Goal: Download file/media

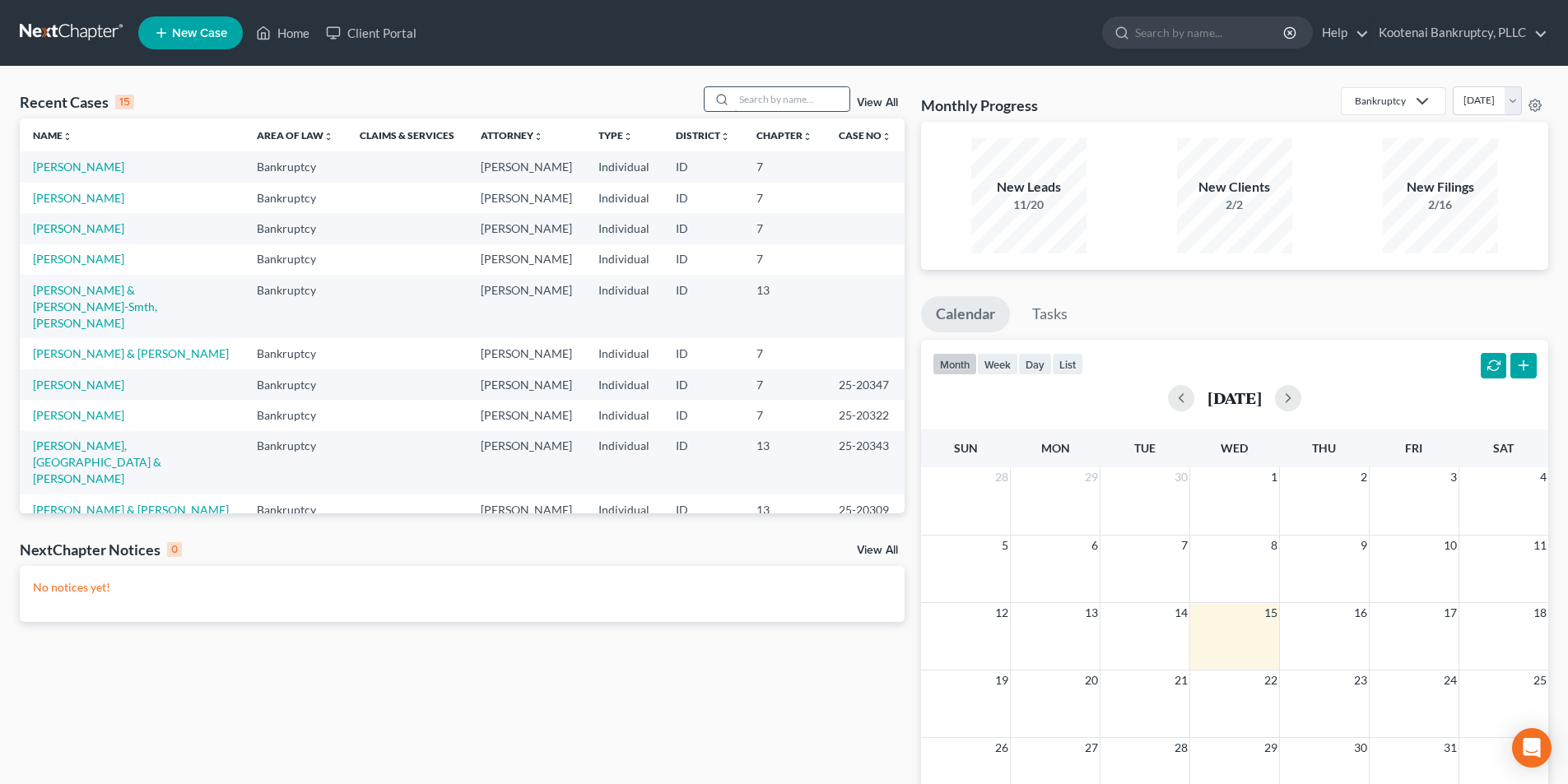
click at [812, 106] on input "search" at bounding box center [792, 99] width 116 height 24
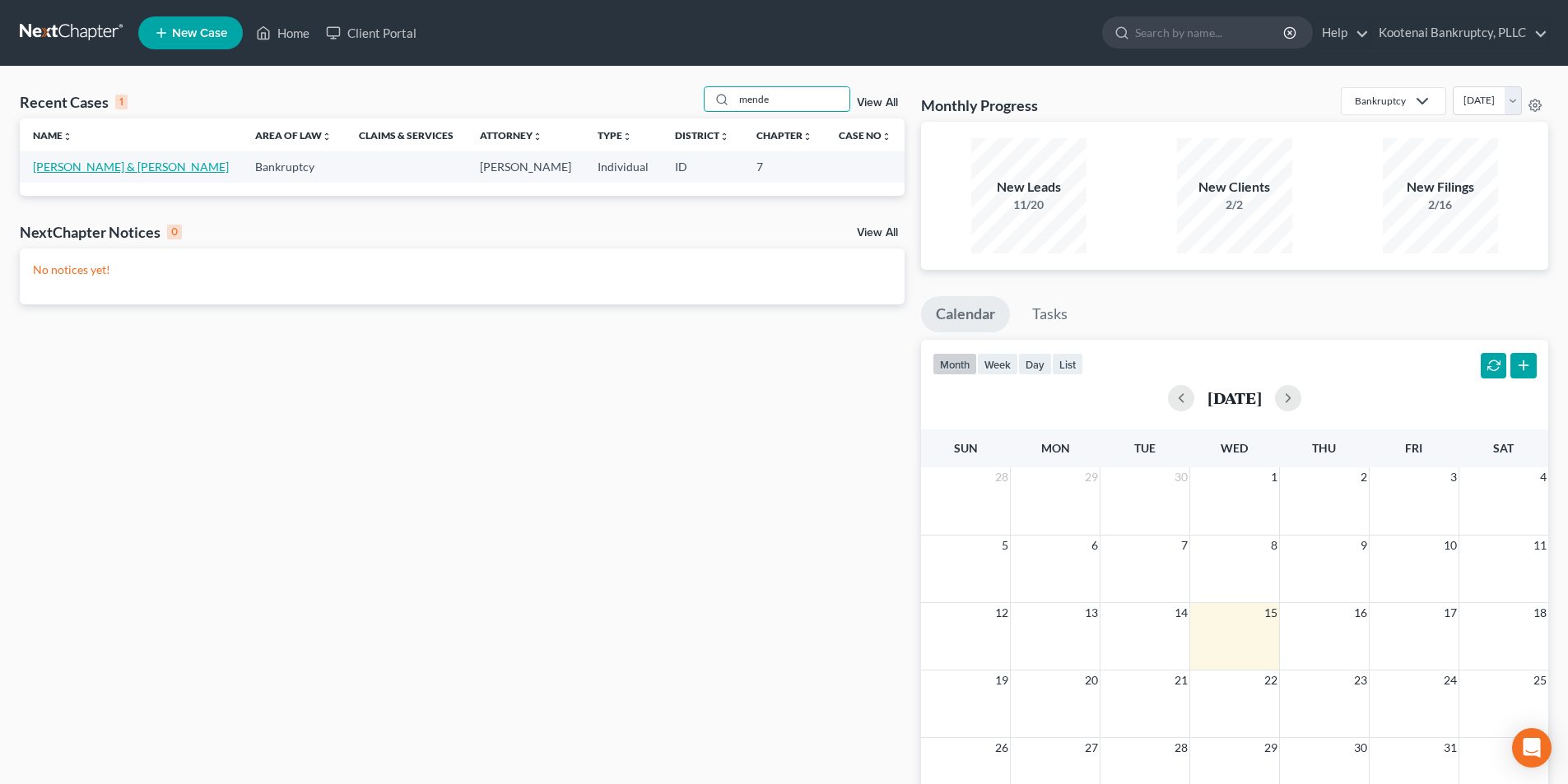
type input "mende"
click at [147, 163] on link "[PERSON_NAME] & [PERSON_NAME]" at bounding box center [130, 167] width 196 height 14
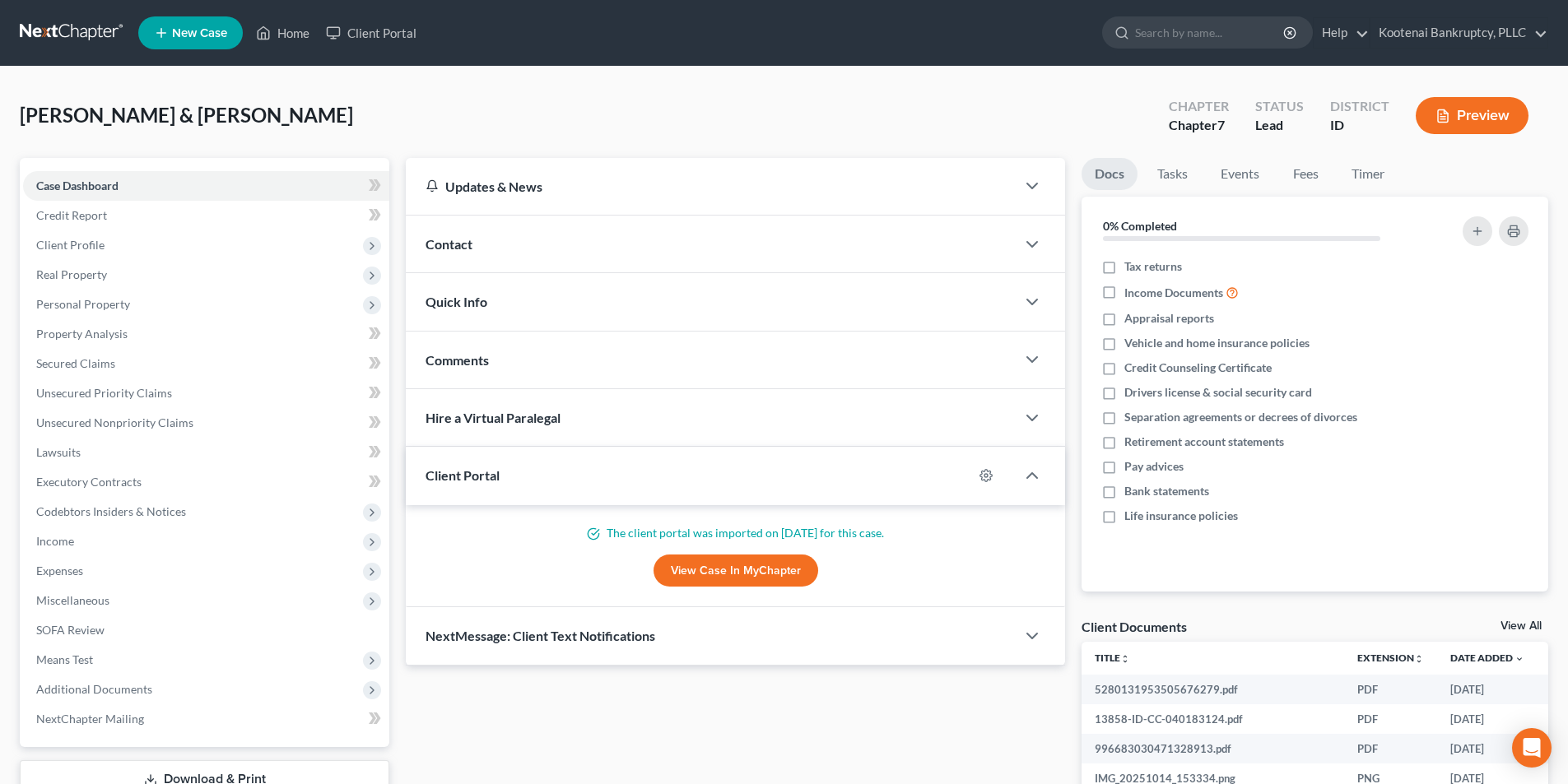
click at [1517, 621] on link "View All" at bounding box center [1522, 626] width 41 height 11
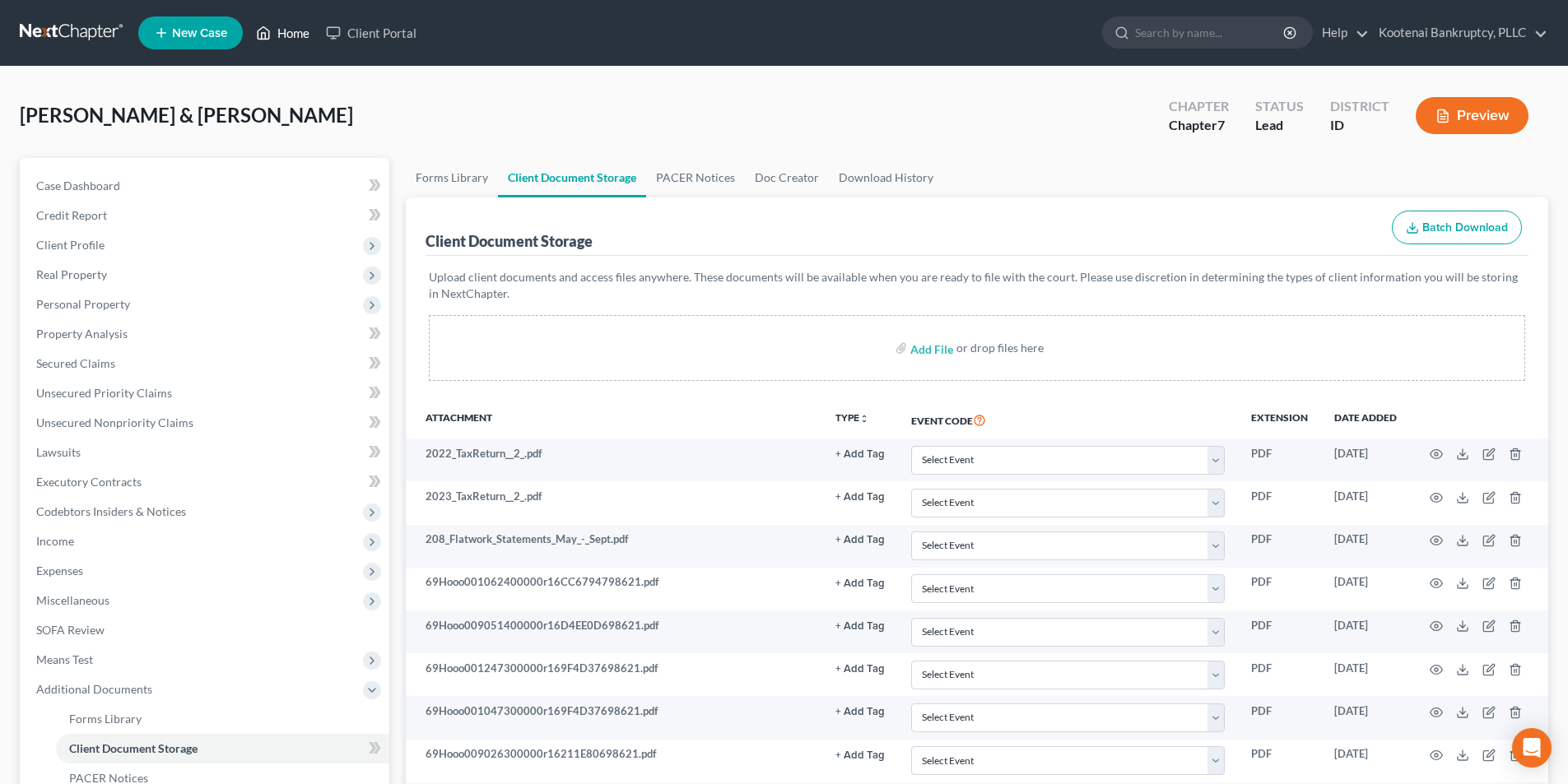
click at [287, 34] on link "Home" at bounding box center [283, 33] width 70 height 30
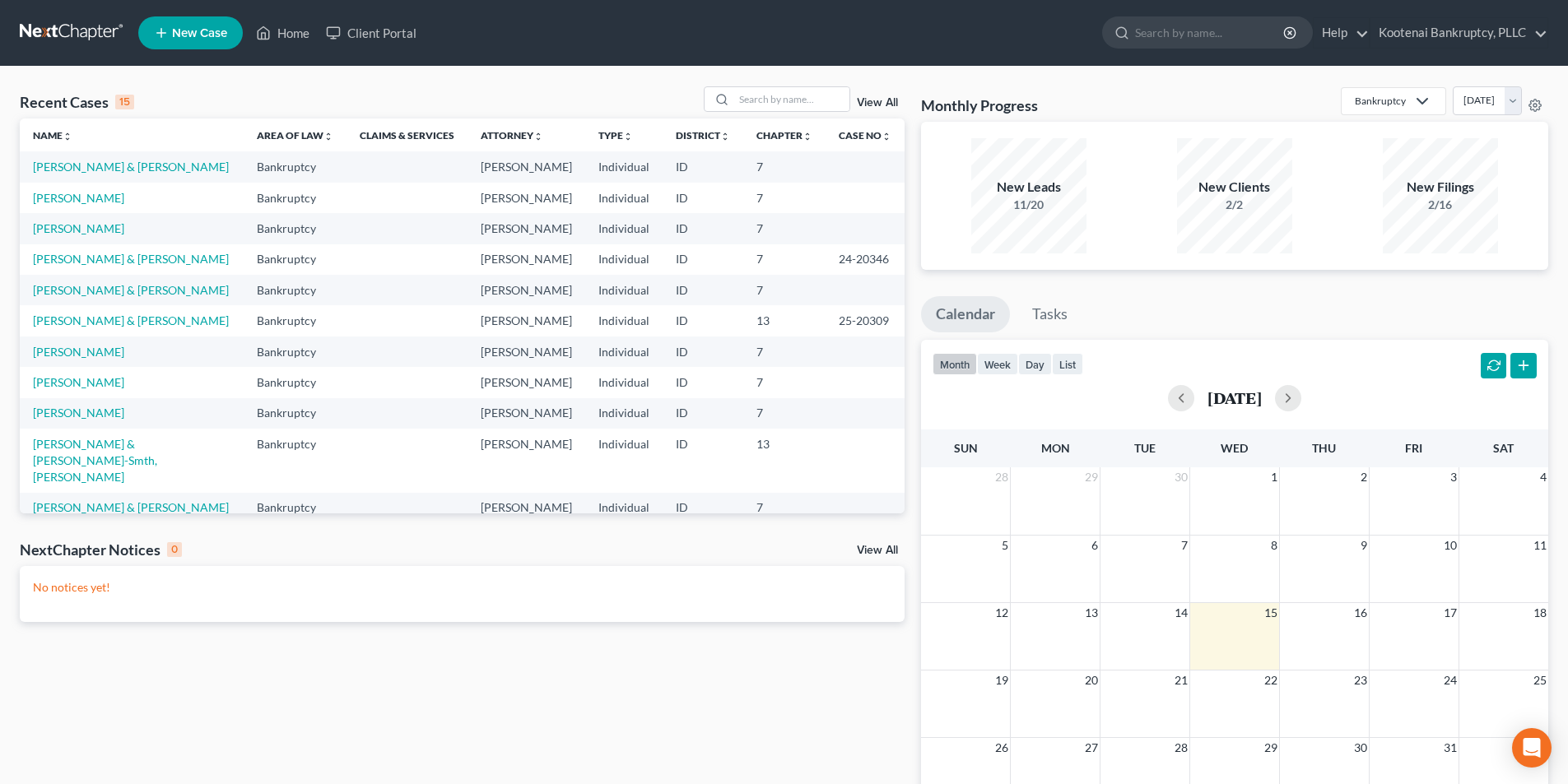
click at [882, 100] on link "View All" at bounding box center [878, 102] width 41 height 11
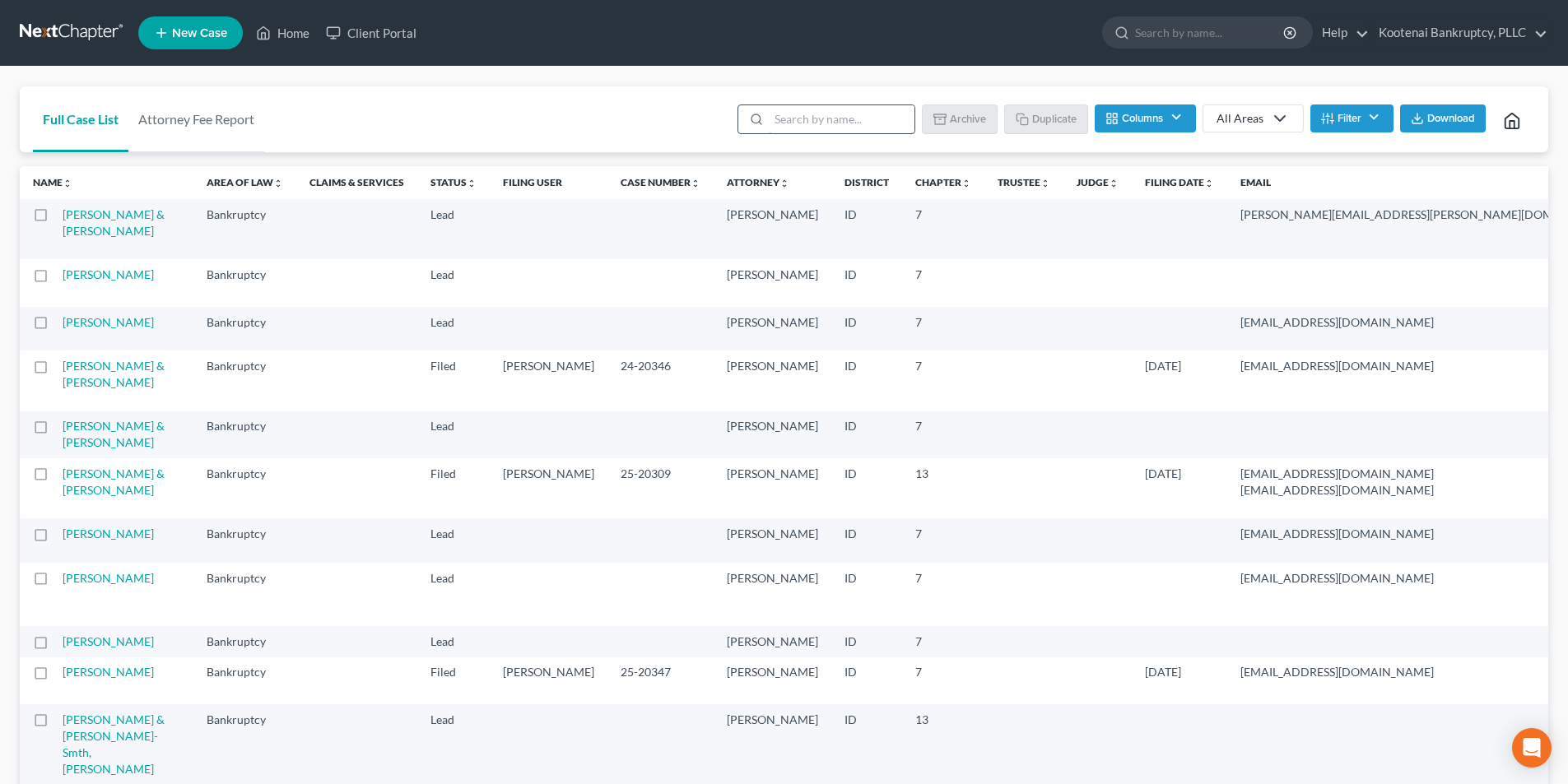
click at [825, 117] on input "search" at bounding box center [842, 119] width 146 height 28
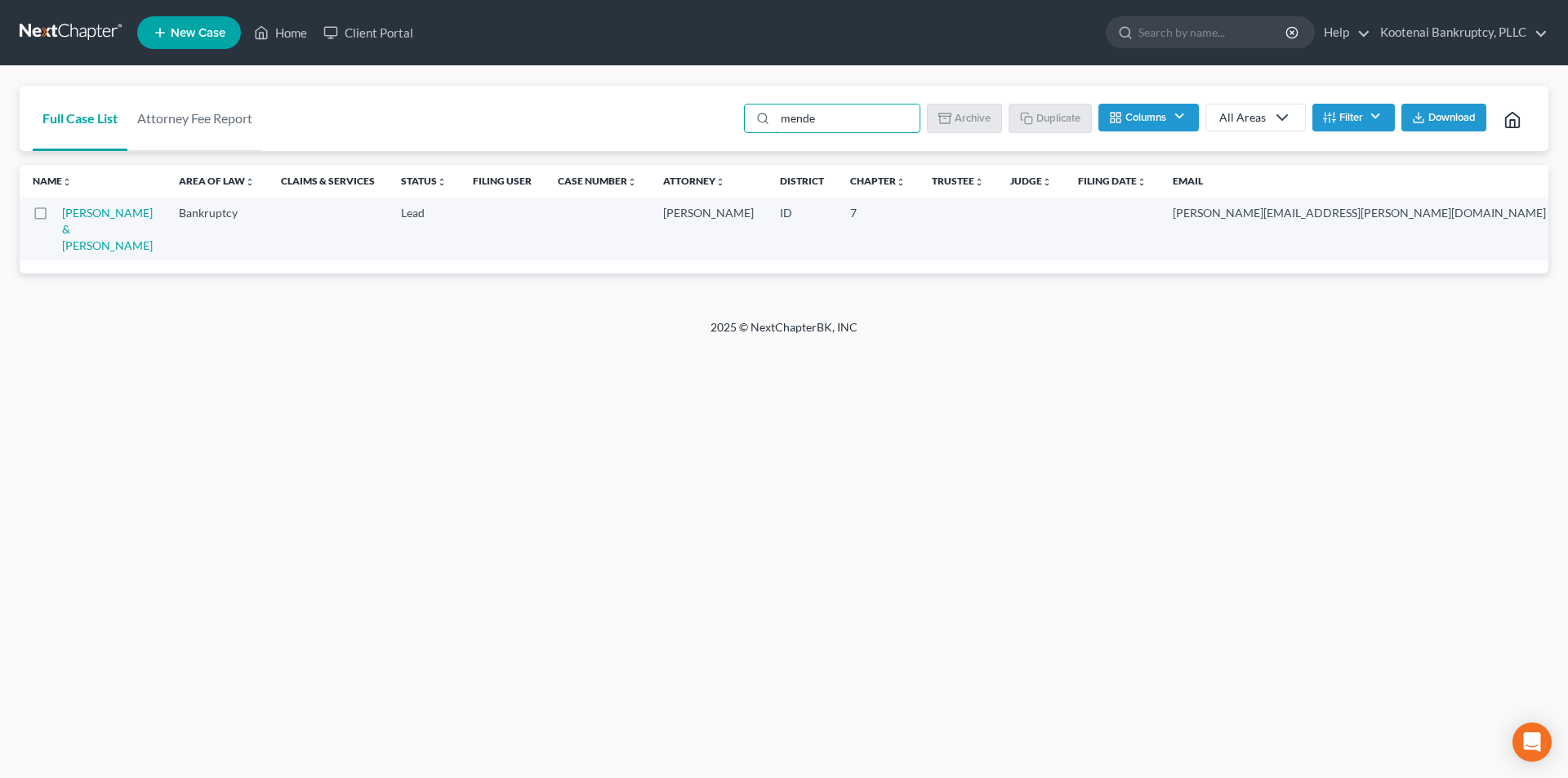
type input "mende"
click at [556, 451] on div "Home New Case Client Portal Kootenai Bankruptcy, PLLC [EMAIL_ADDRESS][DOMAIN_NA…" at bounding box center [784, 389] width 1568 height 778
click at [279, 39] on link "Home" at bounding box center [280, 32] width 70 height 30
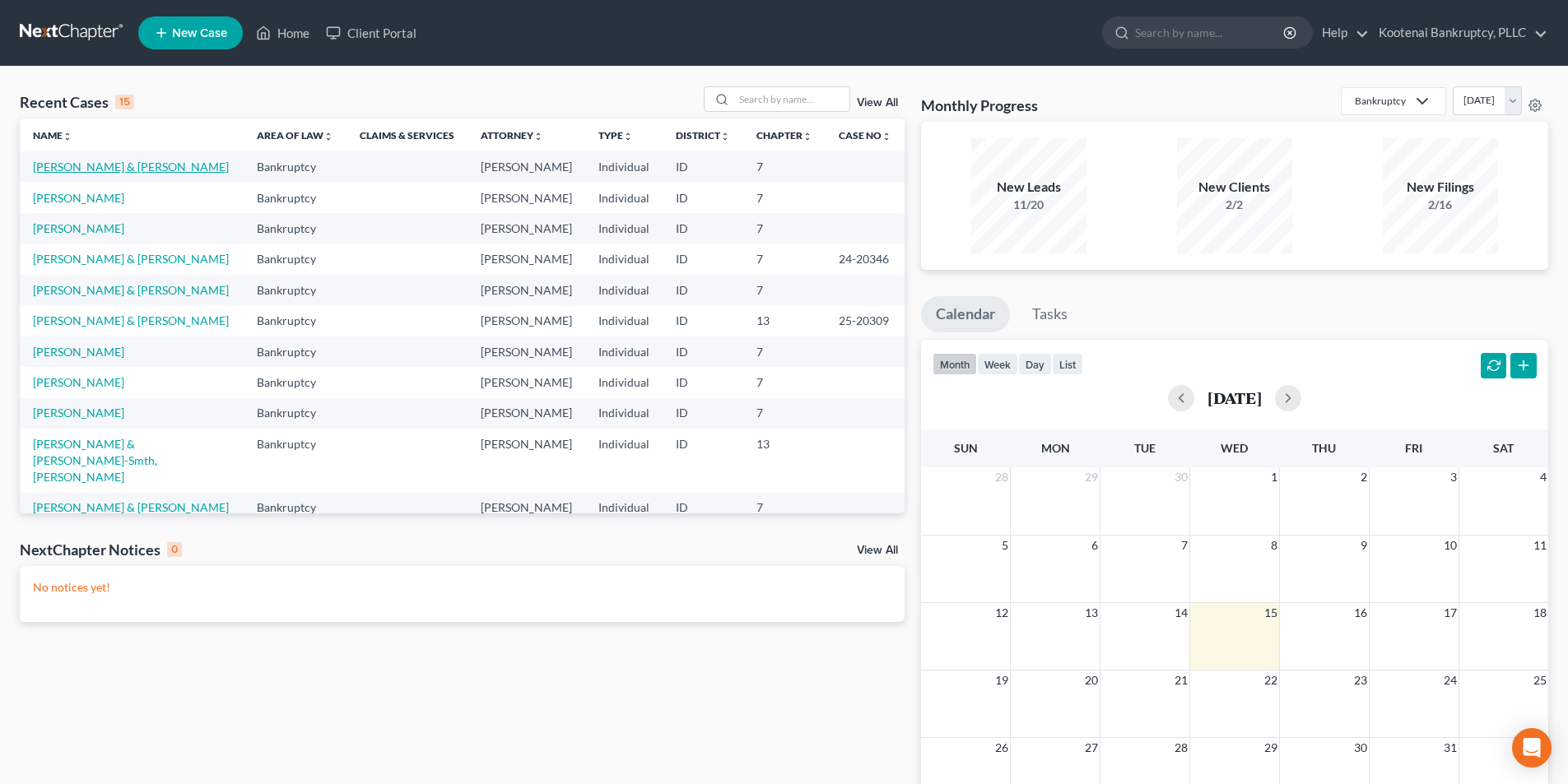
click at [80, 169] on link "[PERSON_NAME] & [PERSON_NAME]" at bounding box center [130, 167] width 196 height 14
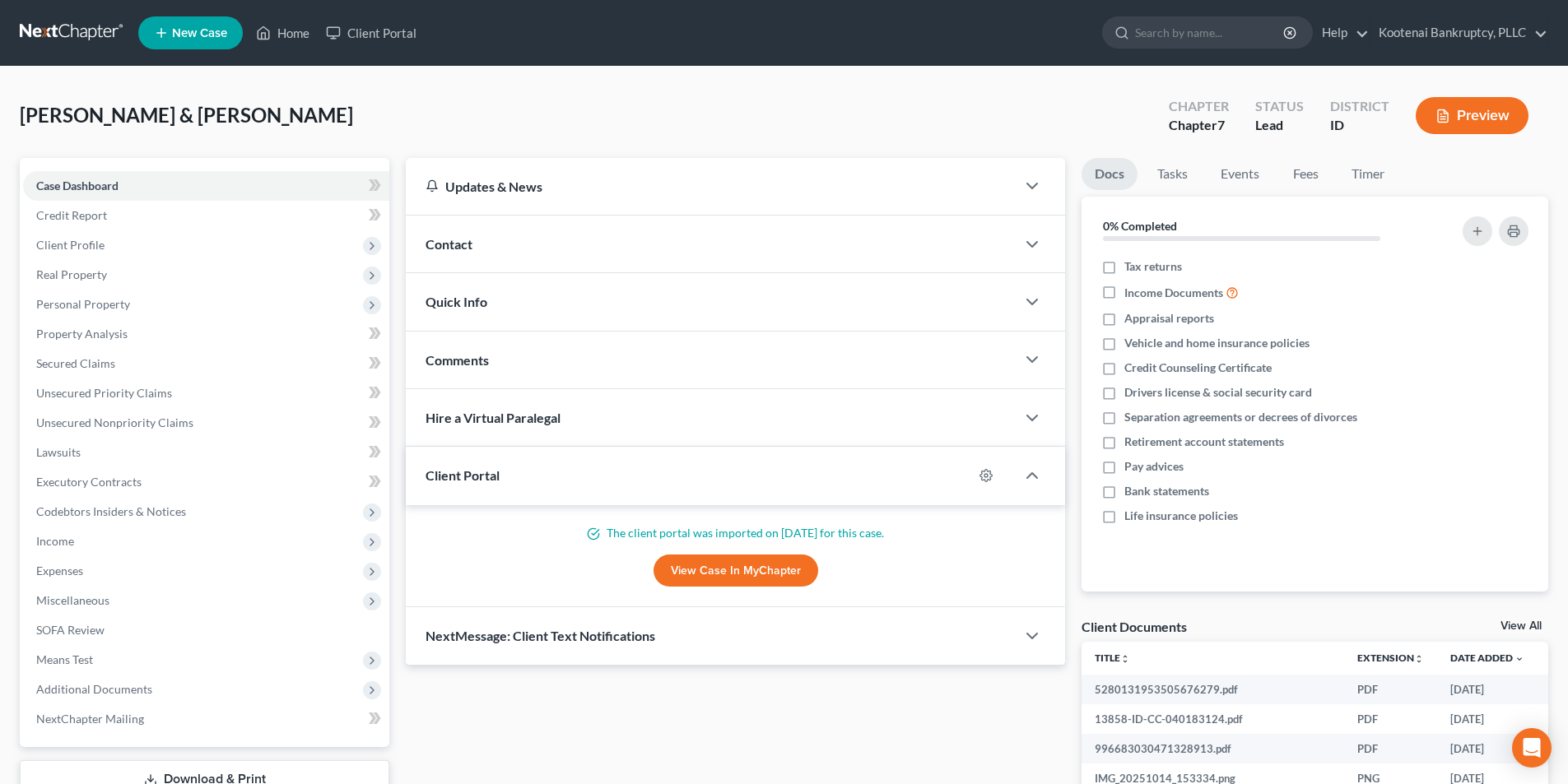
click at [1523, 621] on link "View All" at bounding box center [1522, 626] width 41 height 11
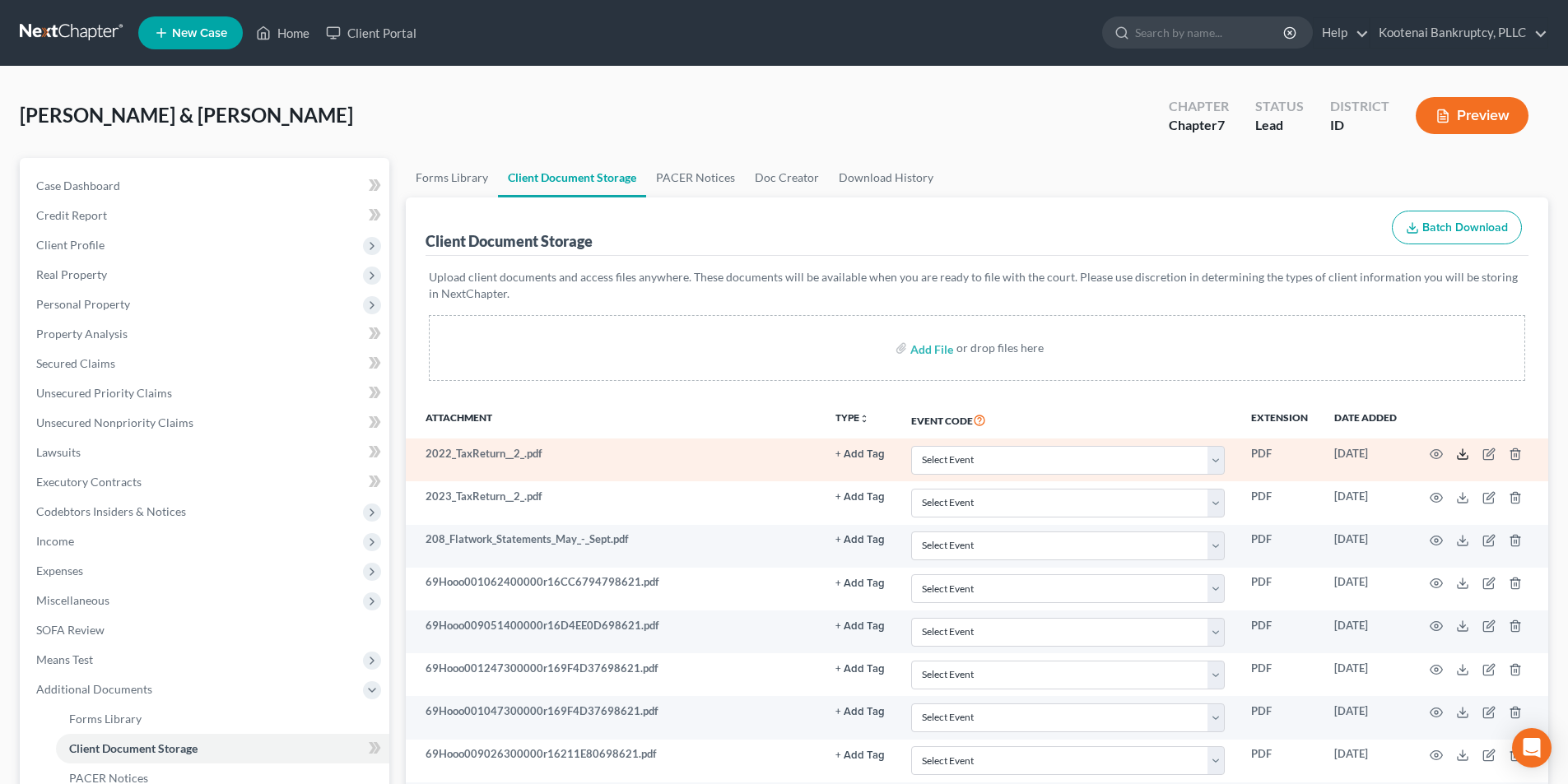
click at [1466, 455] on icon at bounding box center [1463, 454] width 13 height 13
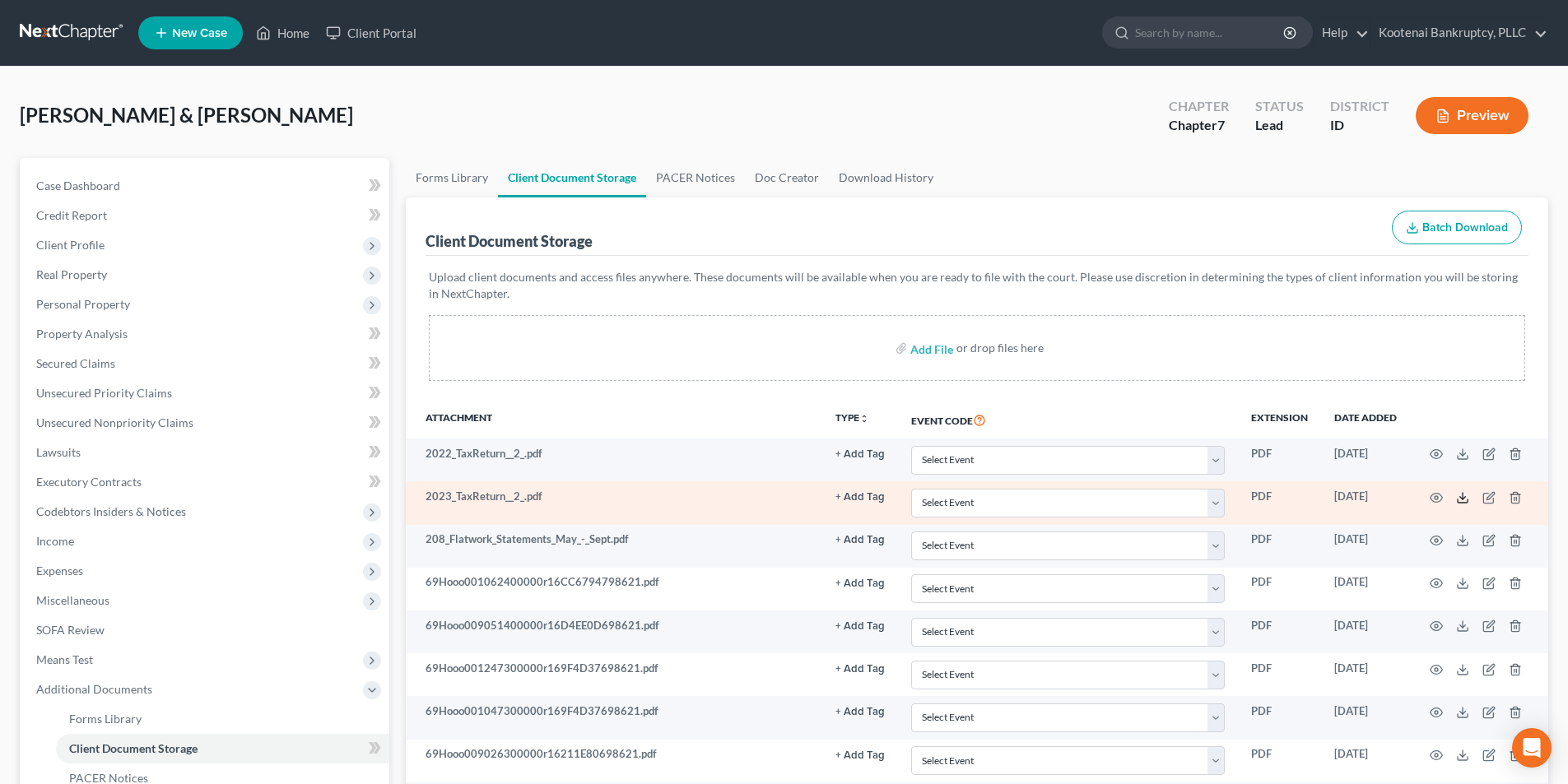
click at [1461, 497] on polyline at bounding box center [1463, 497] width 6 height 3
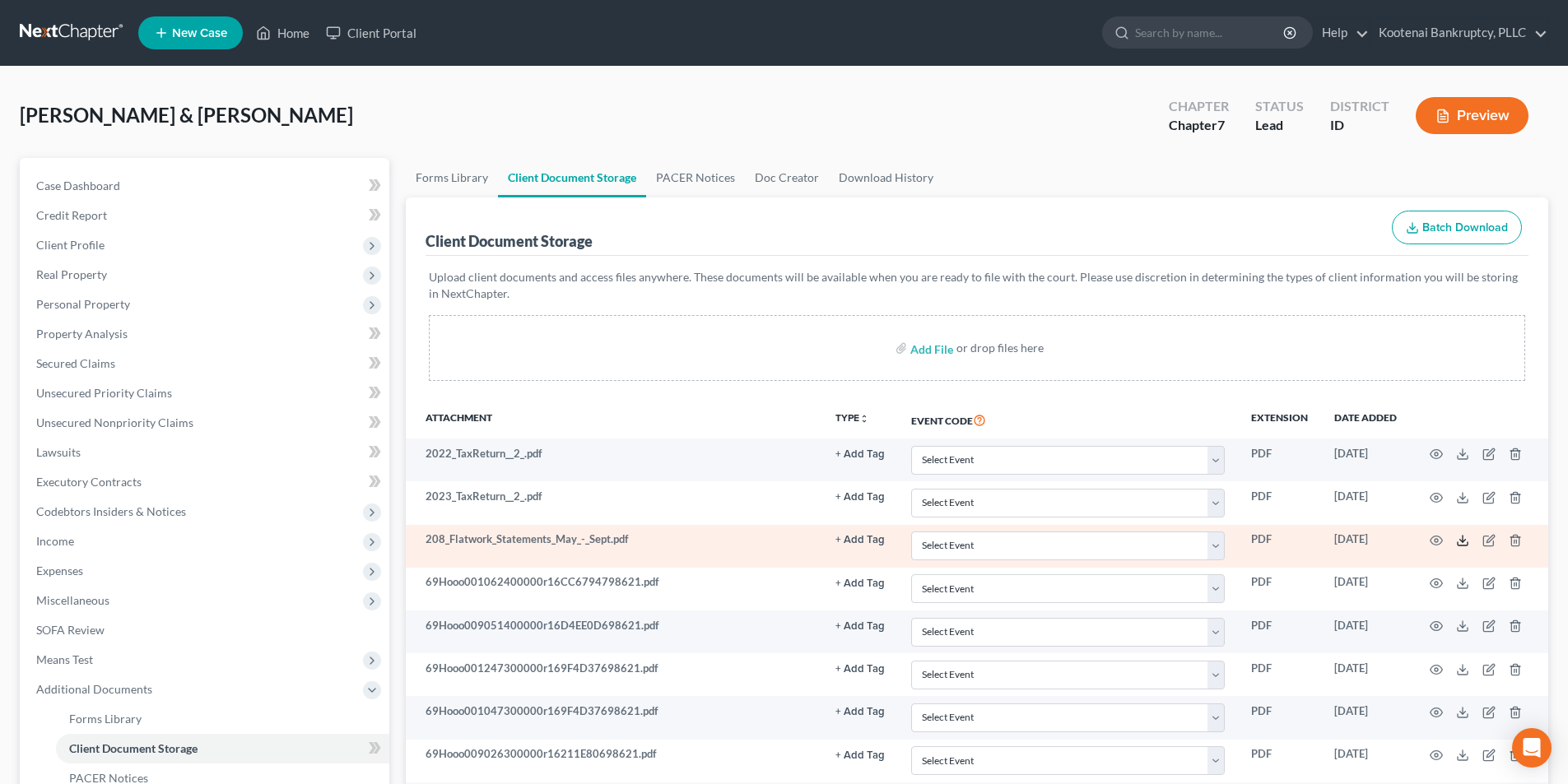
click at [1458, 541] on icon at bounding box center [1463, 540] width 13 height 13
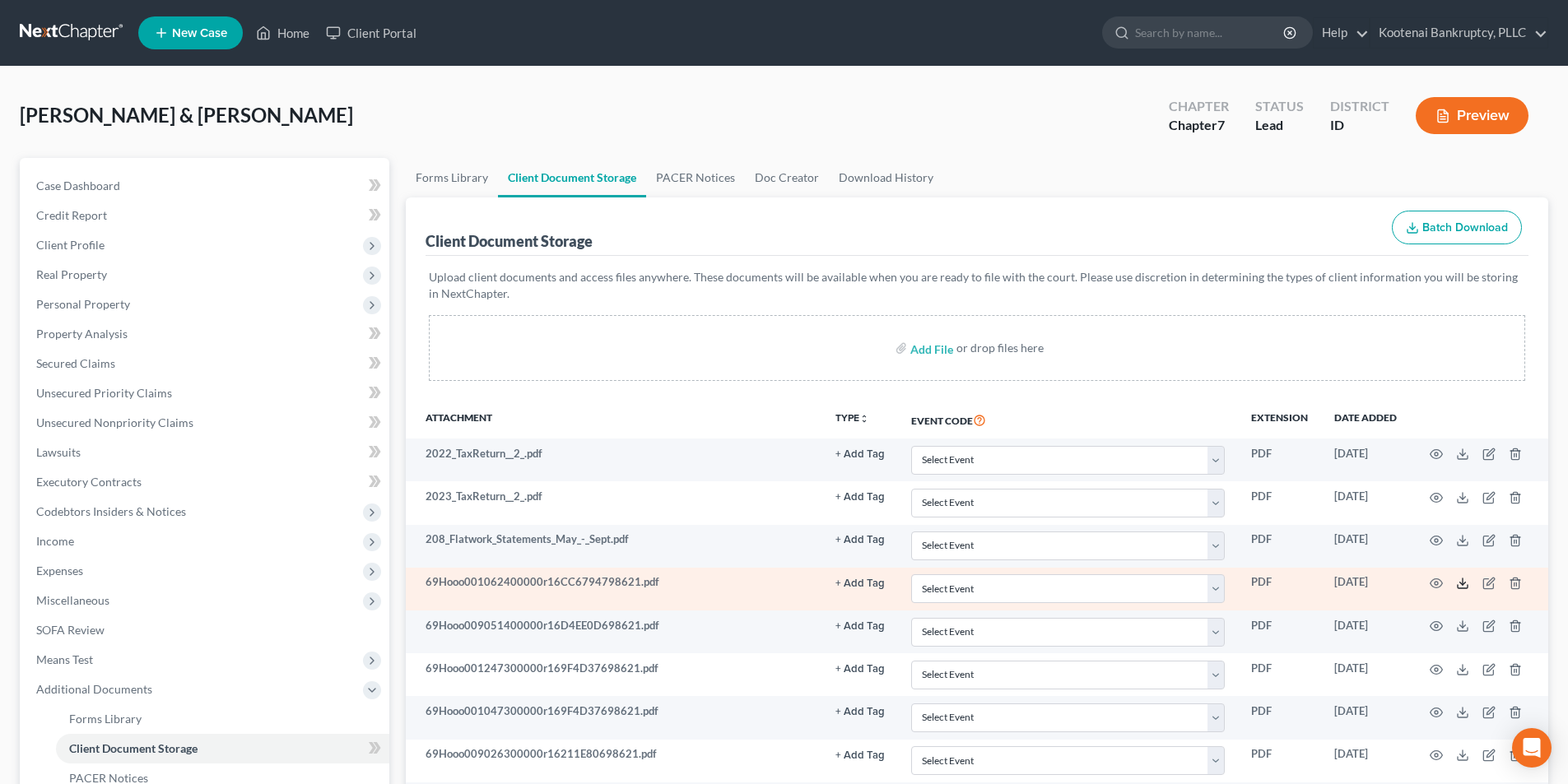
click at [1460, 586] on icon at bounding box center [1463, 583] width 13 height 13
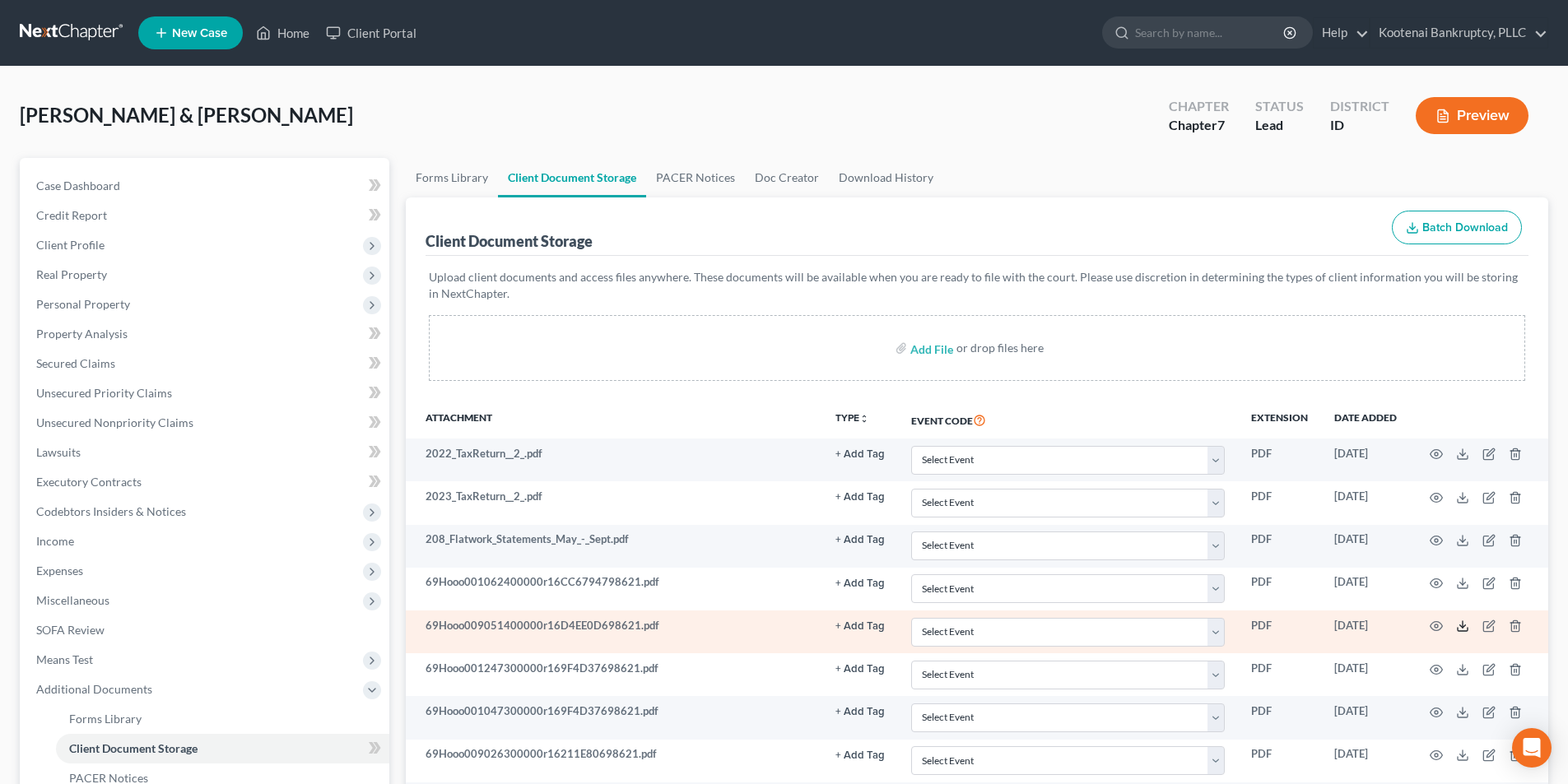
click at [1460, 627] on icon at bounding box center [1463, 626] width 13 height 13
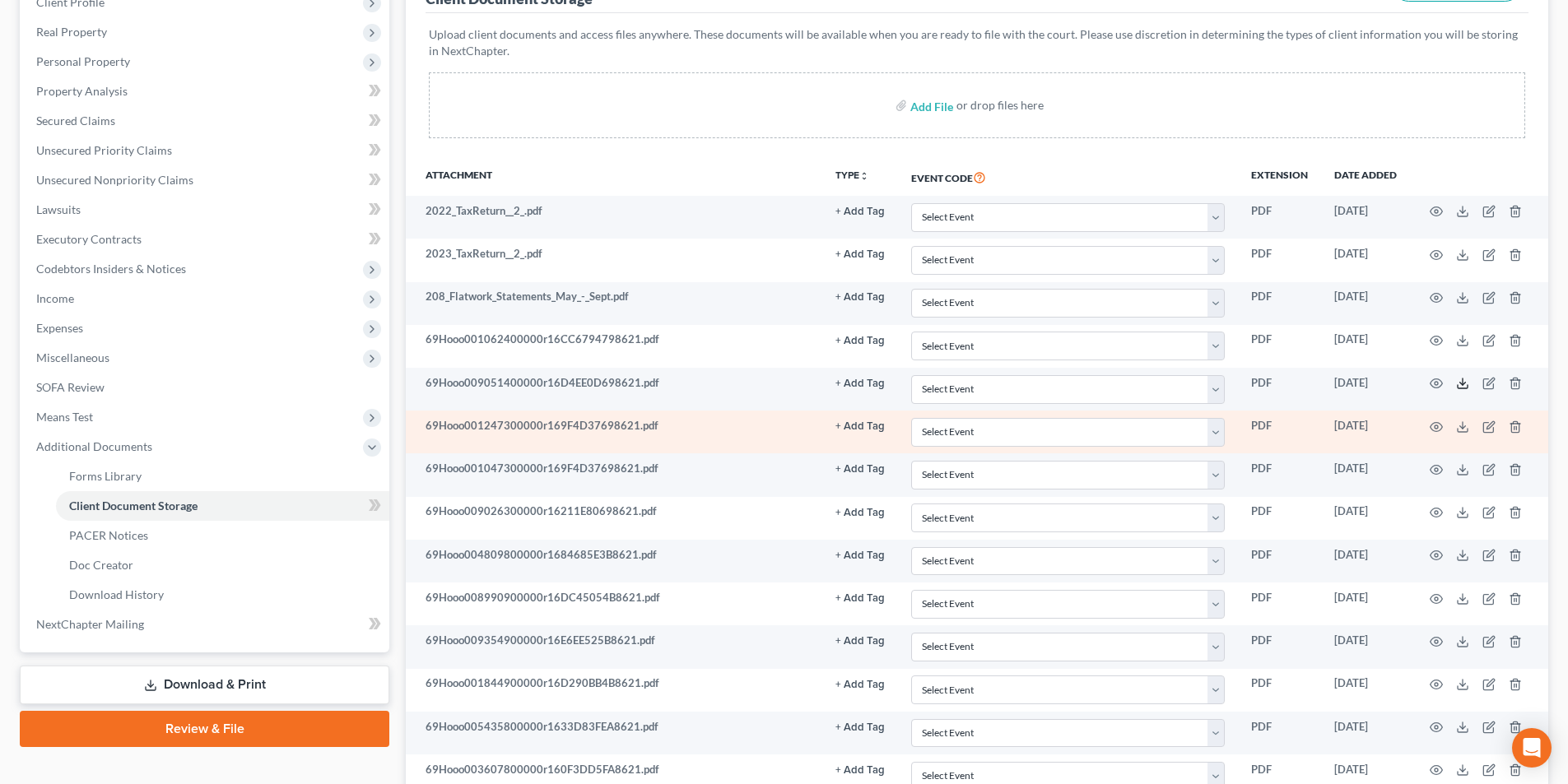
scroll to position [246, 0]
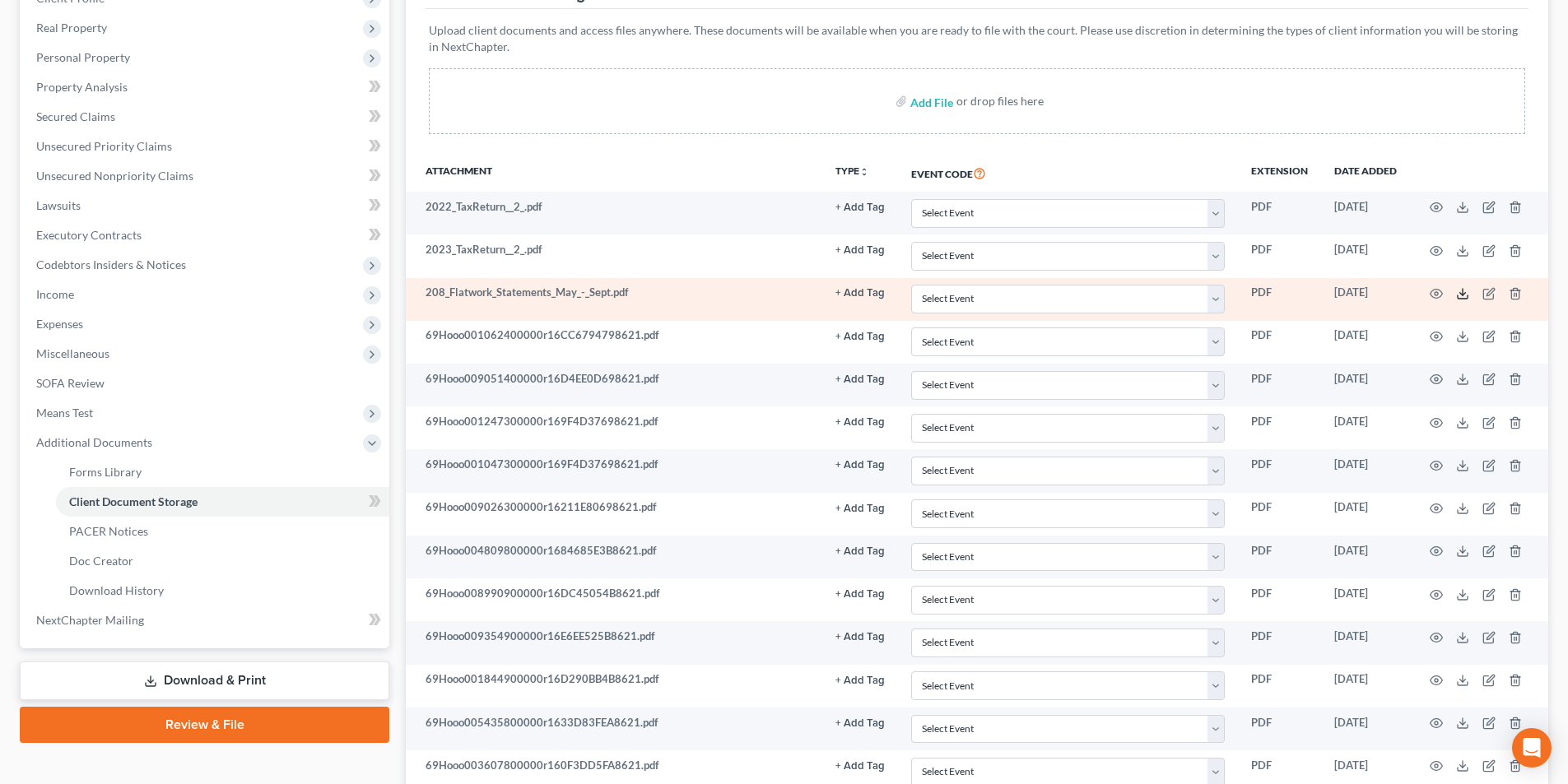
click at [1459, 293] on icon at bounding box center [1463, 294] width 13 height 13
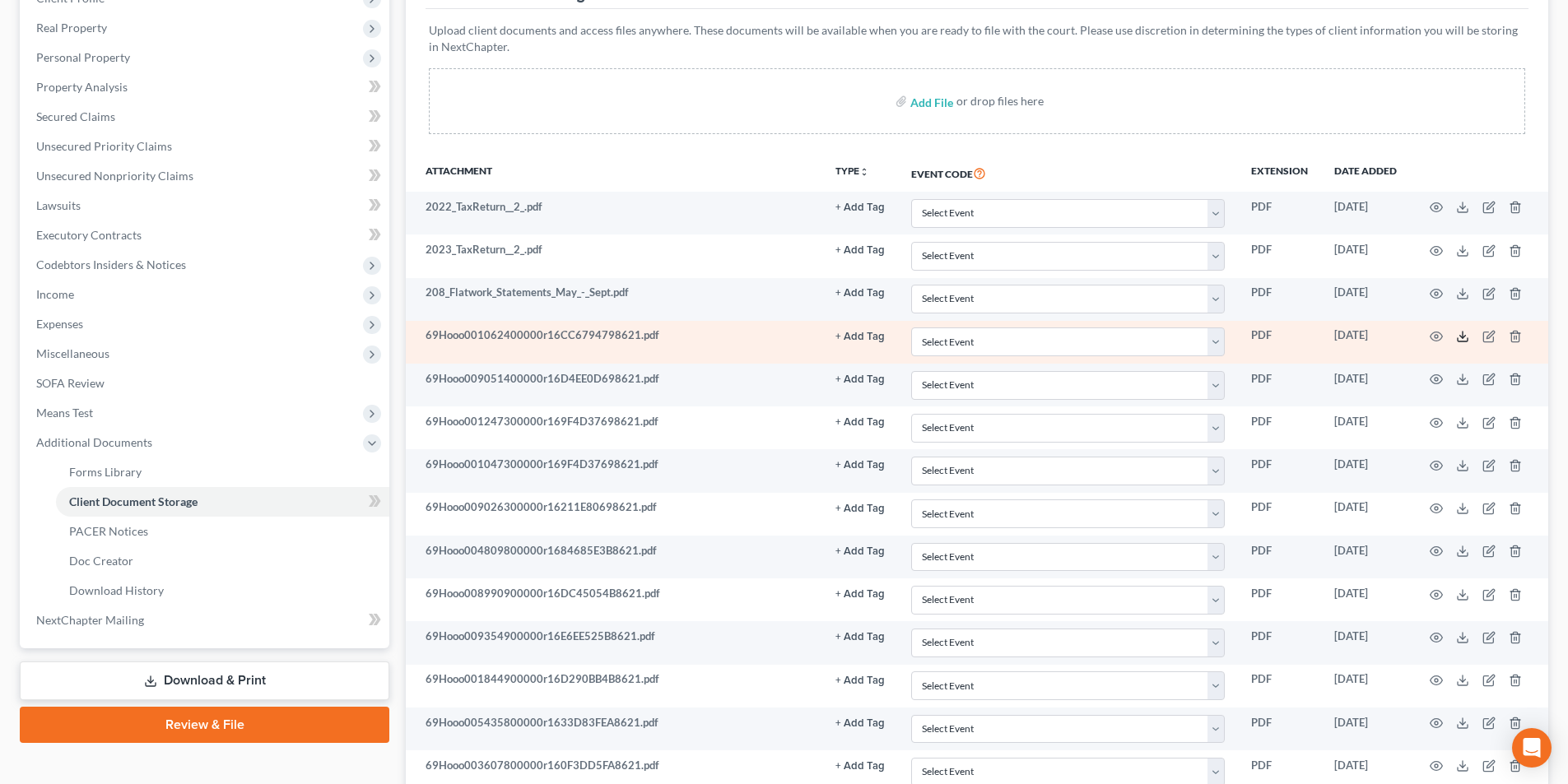
click at [1464, 339] on icon at bounding box center [1463, 336] width 13 height 13
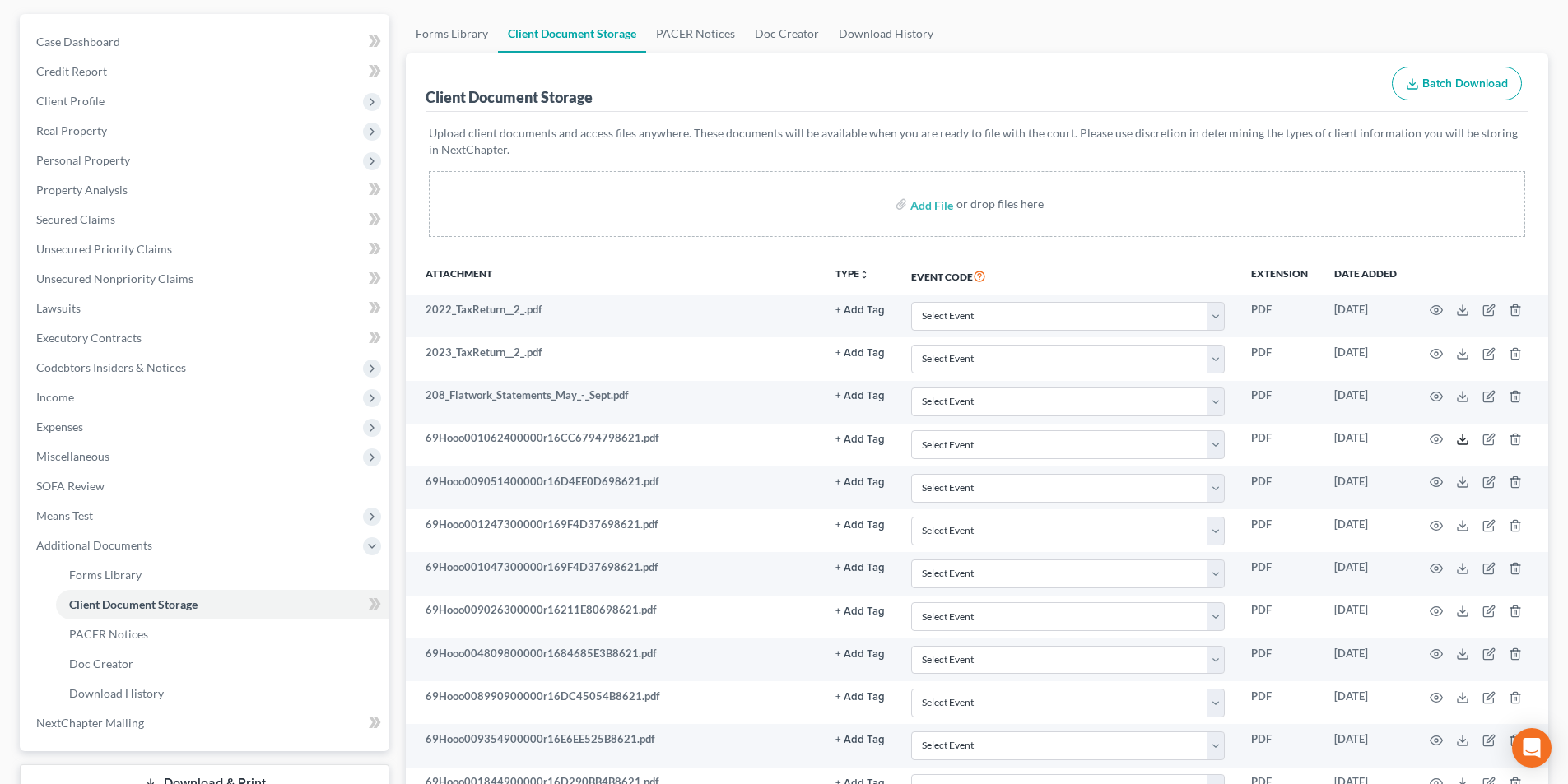
scroll to position [82, 0]
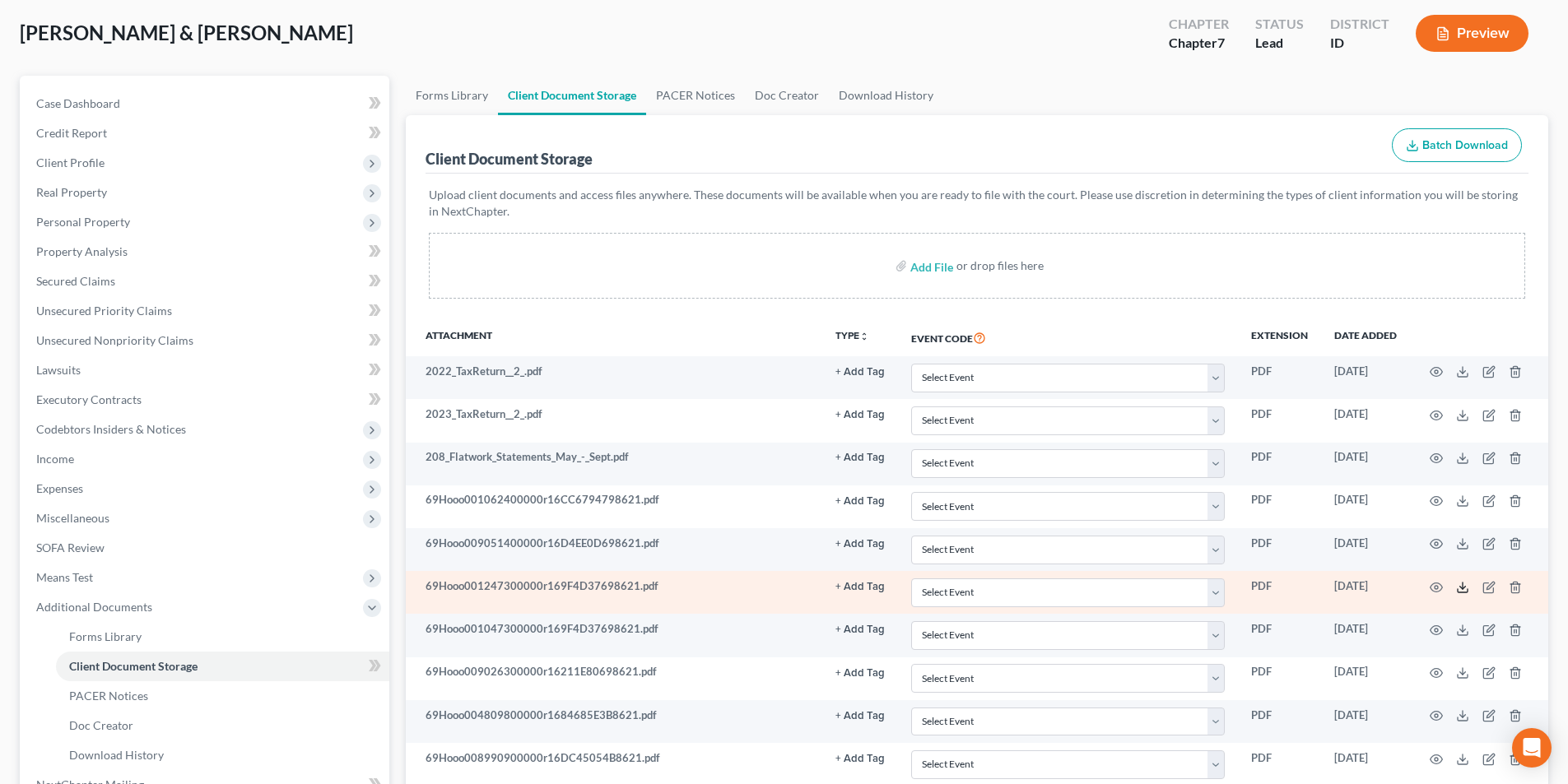
click at [1459, 589] on icon at bounding box center [1463, 587] width 13 height 13
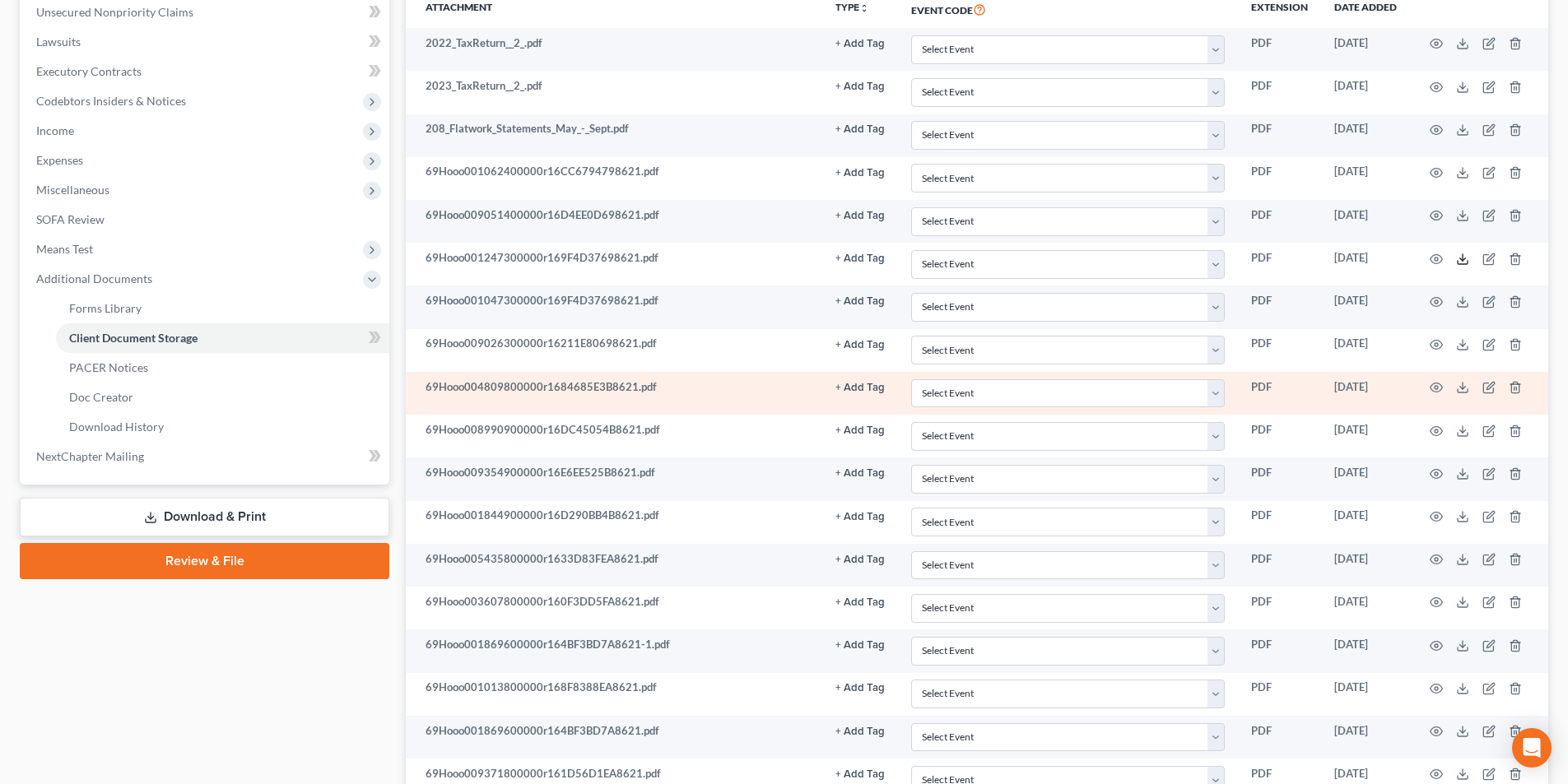
scroll to position [412, 0]
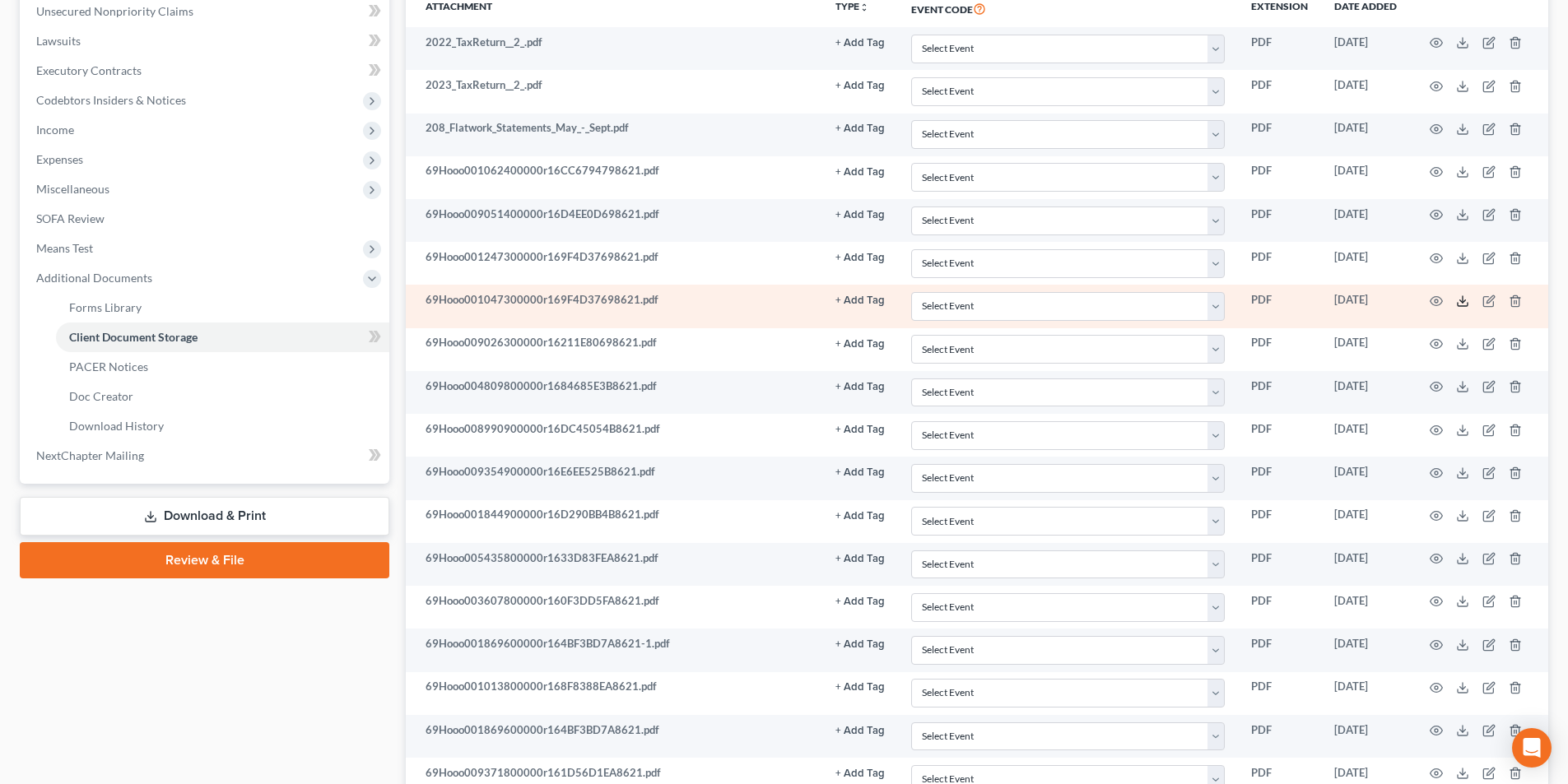
click at [1460, 302] on icon at bounding box center [1463, 300] width 13 height 13
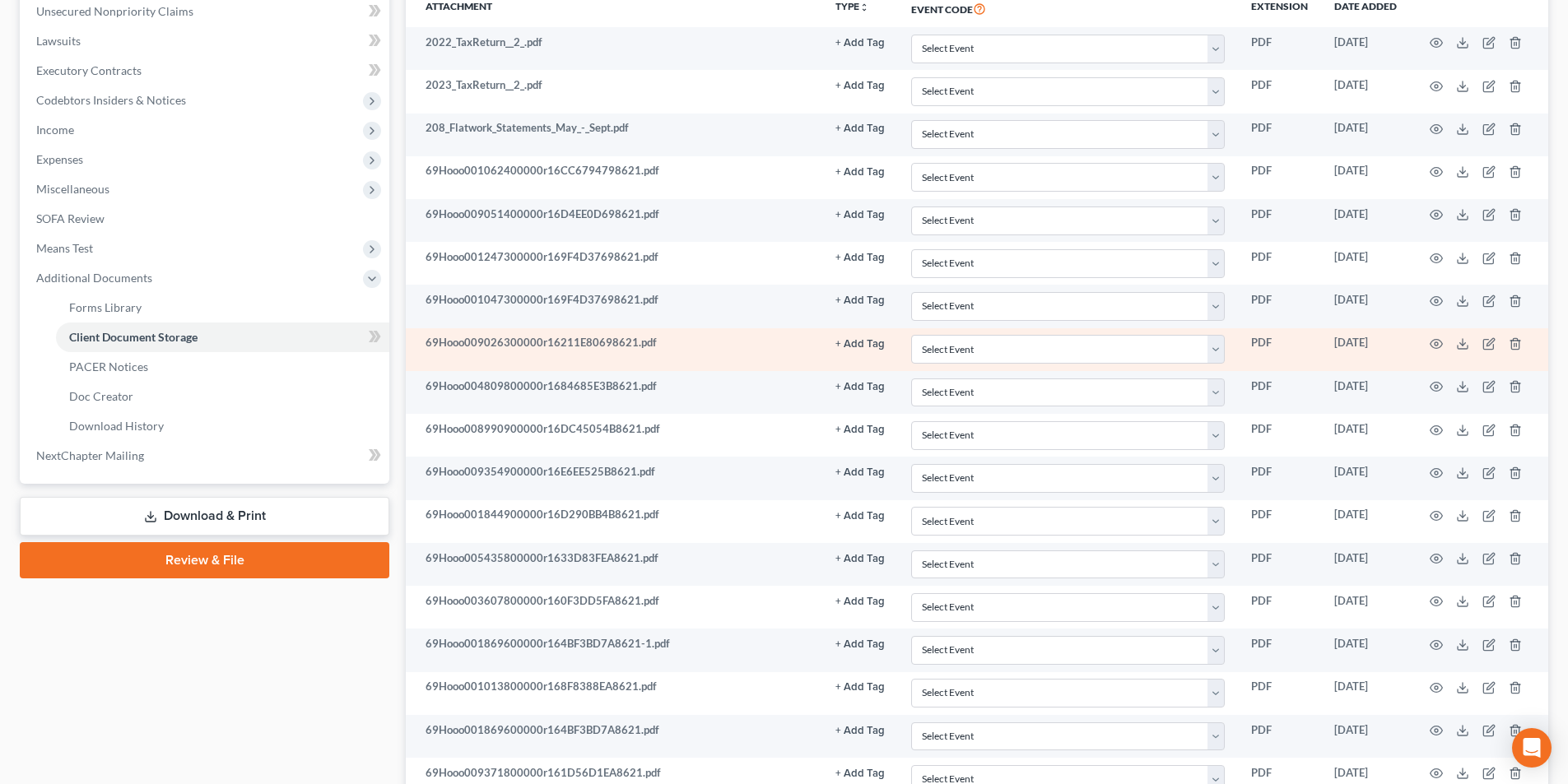
click at [1461, 351] on td at bounding box center [1480, 350] width 139 height 43
click at [1463, 348] on icon at bounding box center [1464, 347] width 10 height 3
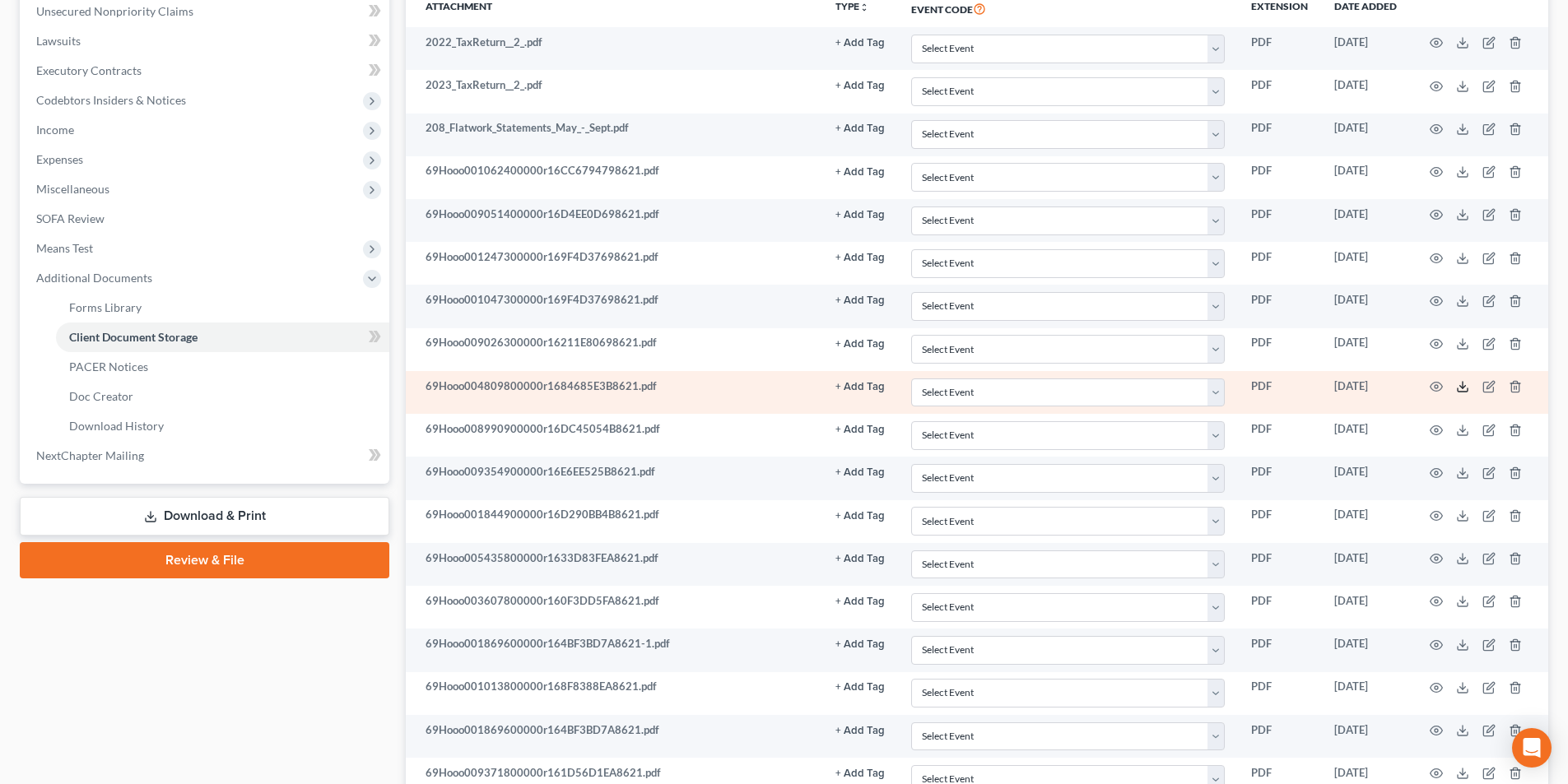
click at [1464, 390] on icon at bounding box center [1463, 386] width 13 height 13
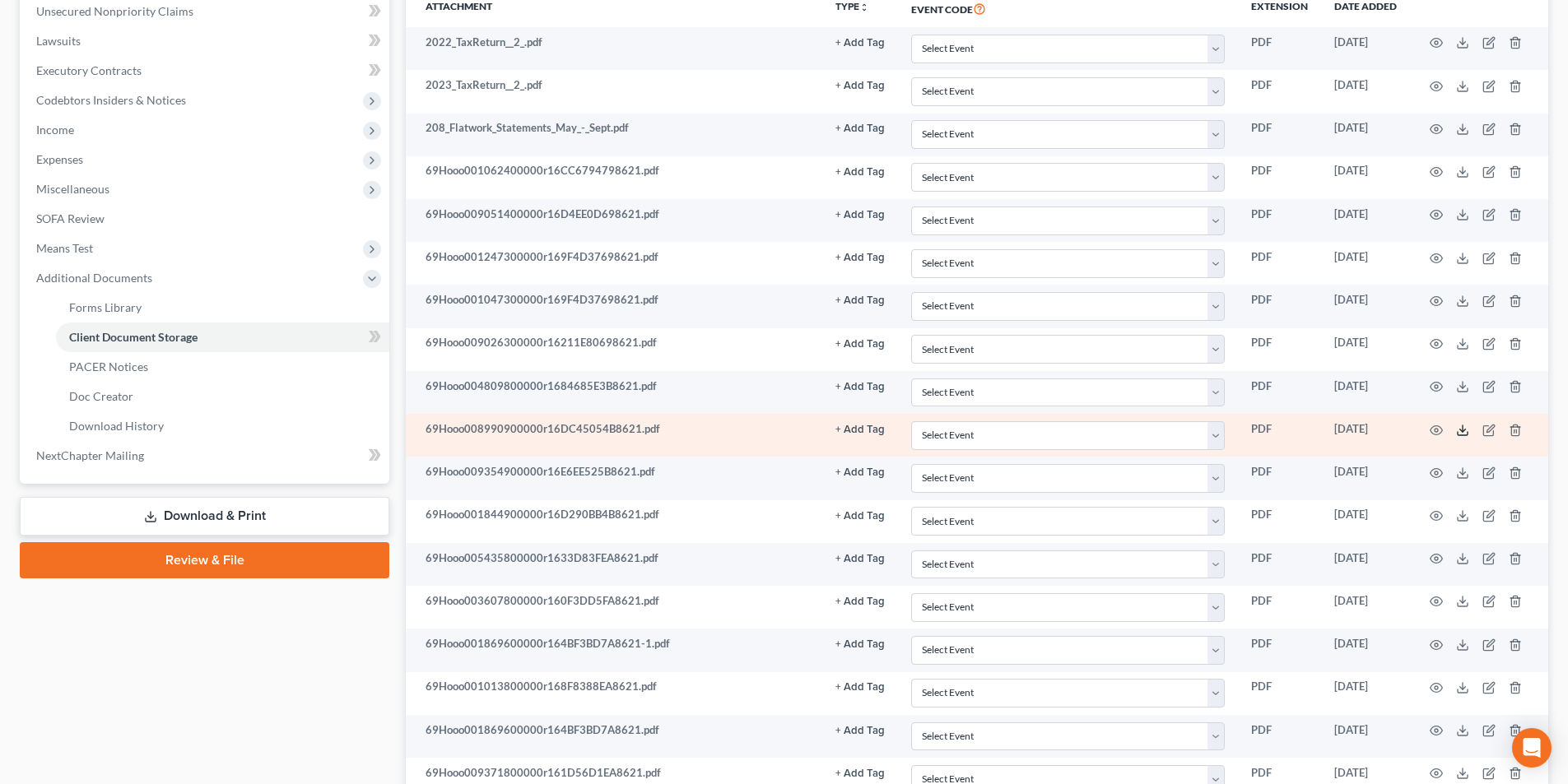
click at [1458, 427] on icon at bounding box center [1463, 430] width 13 height 13
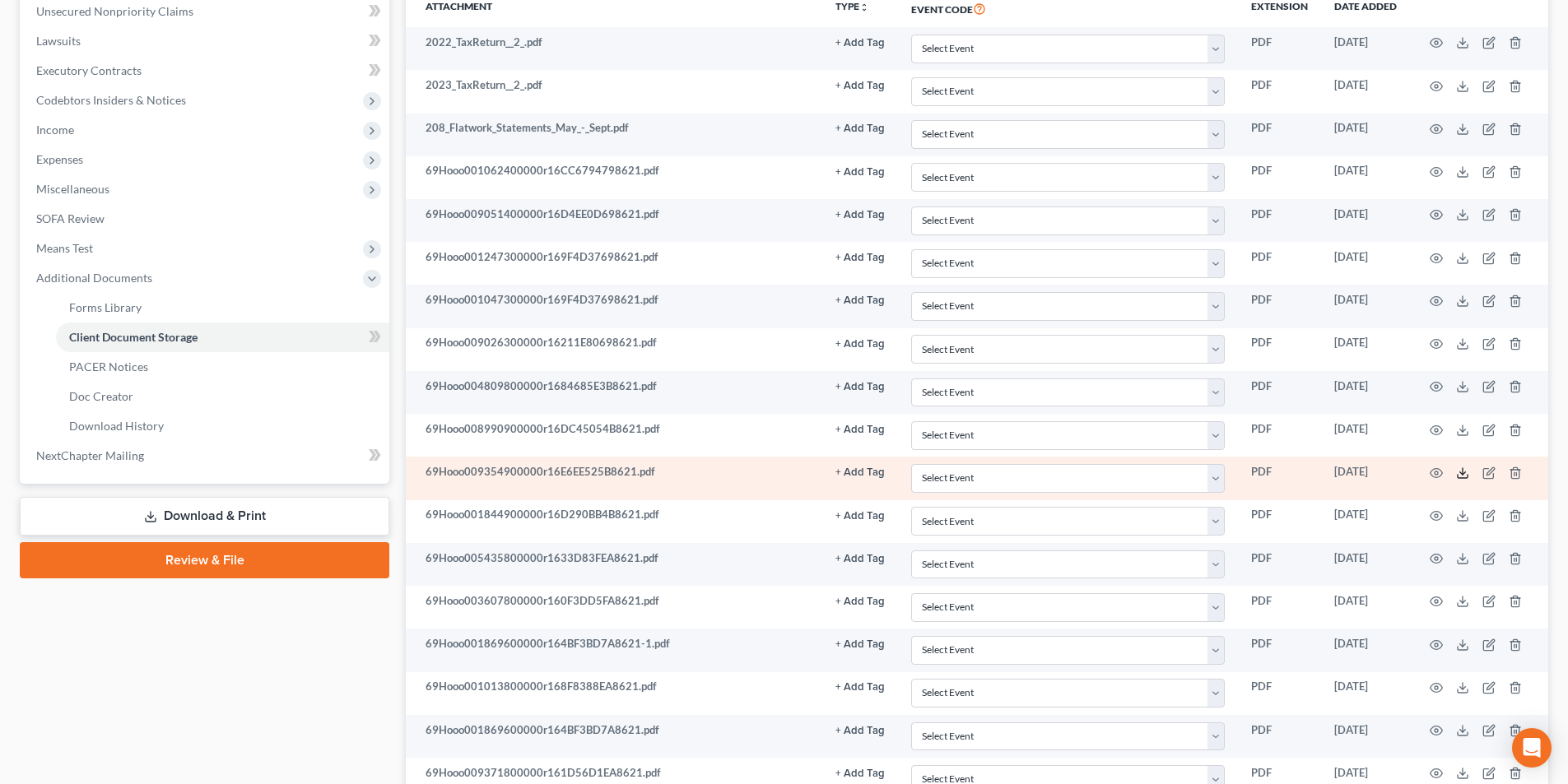
click at [1463, 472] on line at bounding box center [1463, 472] width 0 height 7
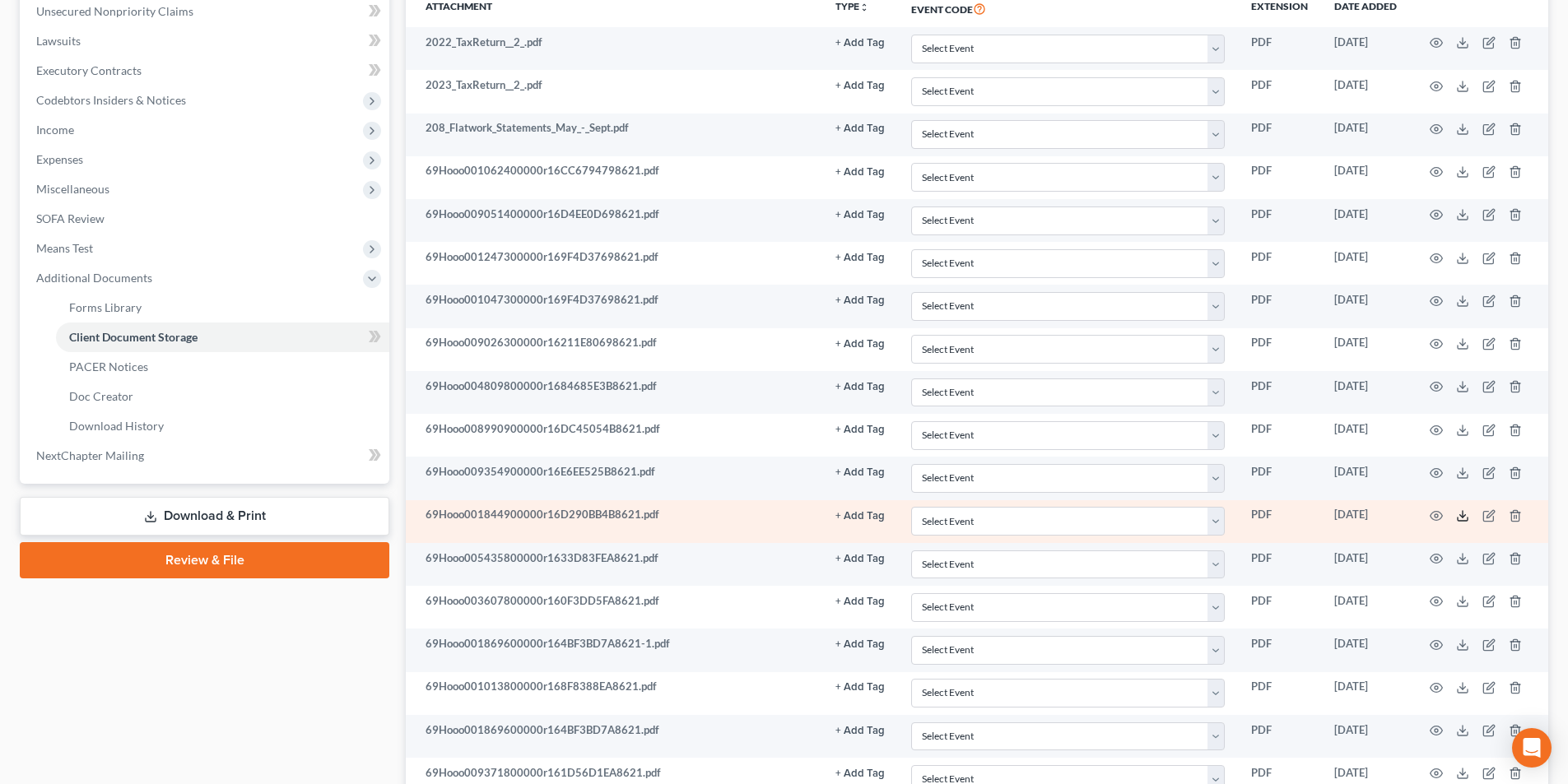
click at [1463, 511] on line at bounding box center [1463, 514] width 0 height 7
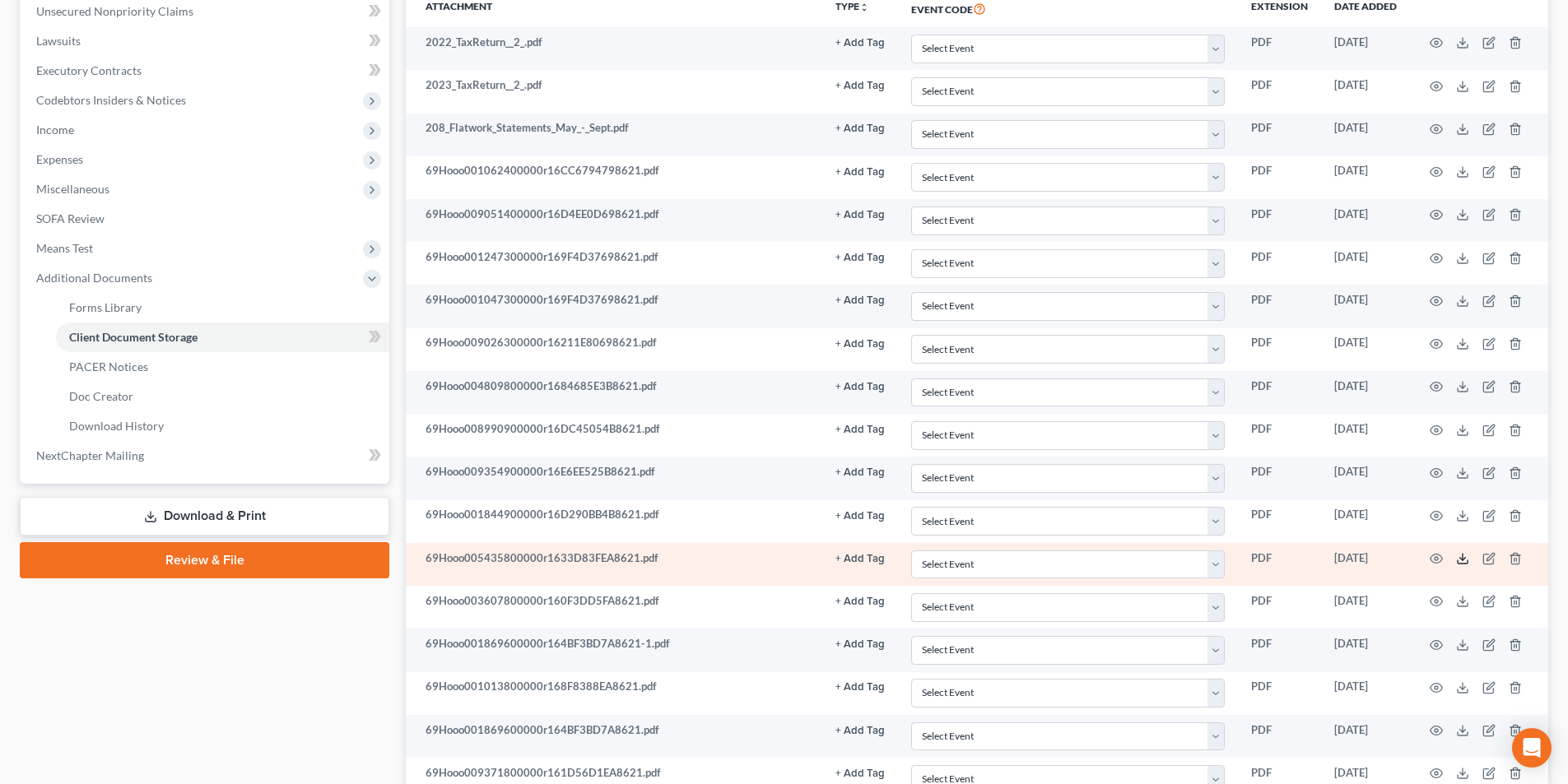
click at [1462, 557] on icon at bounding box center [1463, 558] width 13 height 13
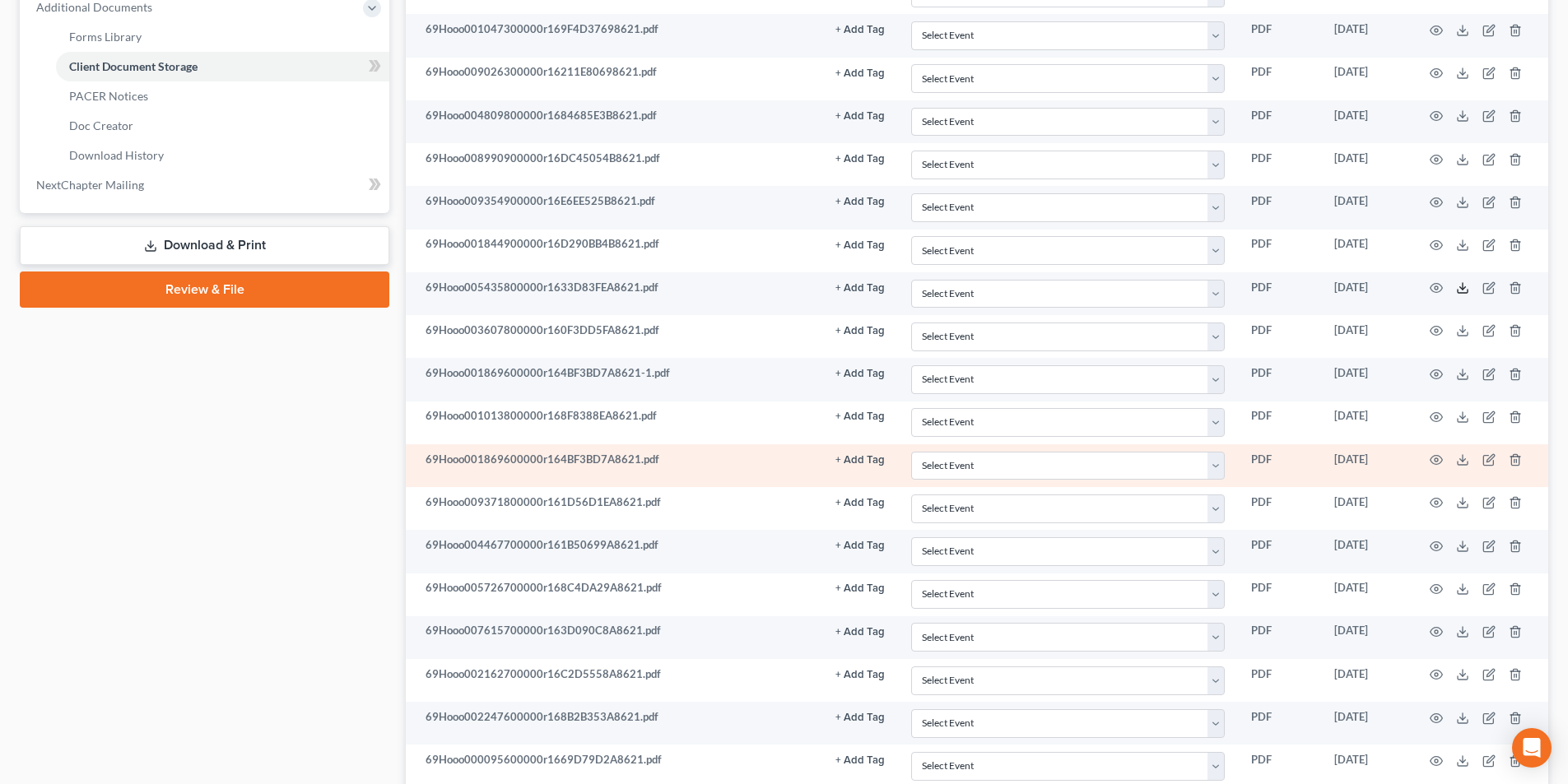
scroll to position [740, 0]
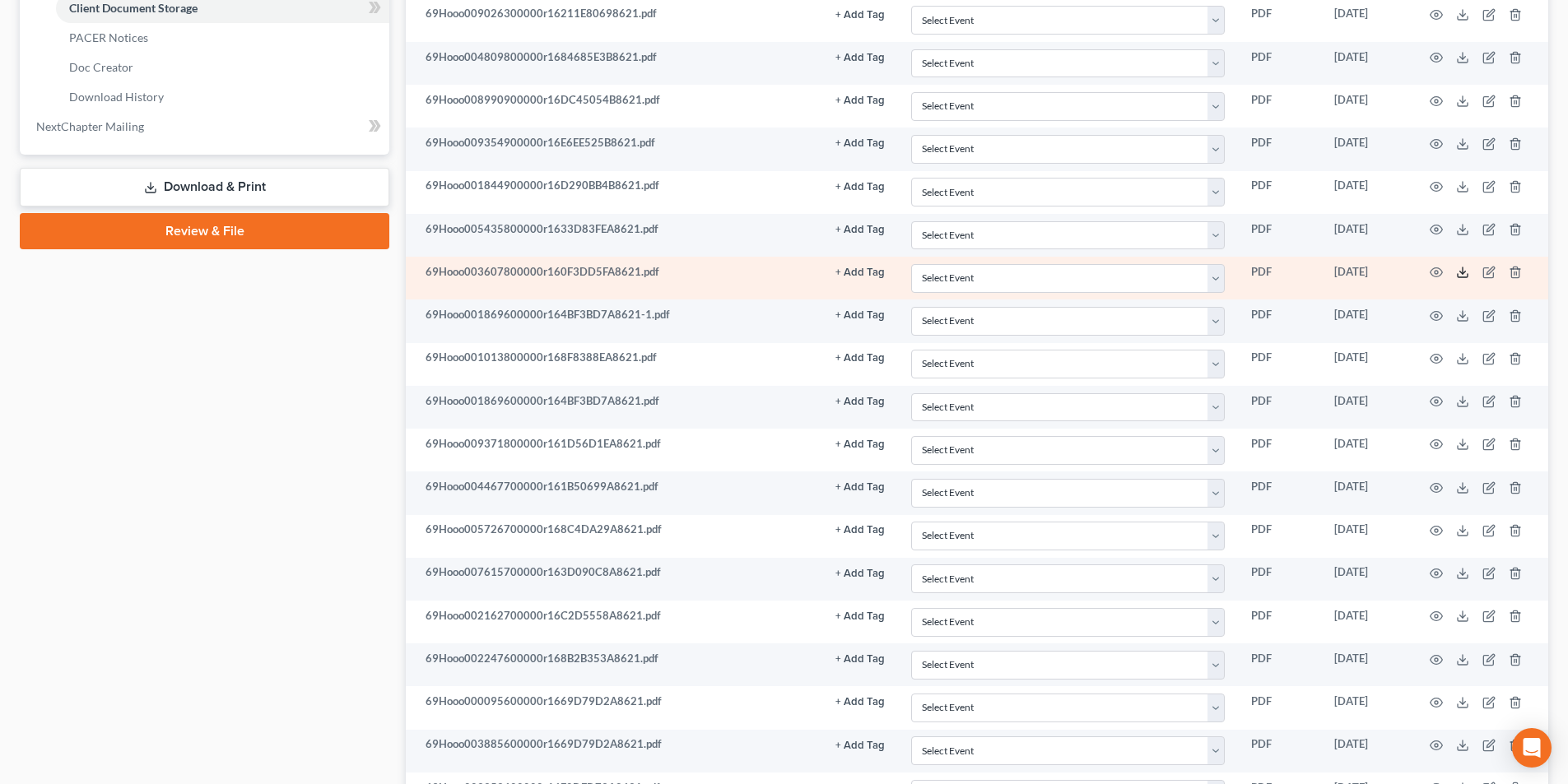
click at [1464, 271] on icon at bounding box center [1463, 272] width 13 height 13
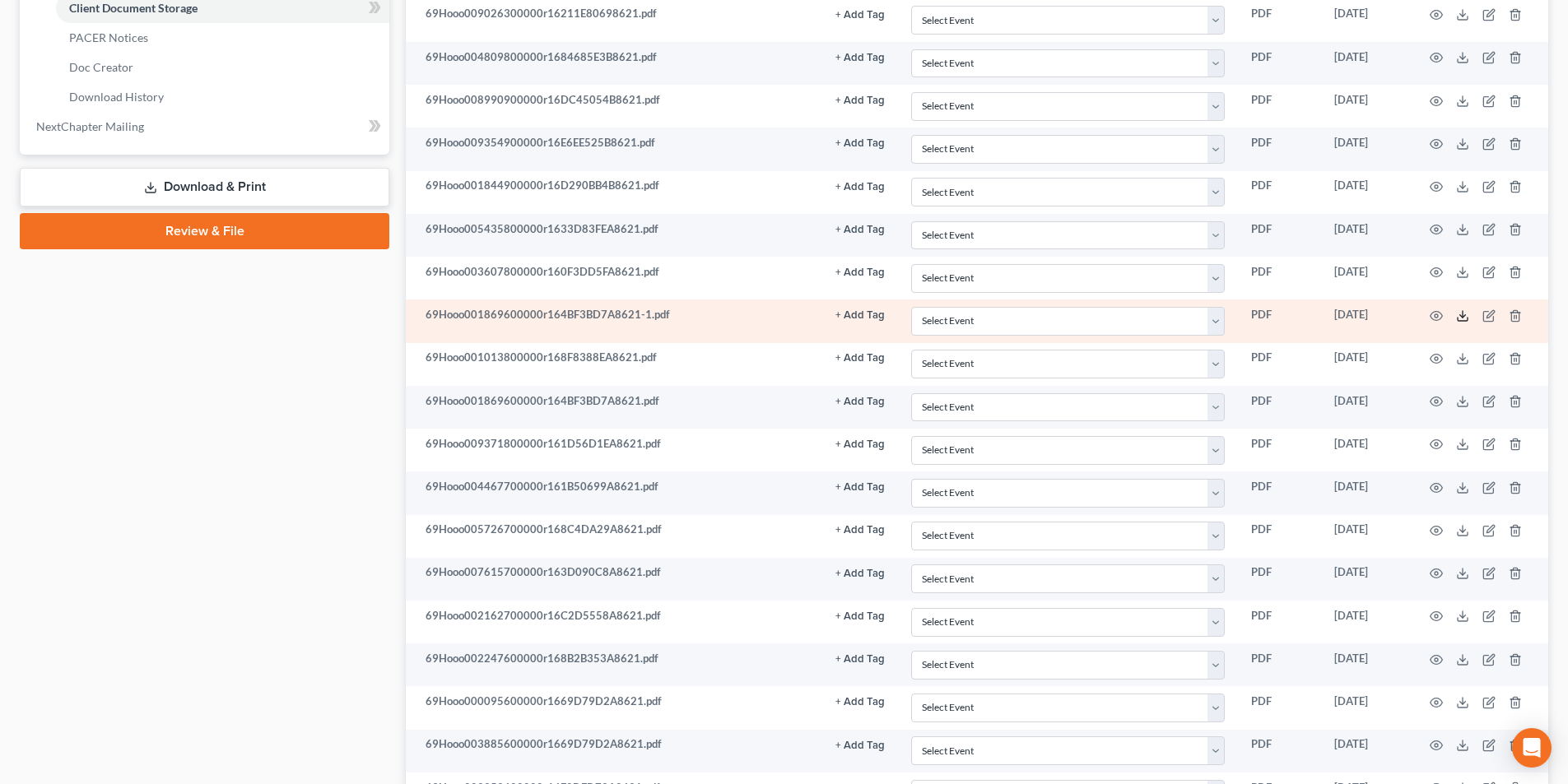
click at [1466, 314] on icon at bounding box center [1463, 315] width 13 height 13
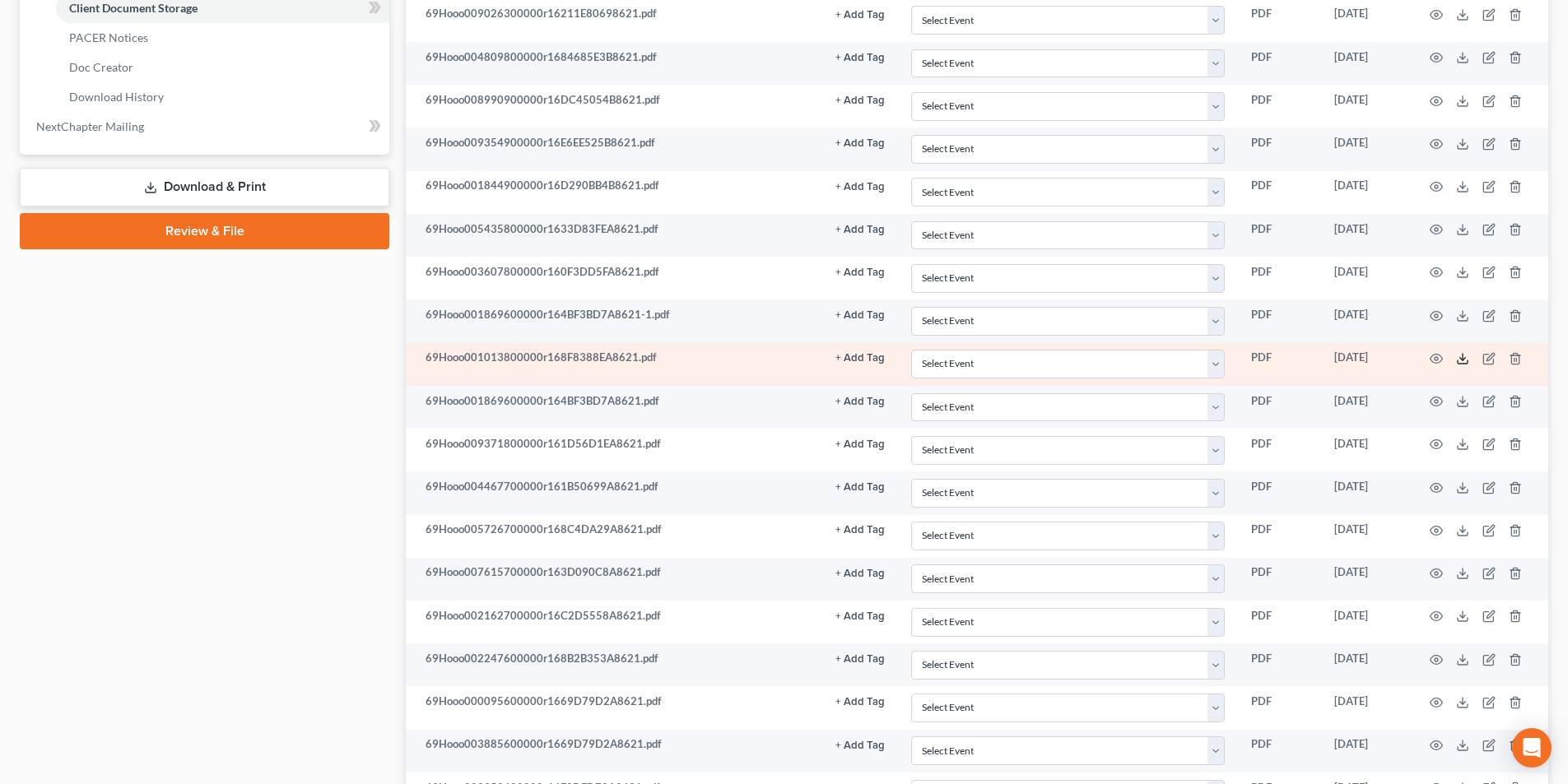
click at [1458, 360] on icon at bounding box center [1464, 362] width 10 height 3
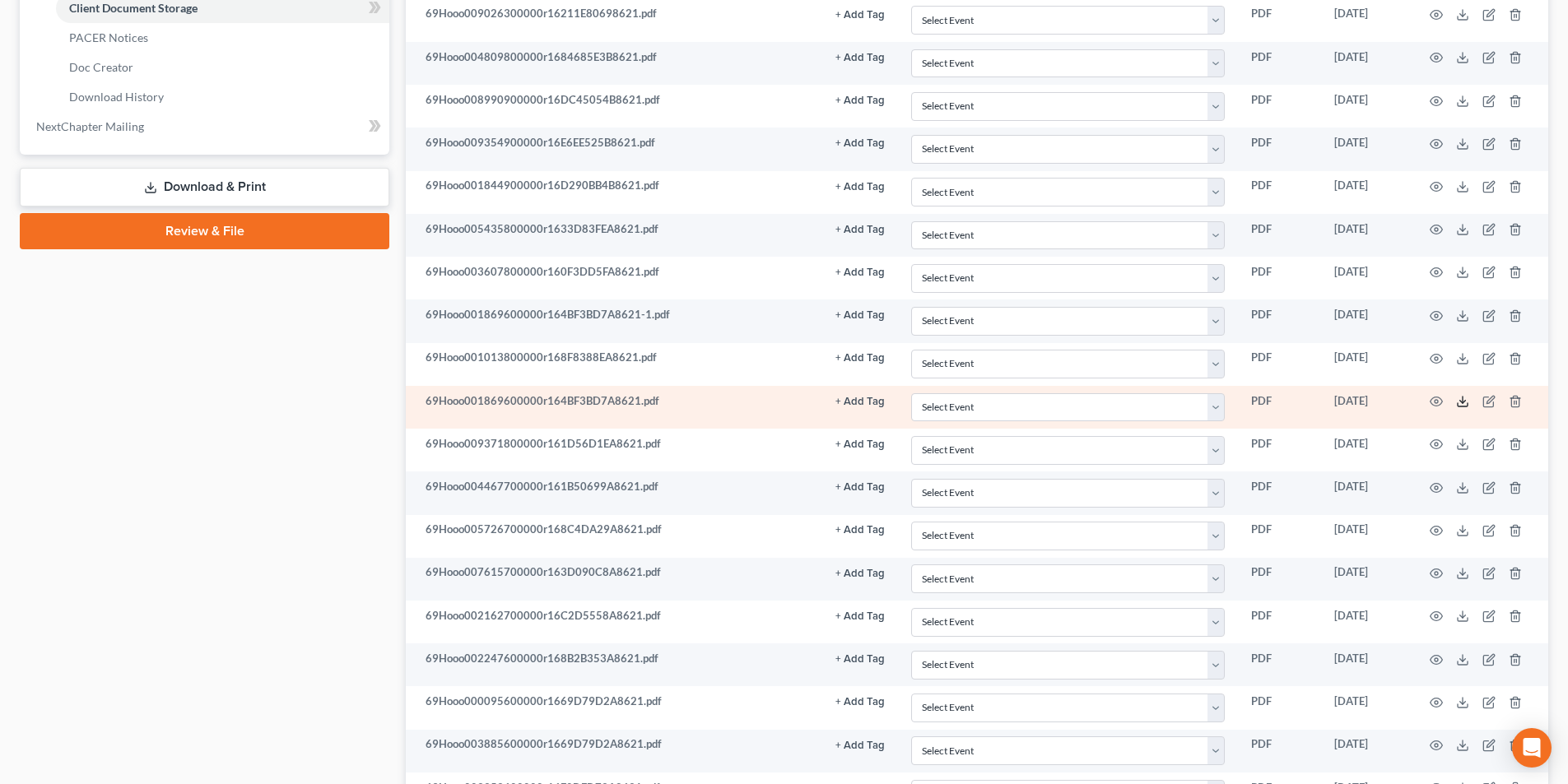
click at [1459, 404] on icon at bounding box center [1463, 401] width 13 height 13
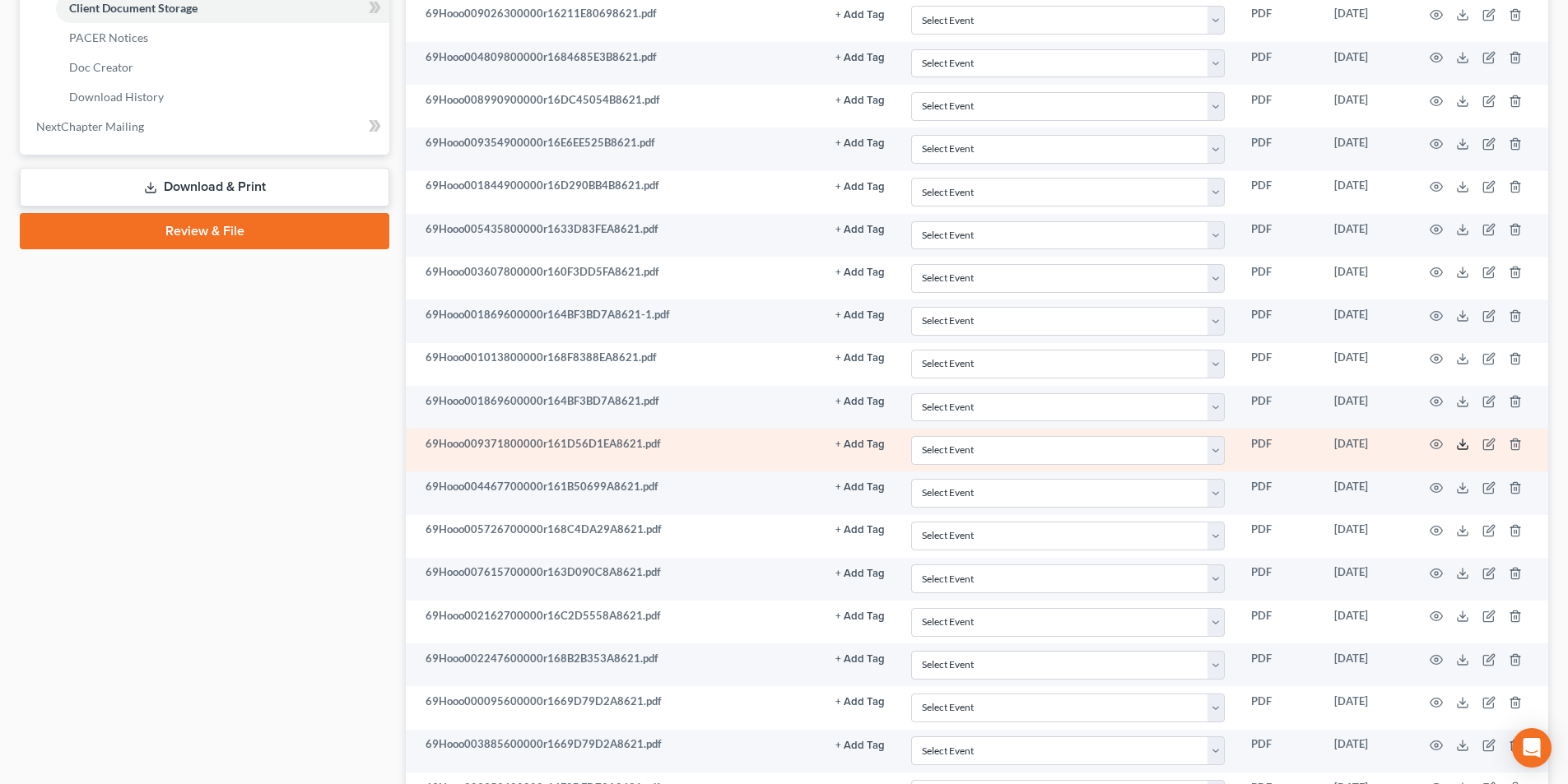
click at [1463, 442] on line at bounding box center [1463, 442] width 0 height 7
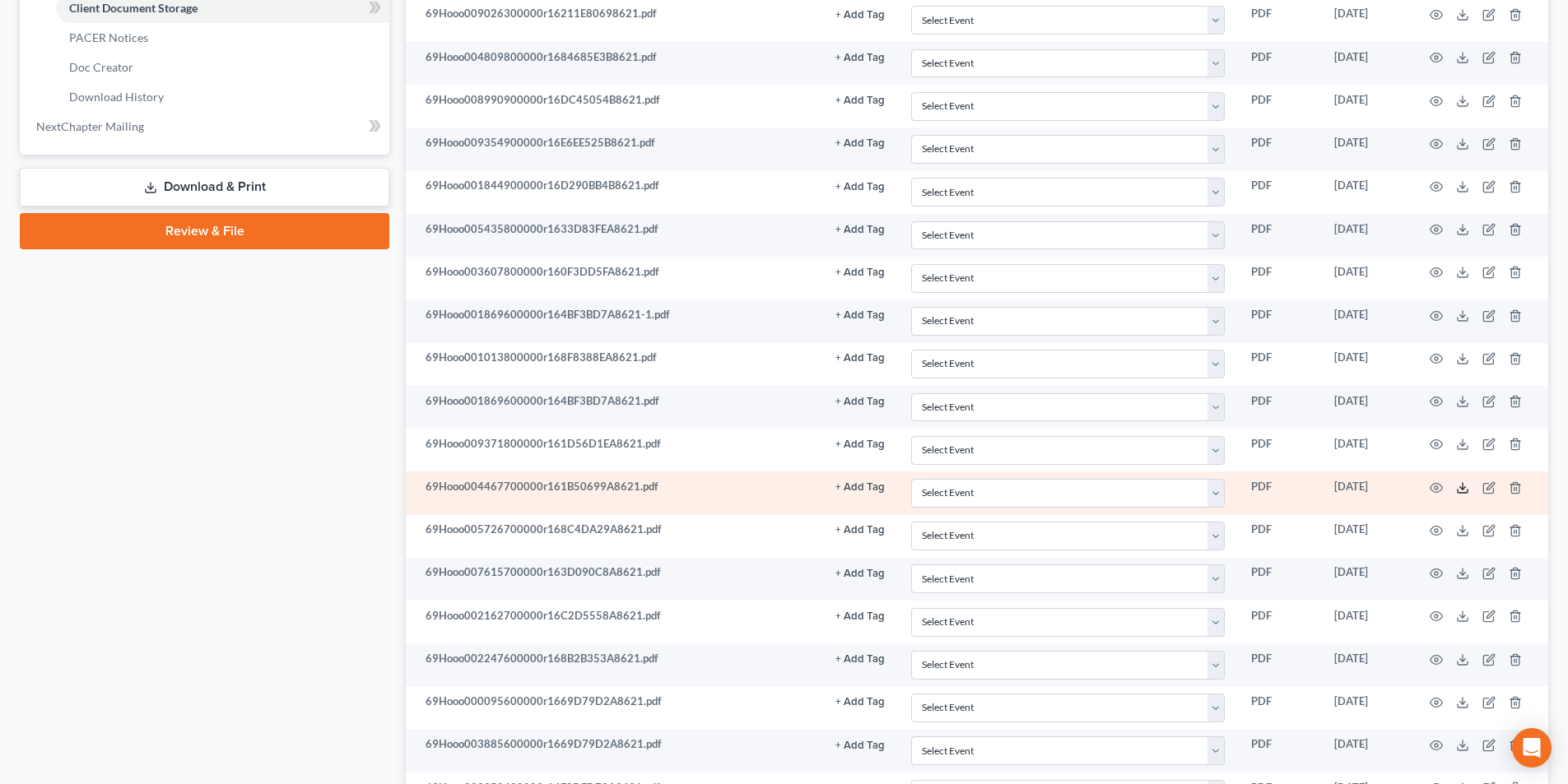
click at [1462, 489] on icon at bounding box center [1463, 487] width 13 height 13
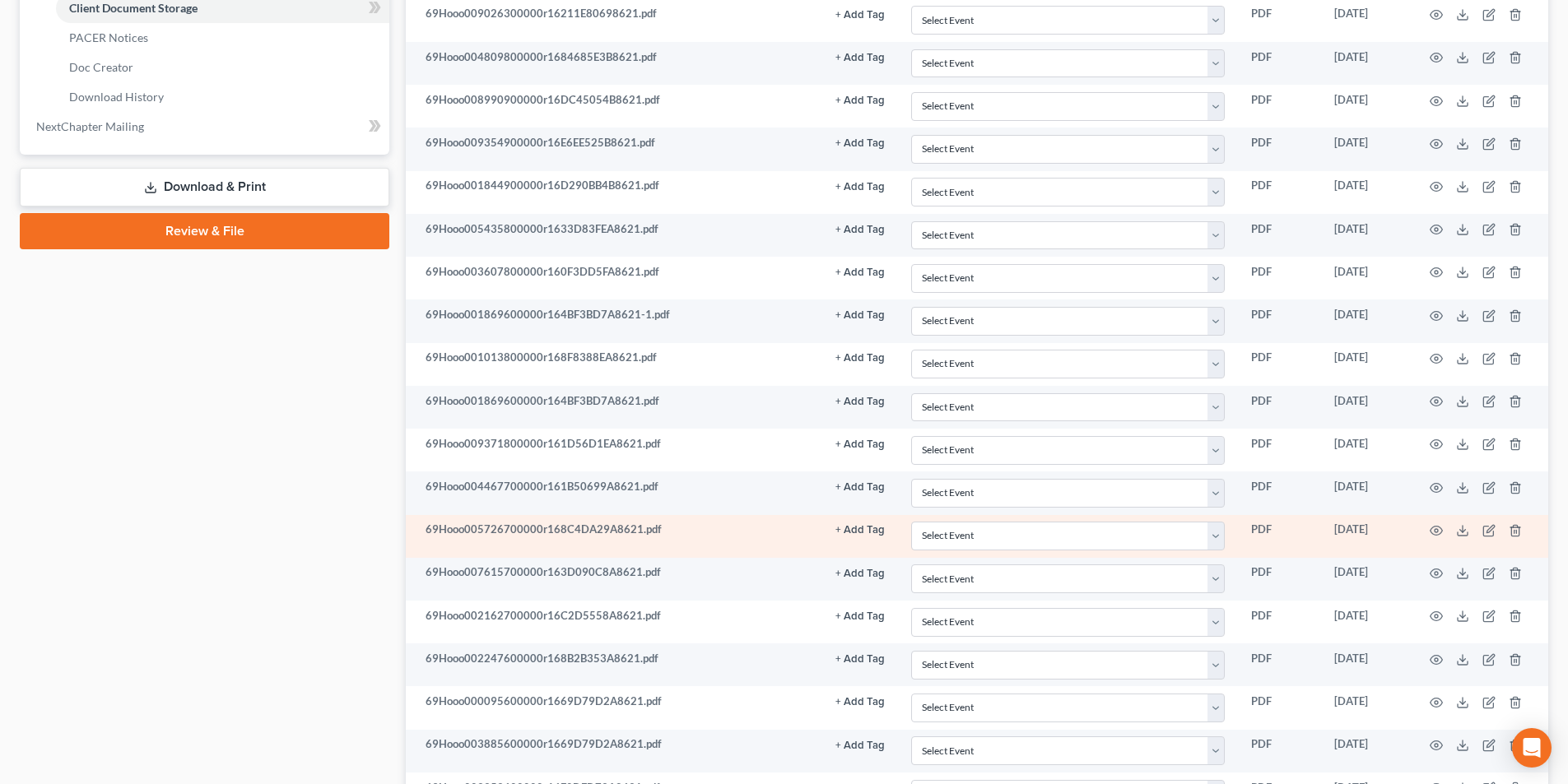
click at [1470, 532] on td at bounding box center [1480, 537] width 139 height 43
click at [1470, 532] on td at bounding box center [1480, 537] width 139 height 43
click at [1459, 532] on icon at bounding box center [1463, 530] width 13 height 13
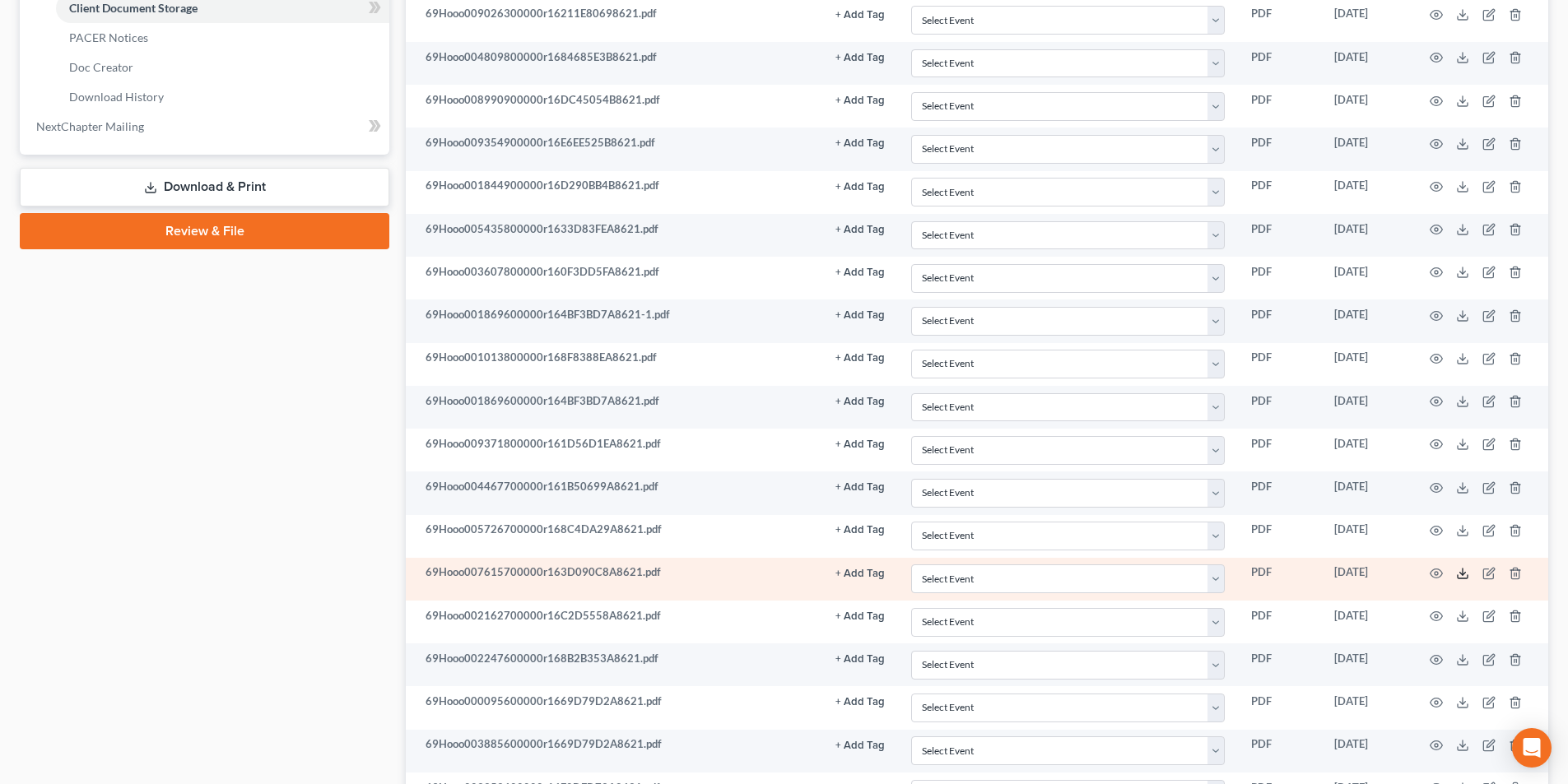
click at [1462, 576] on icon at bounding box center [1463, 573] width 13 height 13
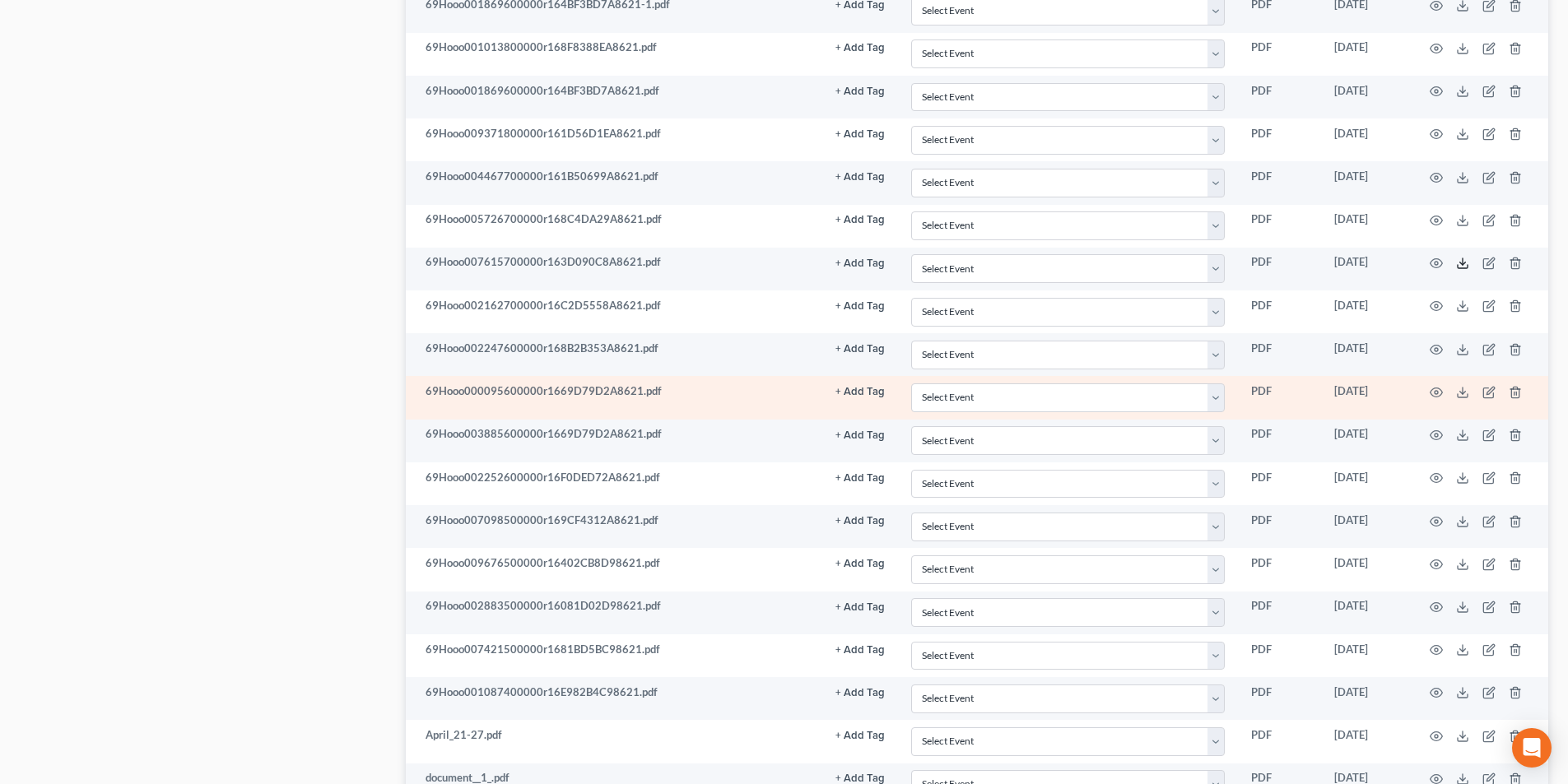
scroll to position [1070, 0]
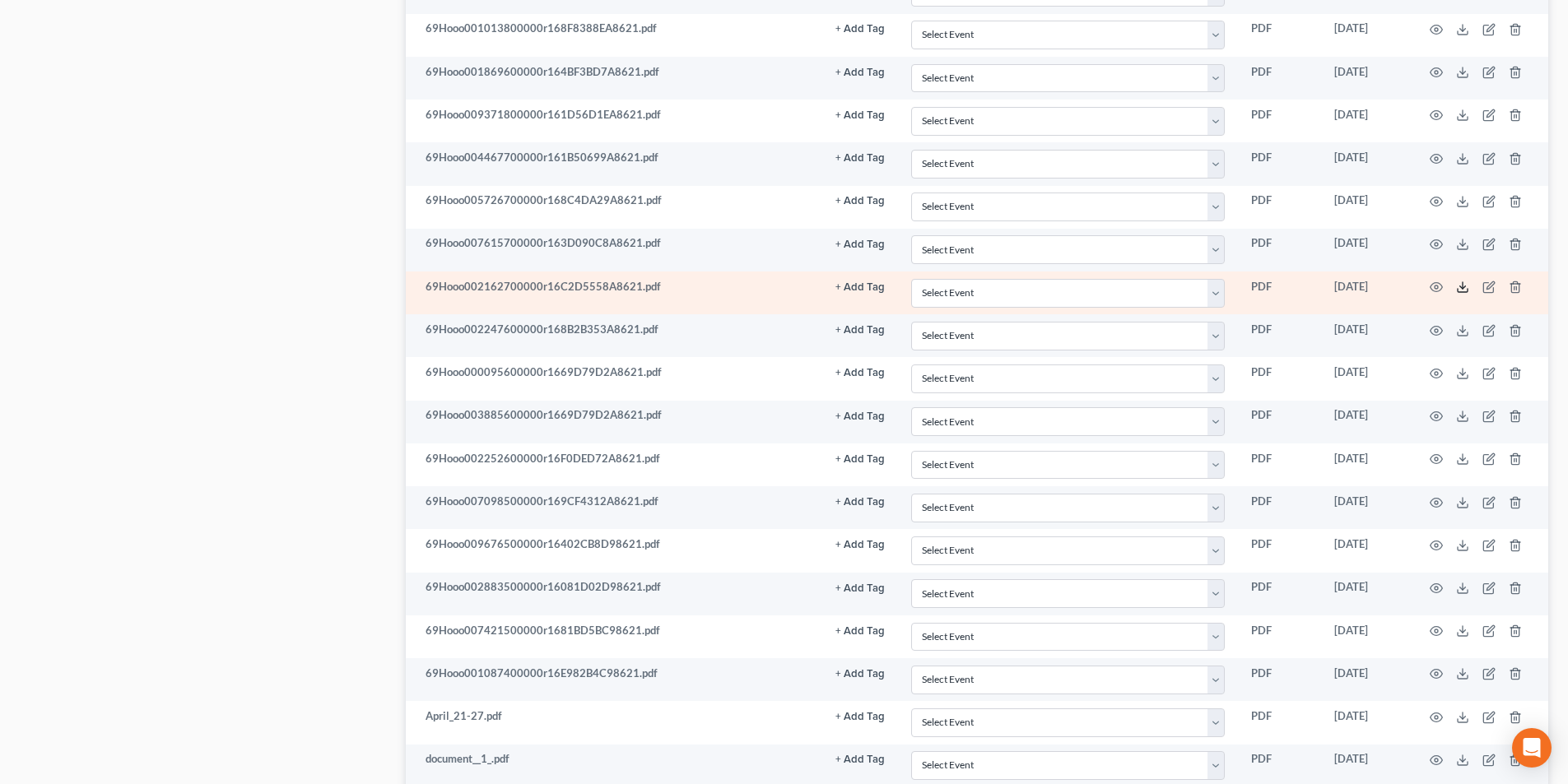
click at [1459, 284] on icon at bounding box center [1463, 287] width 13 height 13
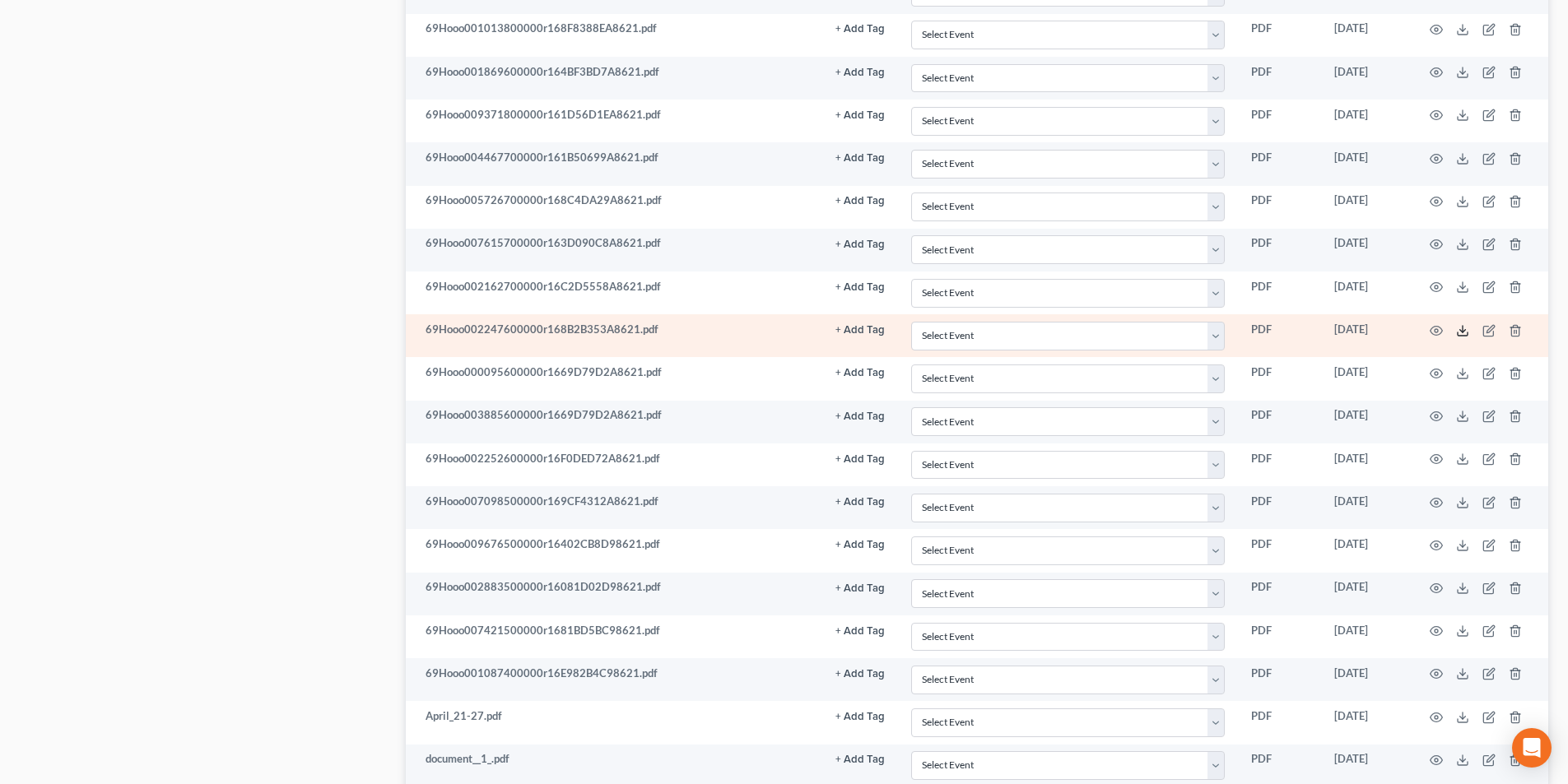
click at [1459, 330] on icon at bounding box center [1463, 330] width 13 height 13
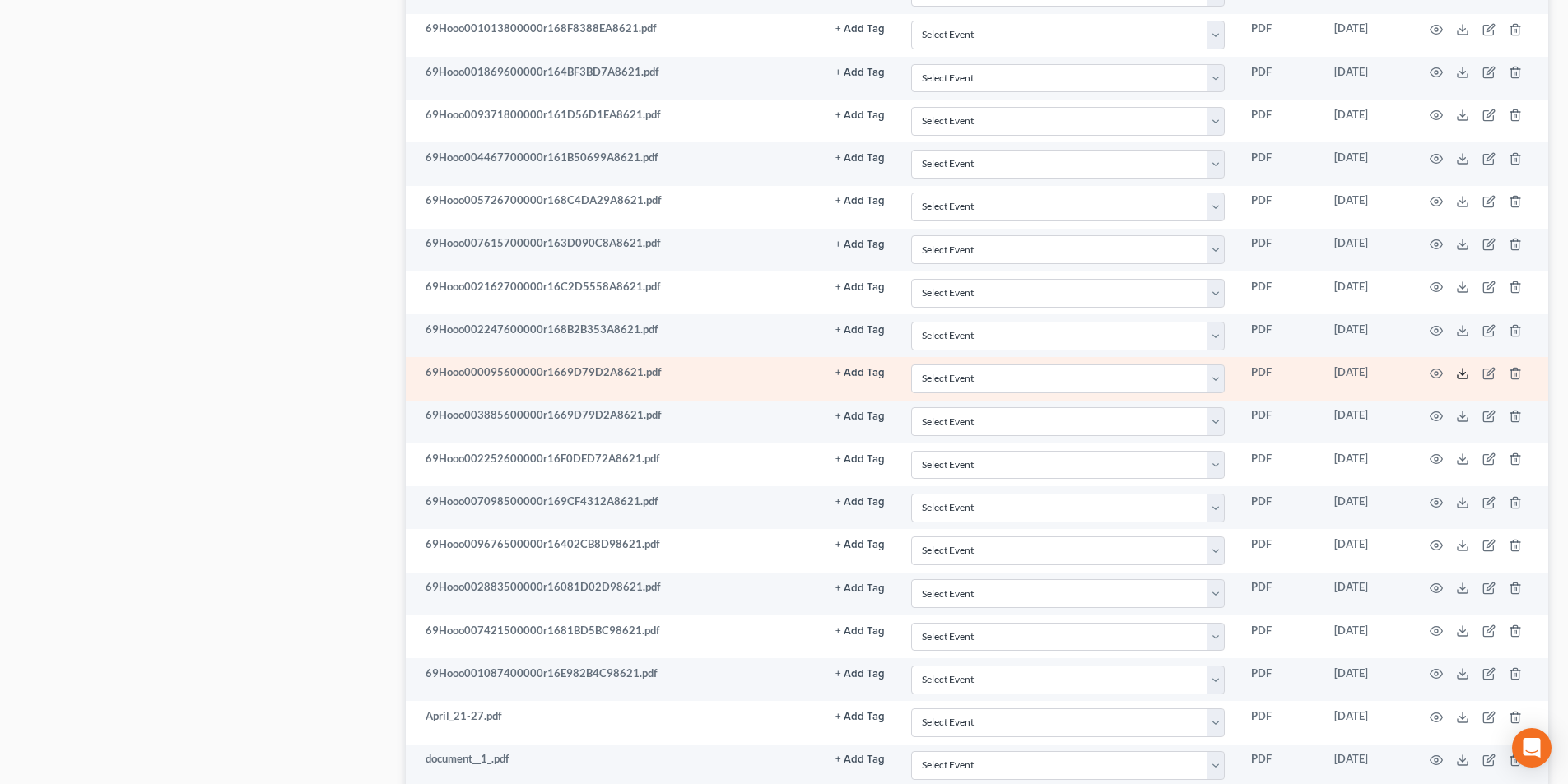
click at [1468, 373] on icon at bounding box center [1463, 373] width 13 height 13
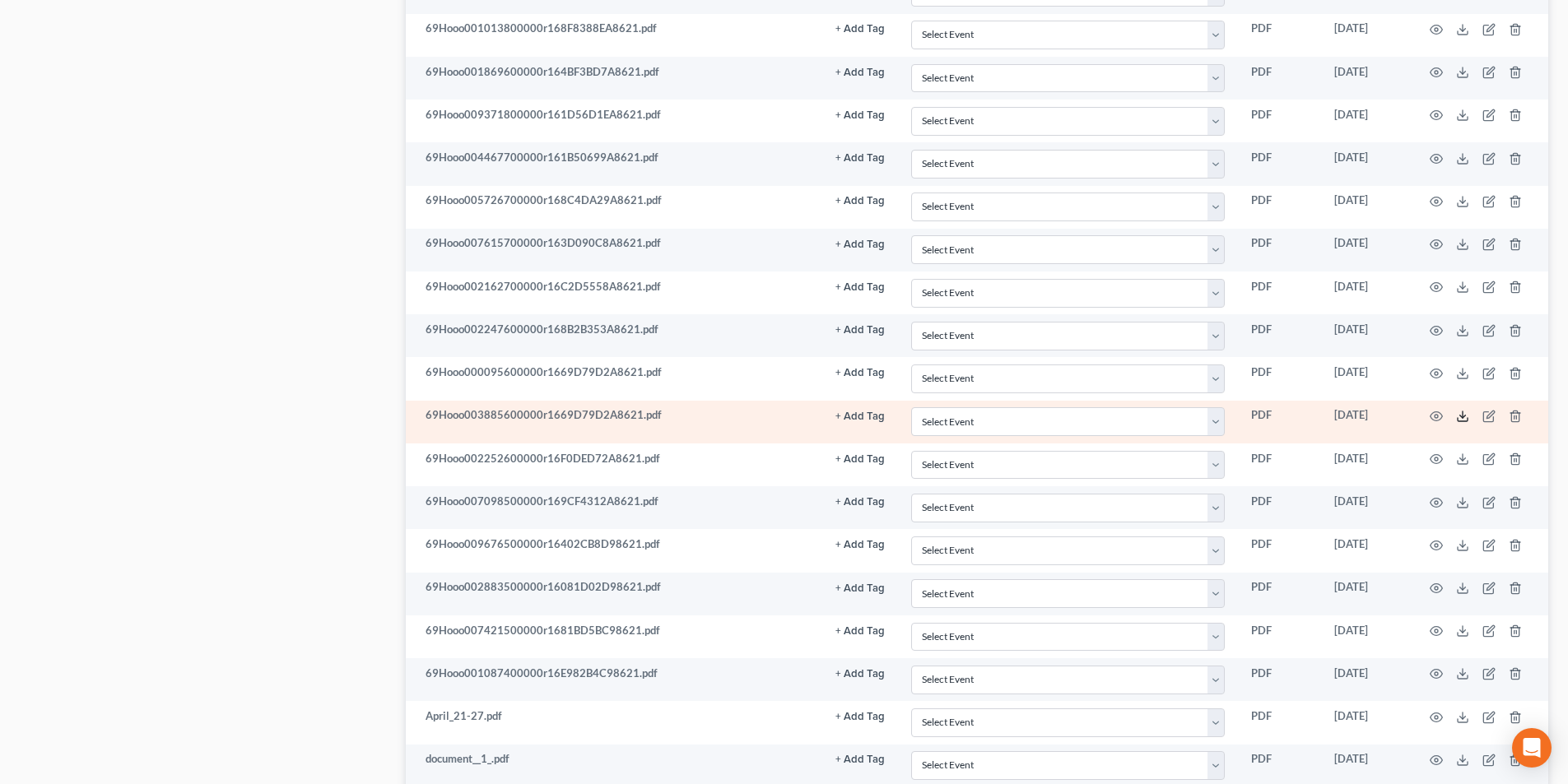
click at [1461, 416] on polyline at bounding box center [1463, 416] width 6 height 3
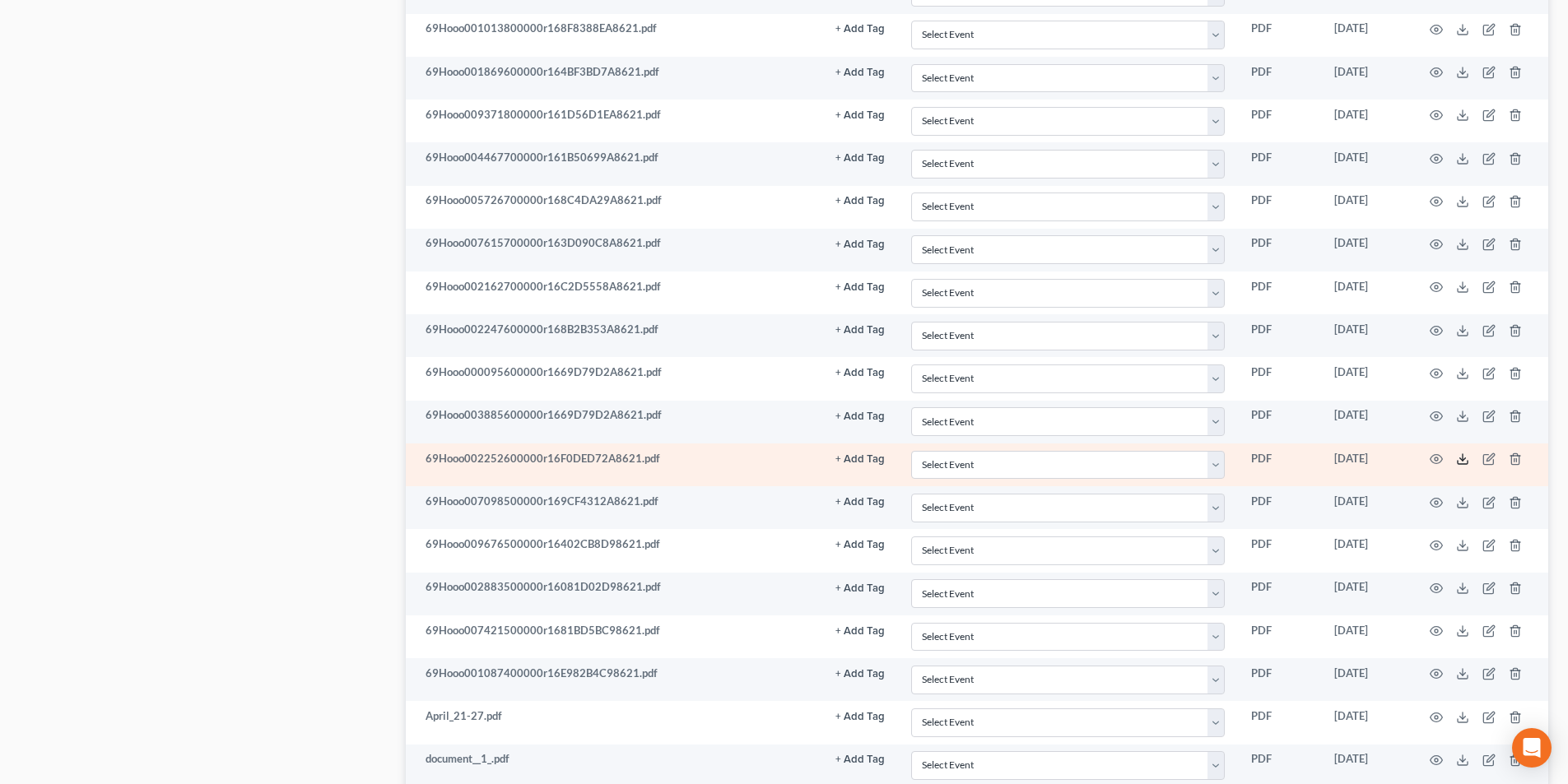
click at [1459, 461] on icon at bounding box center [1463, 459] width 13 height 13
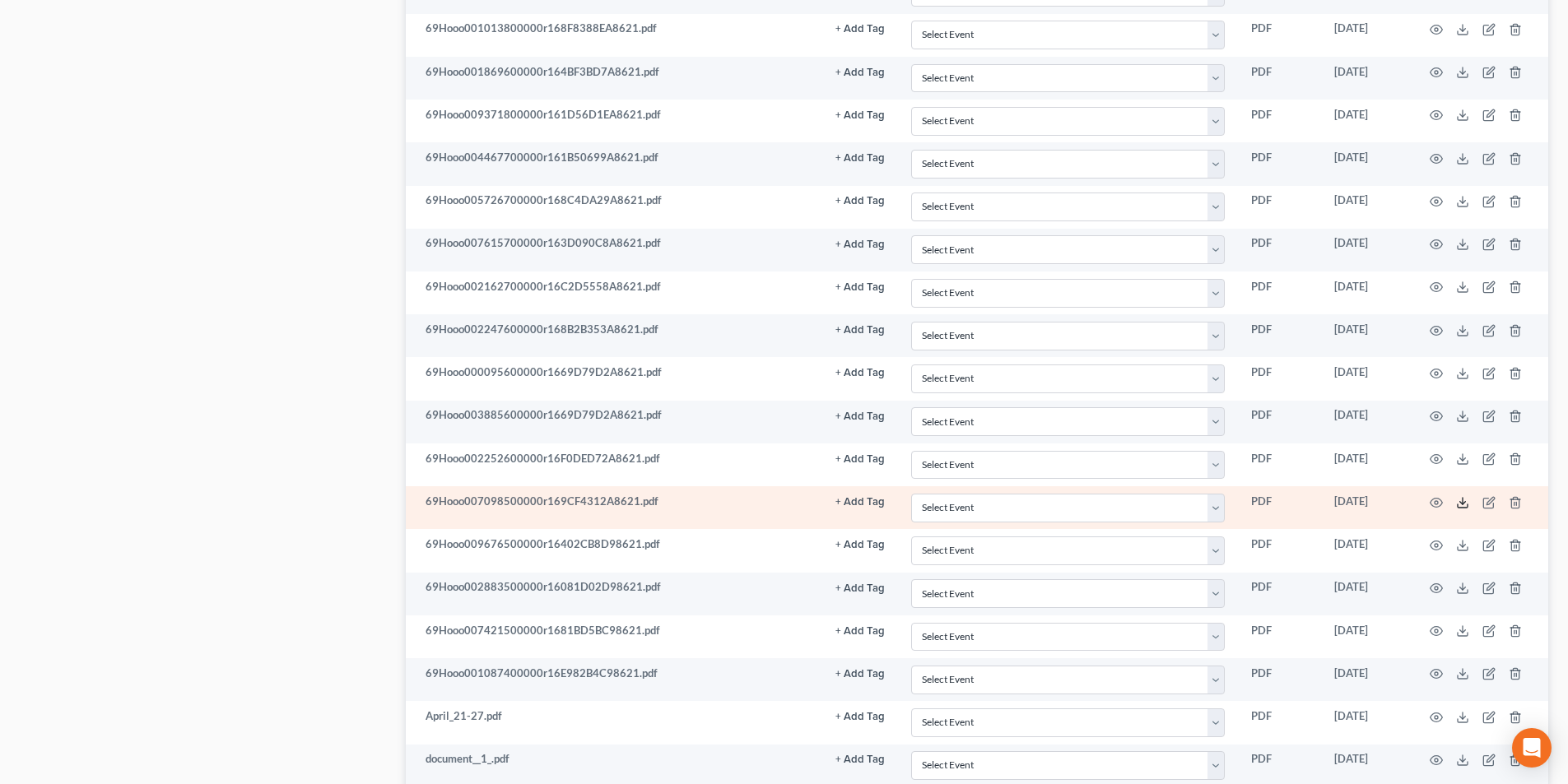
click at [1460, 500] on icon at bounding box center [1463, 502] width 13 height 13
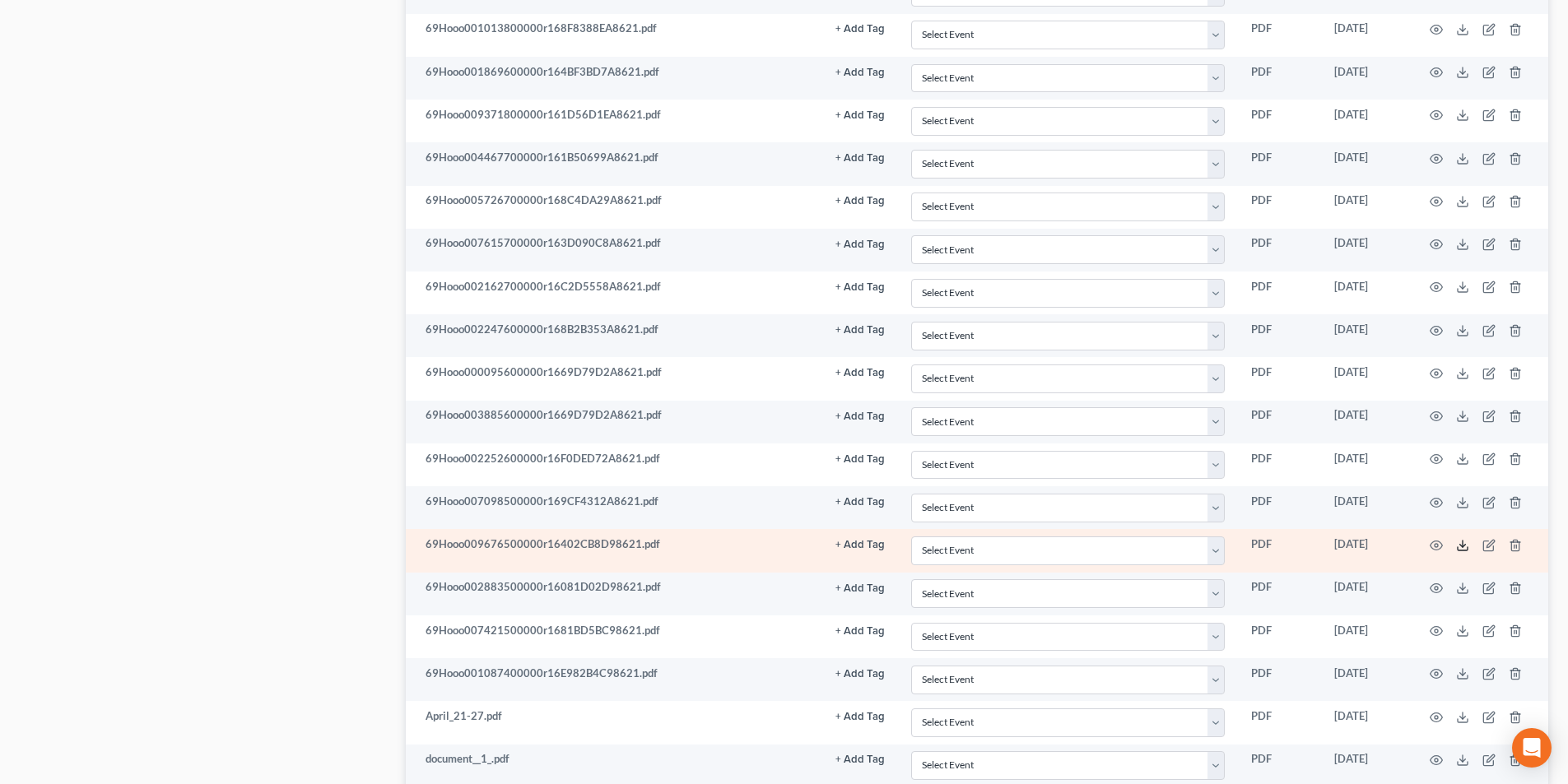
click at [1459, 546] on icon at bounding box center [1463, 545] width 13 height 13
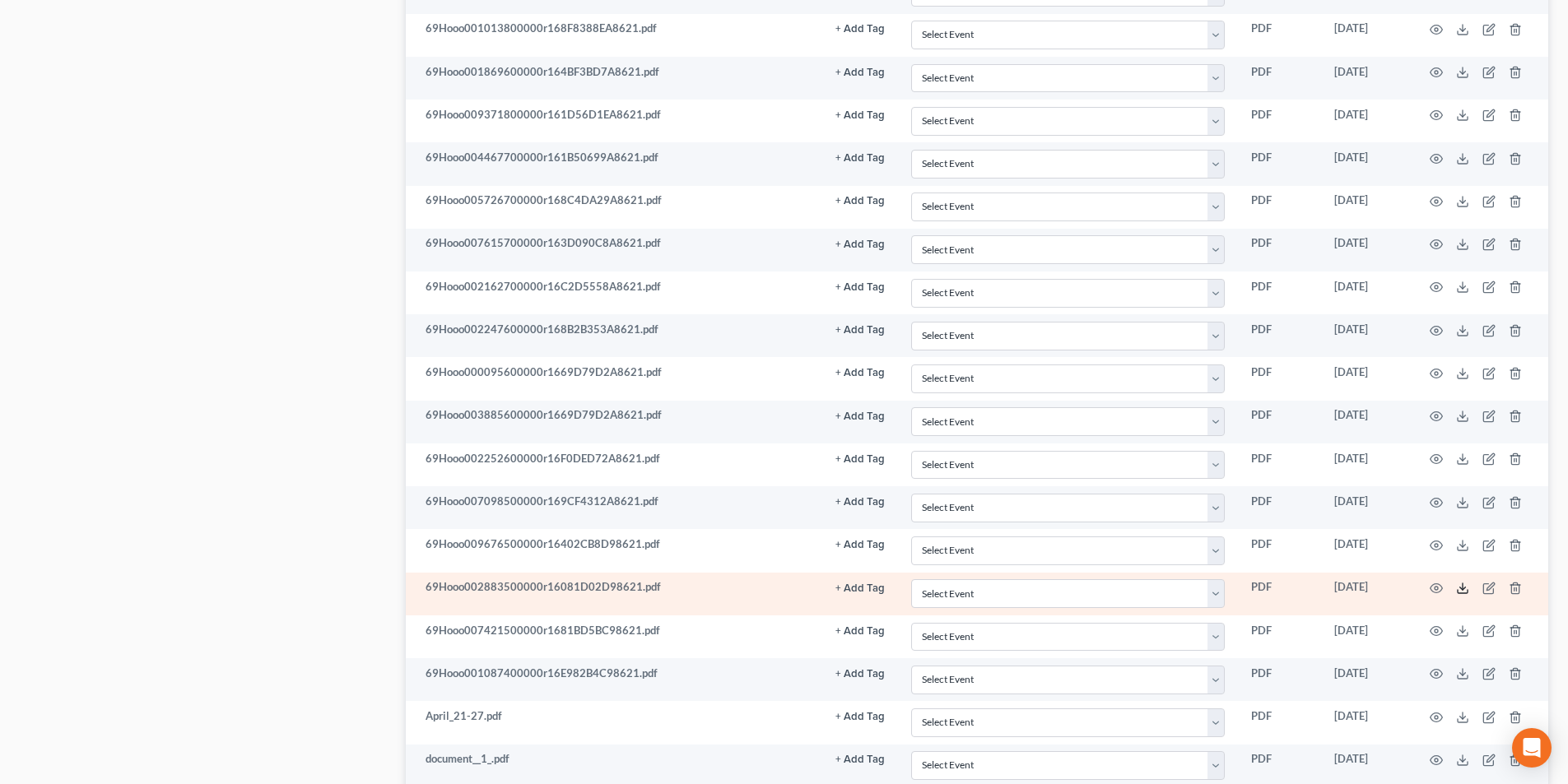
click at [1460, 590] on icon at bounding box center [1463, 588] width 13 height 13
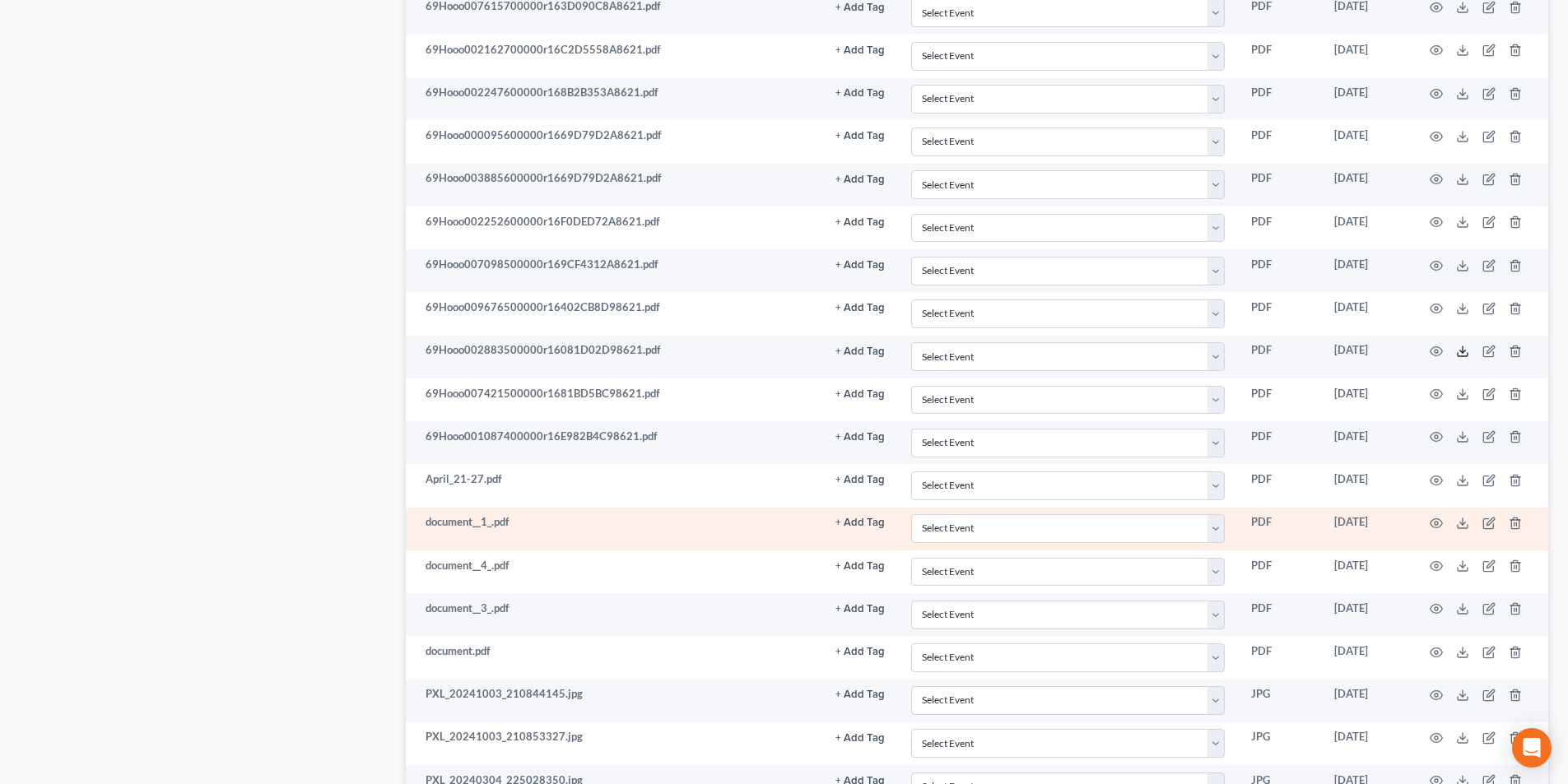
scroll to position [1316, 0]
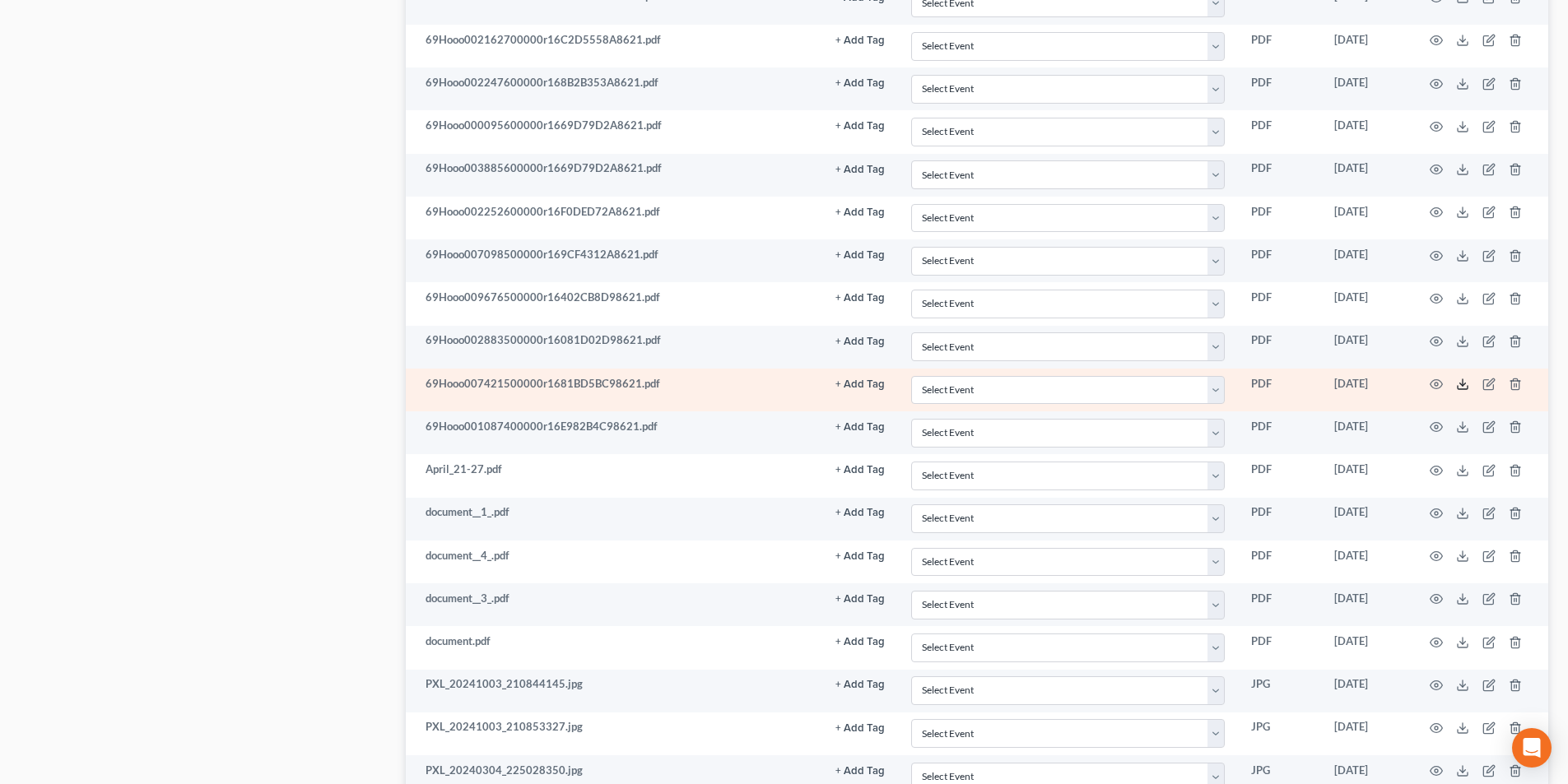
click at [1466, 383] on icon at bounding box center [1463, 383] width 13 height 13
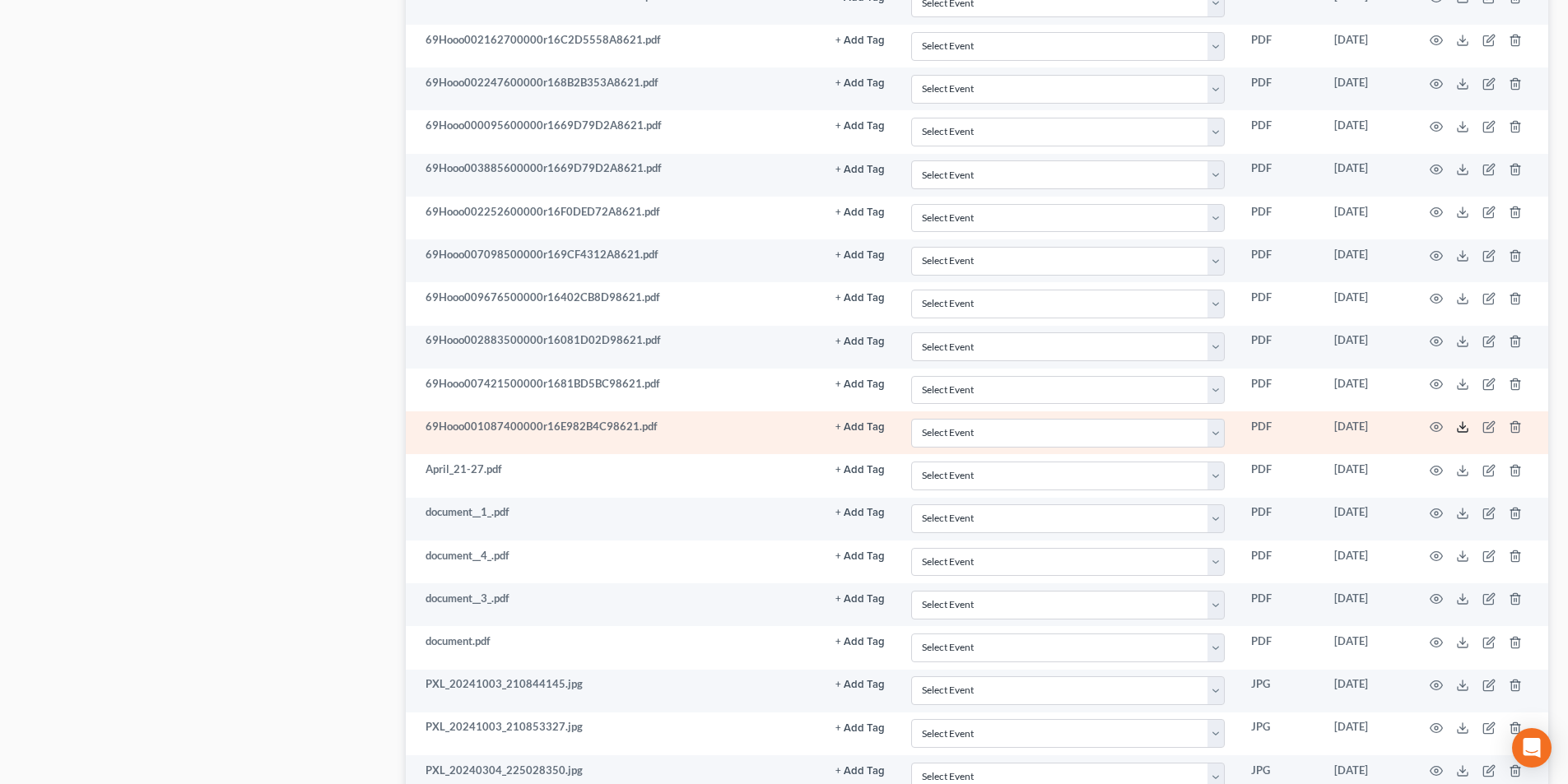
click at [1457, 433] on icon at bounding box center [1463, 426] width 13 height 13
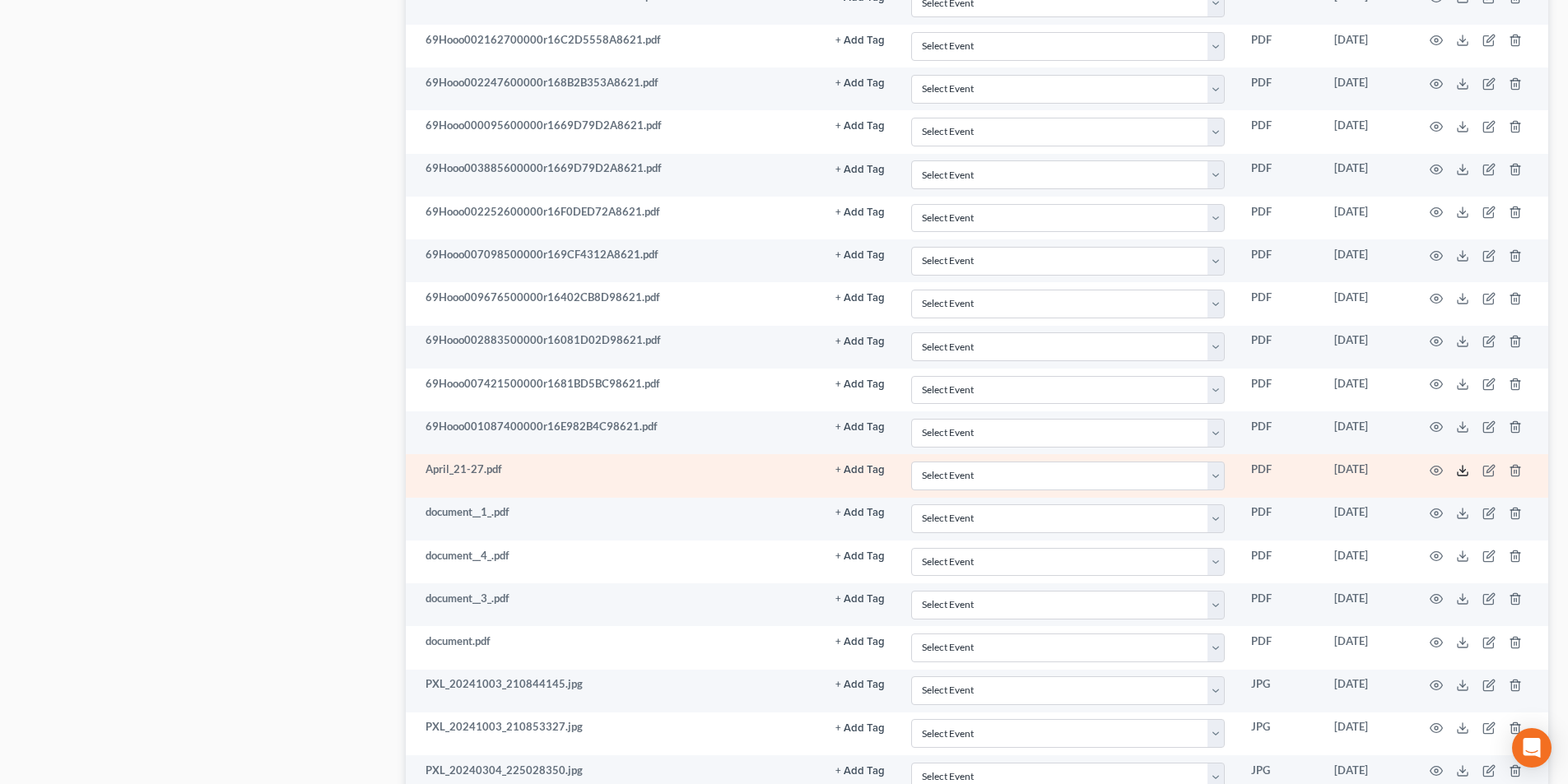
click at [1459, 468] on icon at bounding box center [1463, 470] width 13 height 13
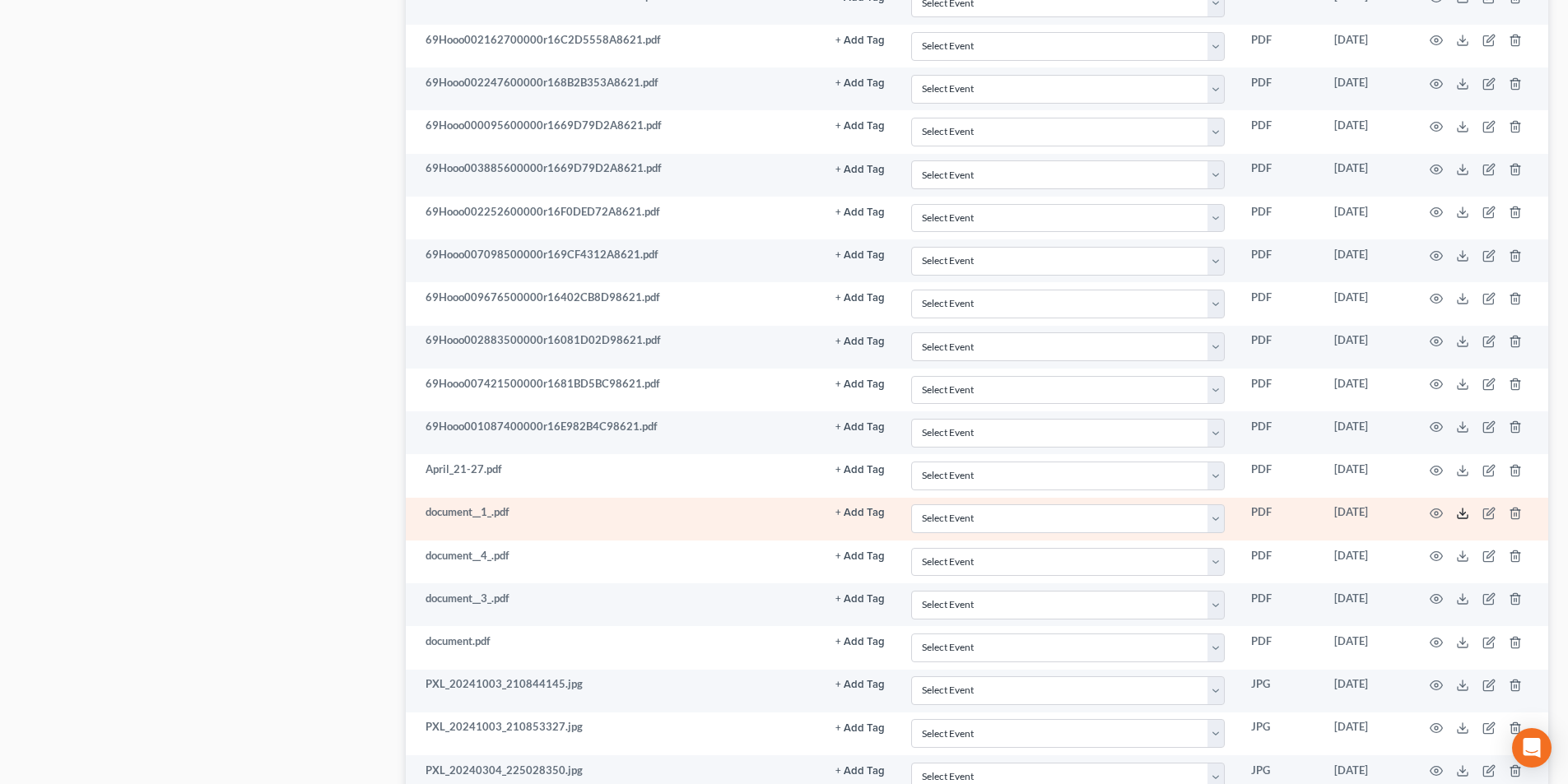
click at [1460, 514] on icon at bounding box center [1463, 513] width 13 height 13
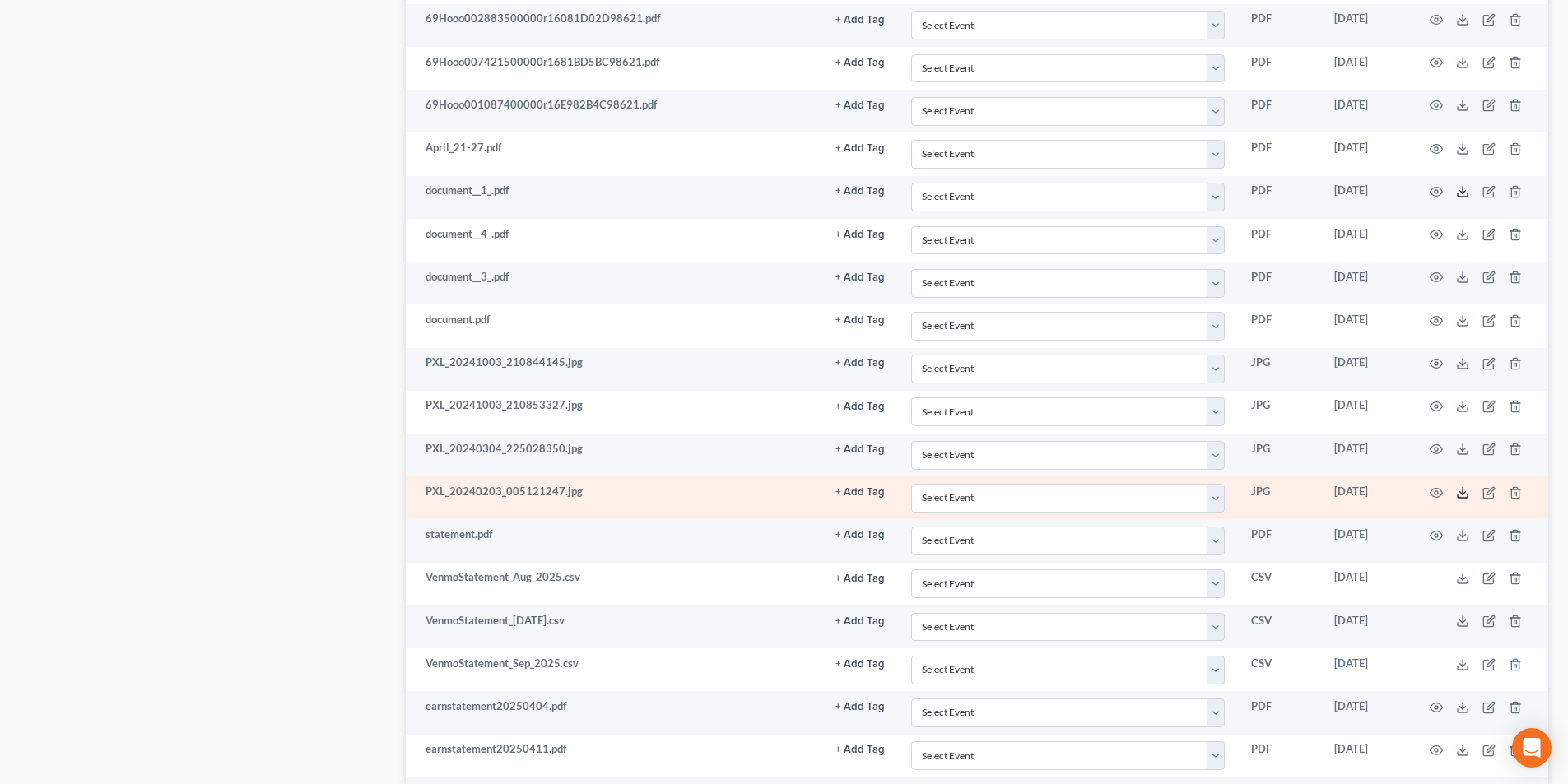
scroll to position [1646, 0]
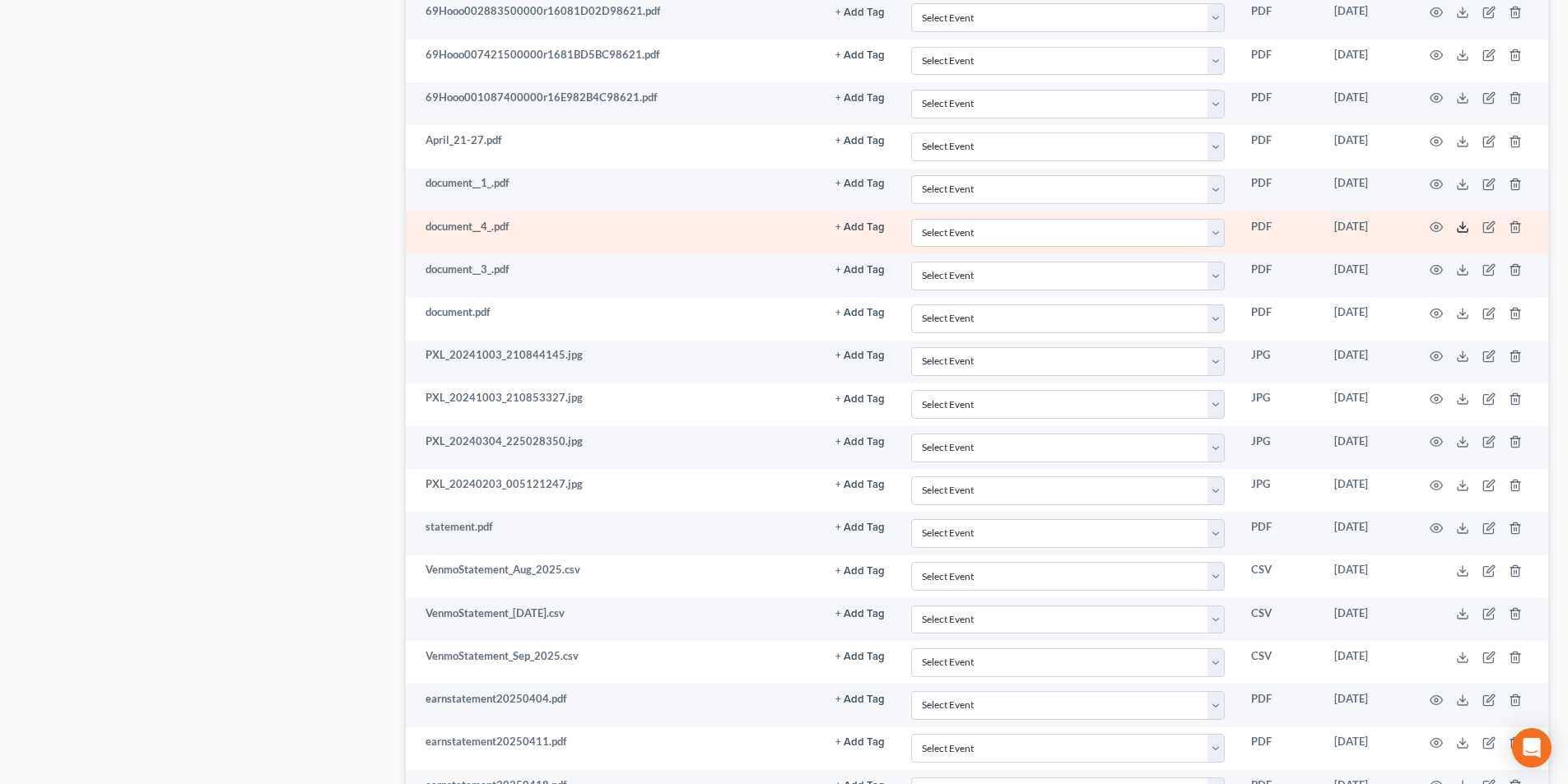
click at [1457, 230] on icon at bounding box center [1463, 227] width 13 height 13
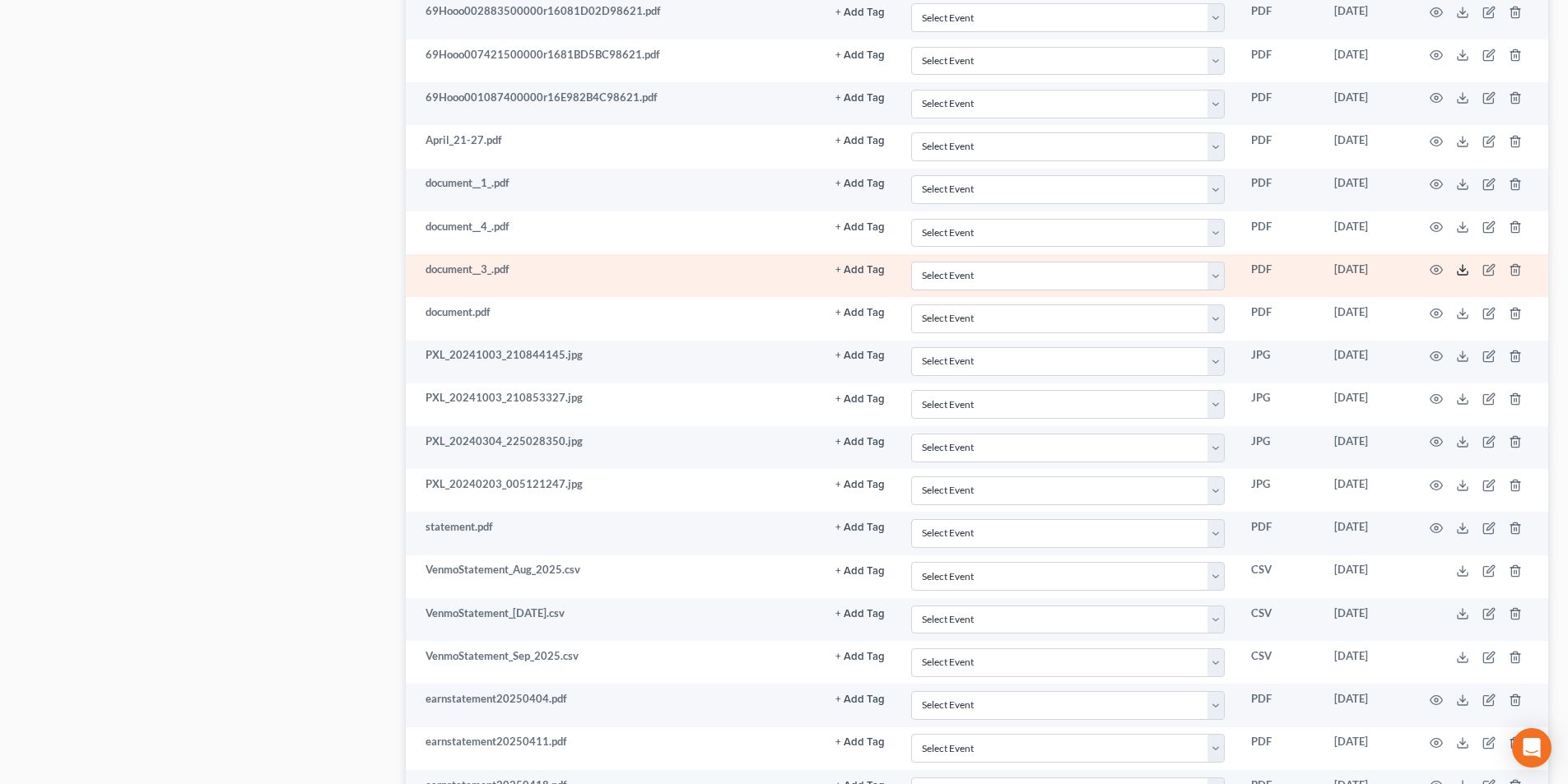
click at [1465, 269] on polyline at bounding box center [1463, 270] width 6 height 3
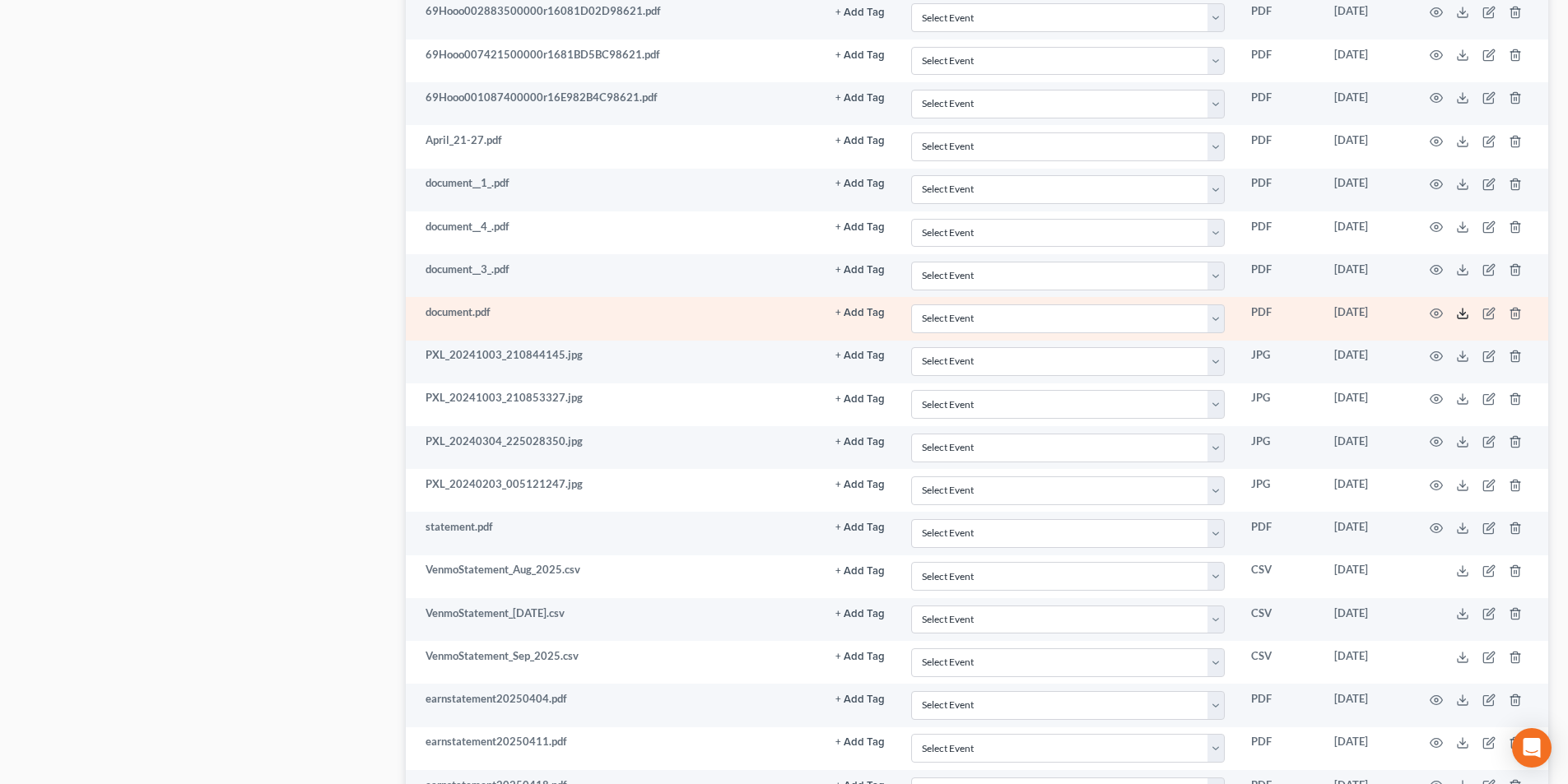
click at [1459, 309] on icon at bounding box center [1463, 313] width 13 height 13
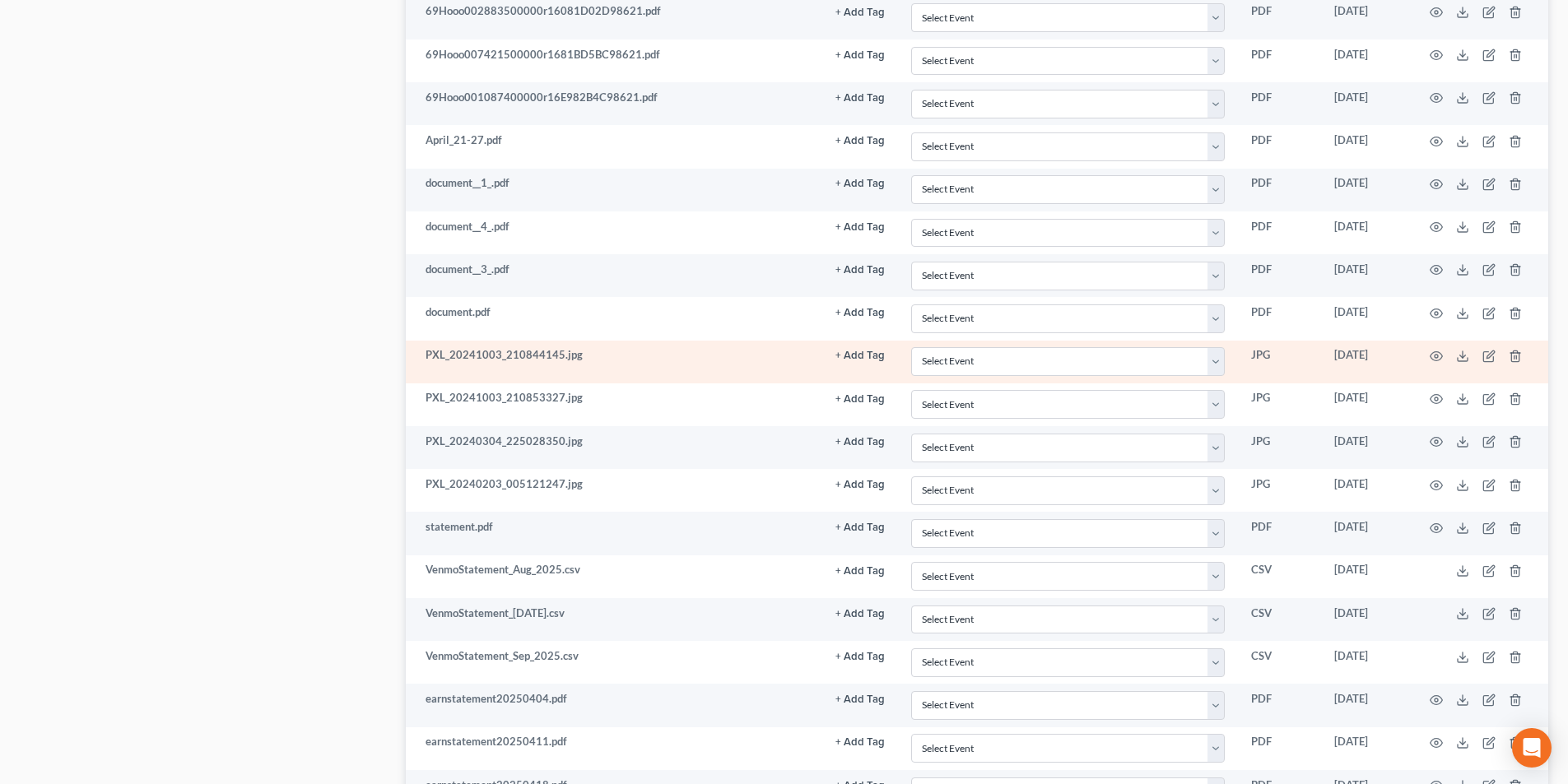
click at [1455, 352] on td at bounding box center [1480, 362] width 139 height 43
click at [1459, 359] on icon at bounding box center [1463, 356] width 13 height 13
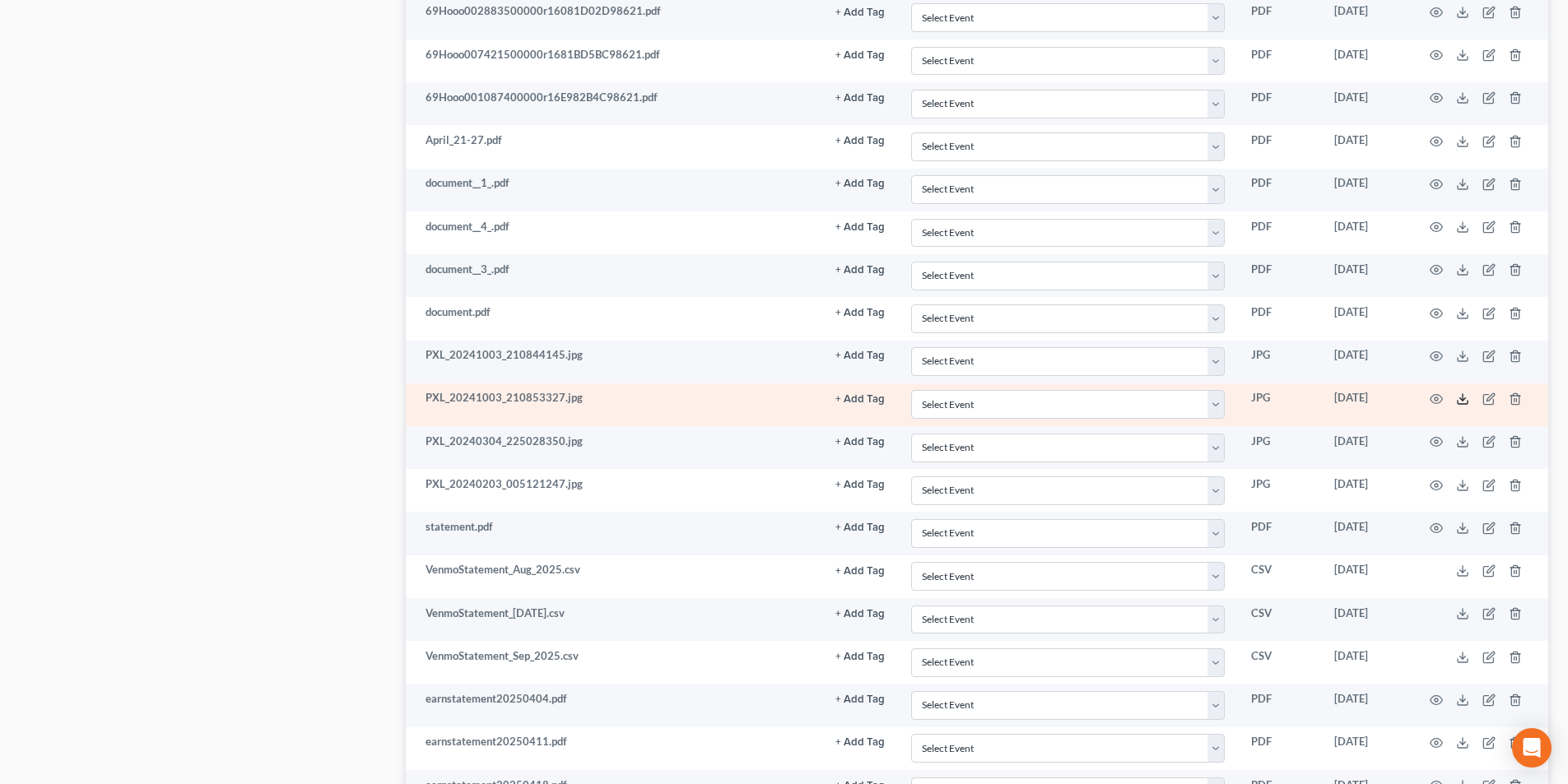
click at [1459, 401] on icon at bounding box center [1463, 399] width 13 height 13
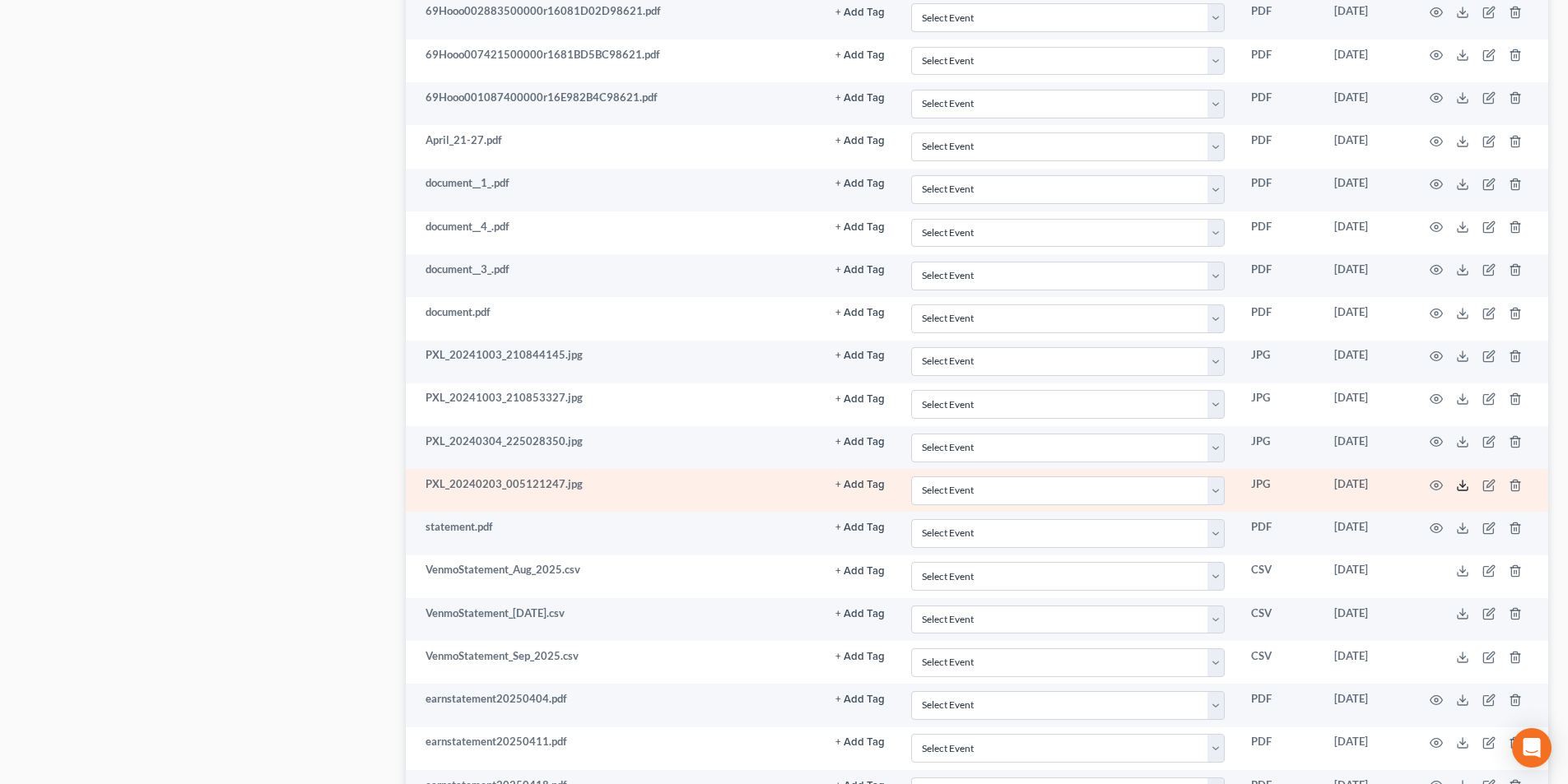
click at [1463, 487] on line at bounding box center [1463, 484] width 0 height 7
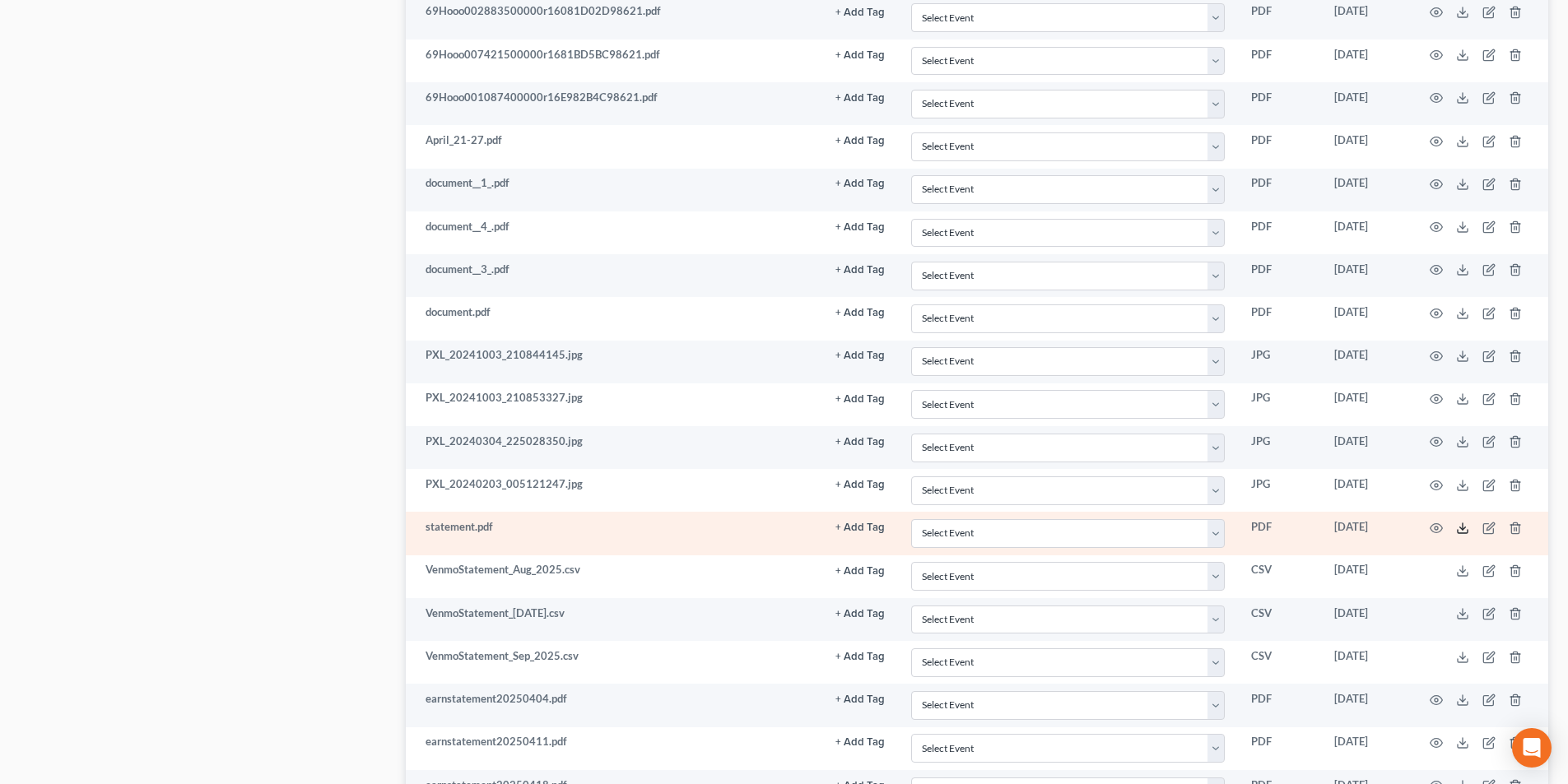
click at [1467, 531] on icon at bounding box center [1463, 527] width 13 height 13
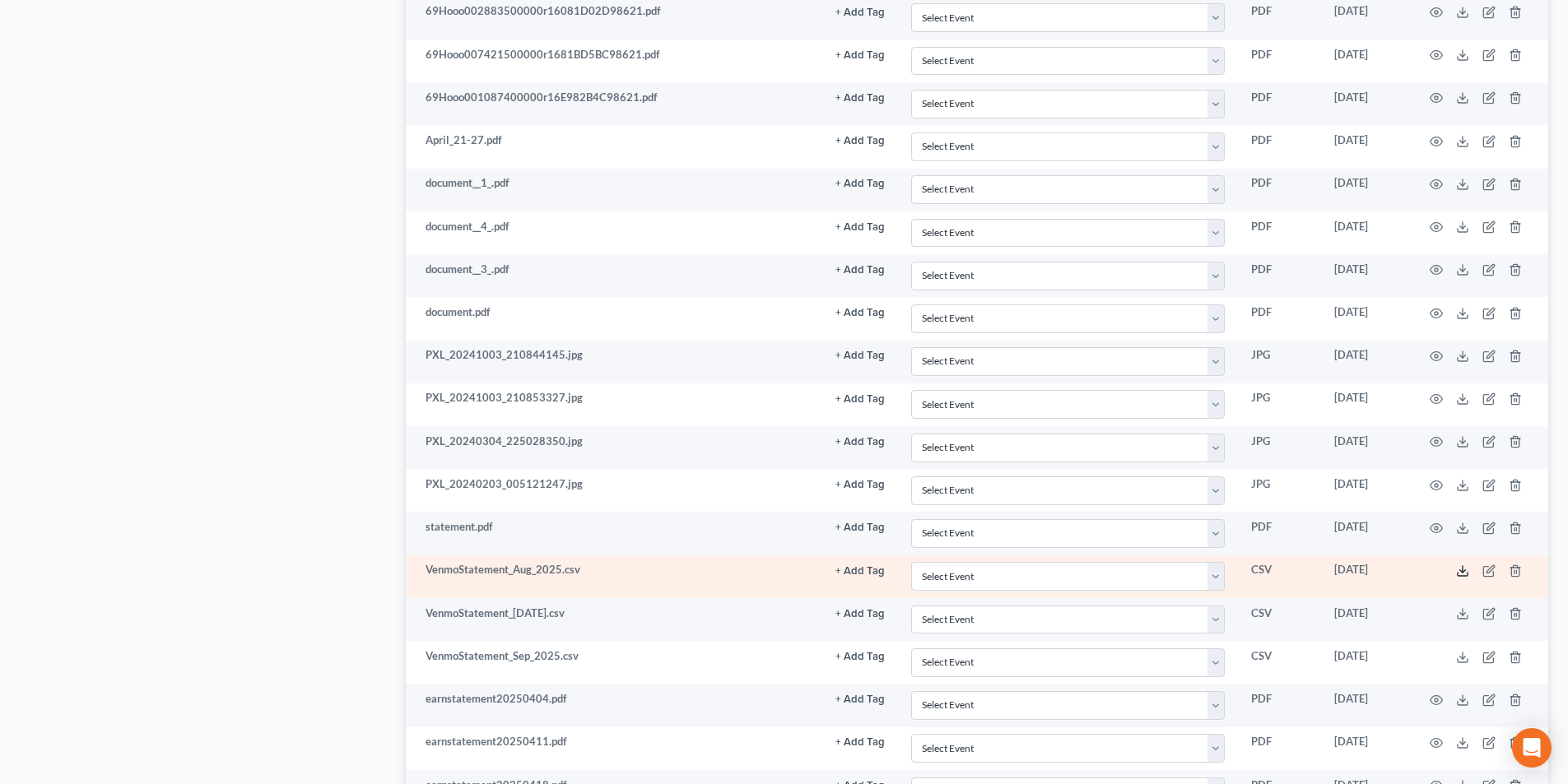
click at [1466, 570] on icon at bounding box center [1463, 570] width 13 height 13
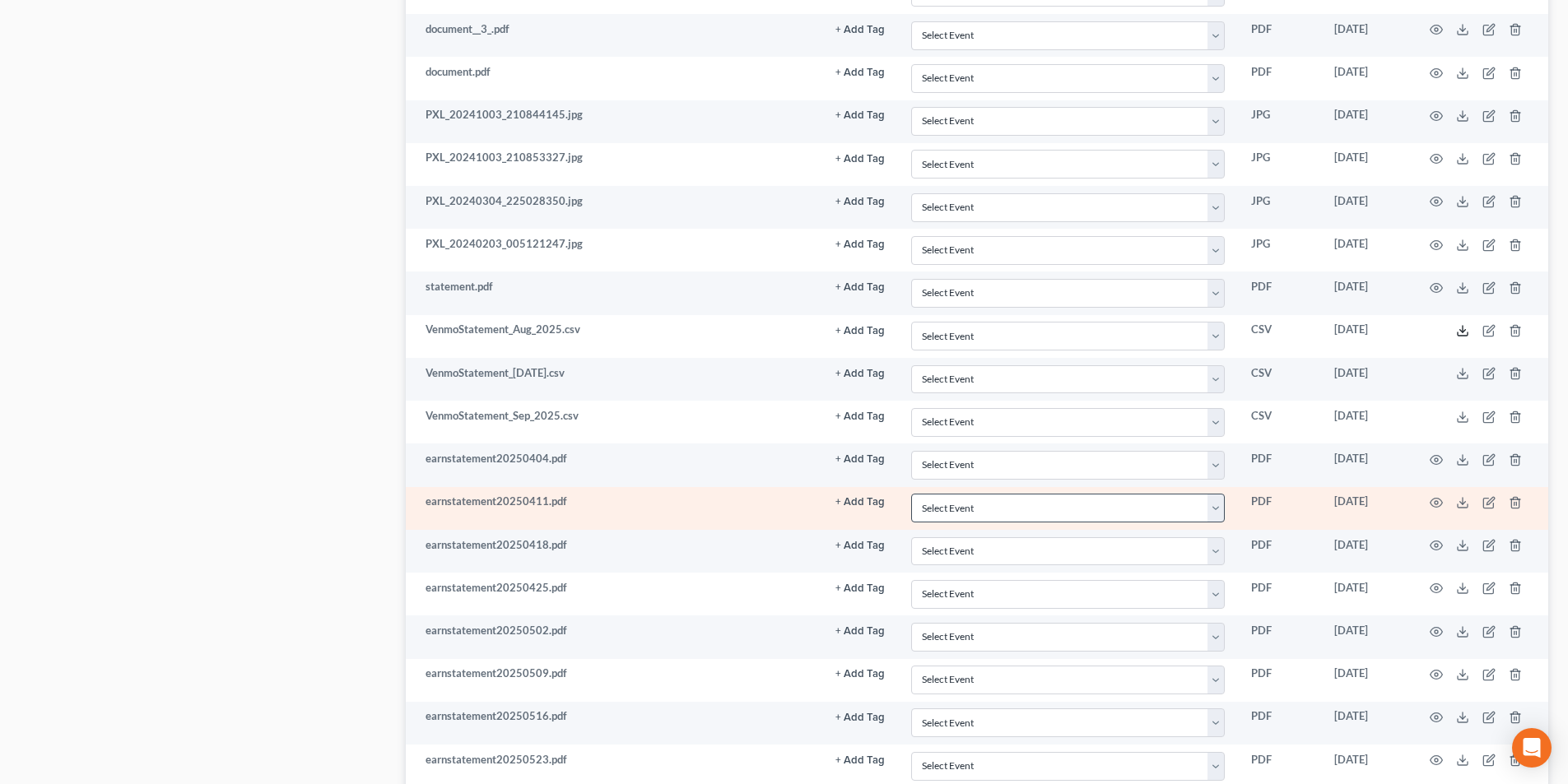
scroll to position [1892, 0]
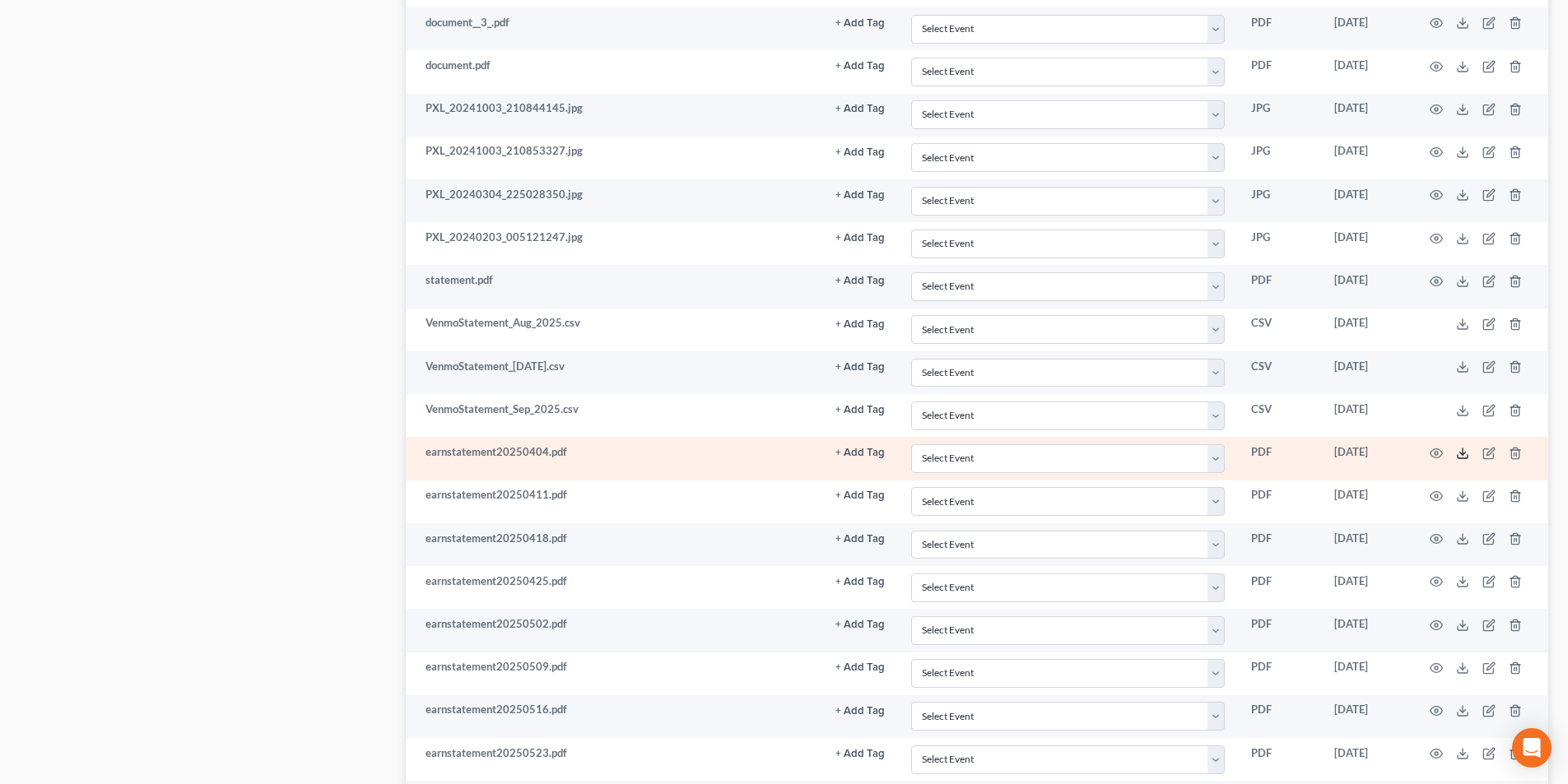
click at [1460, 458] on icon at bounding box center [1464, 457] width 10 height 3
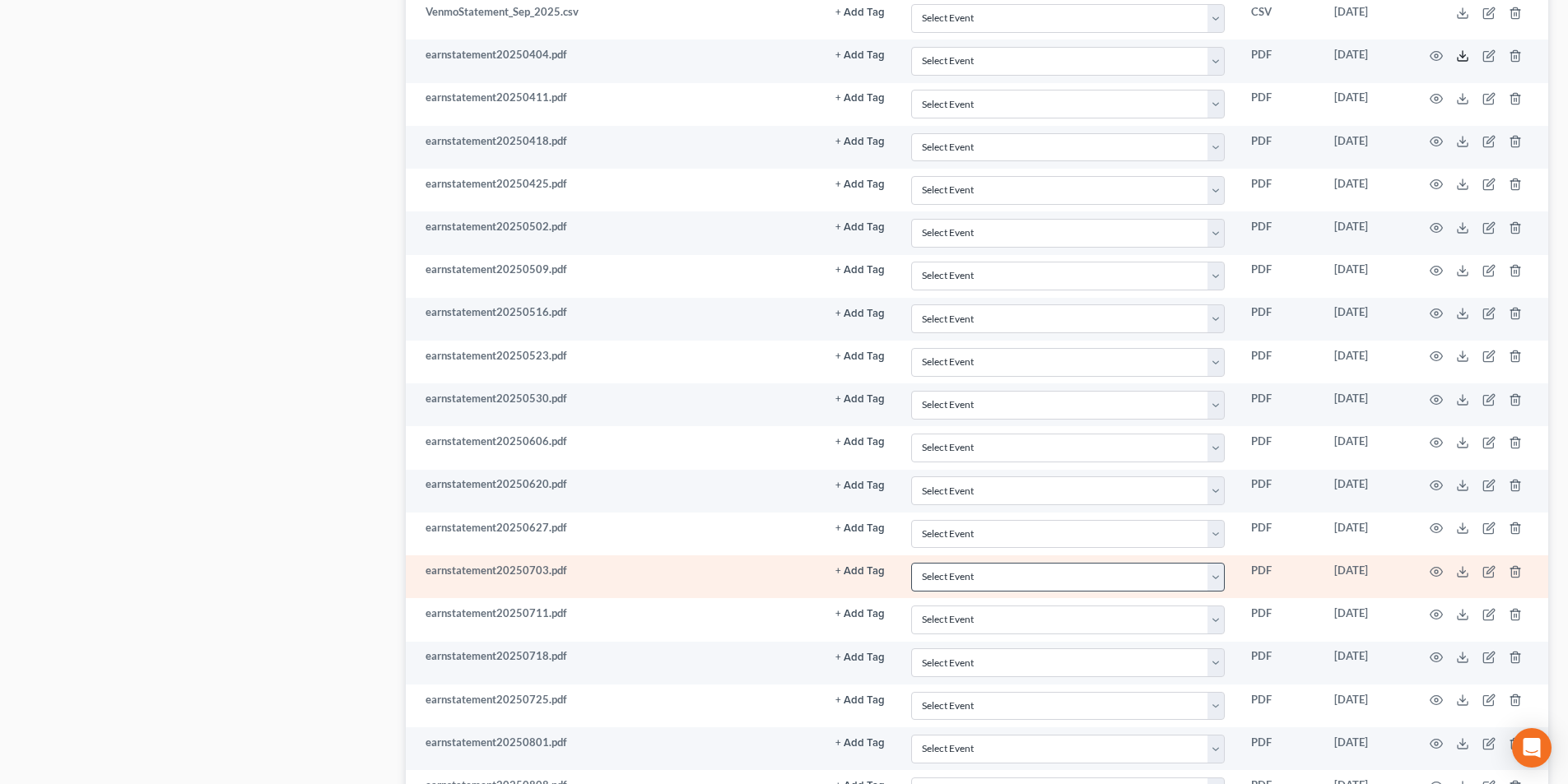
scroll to position [2304, 0]
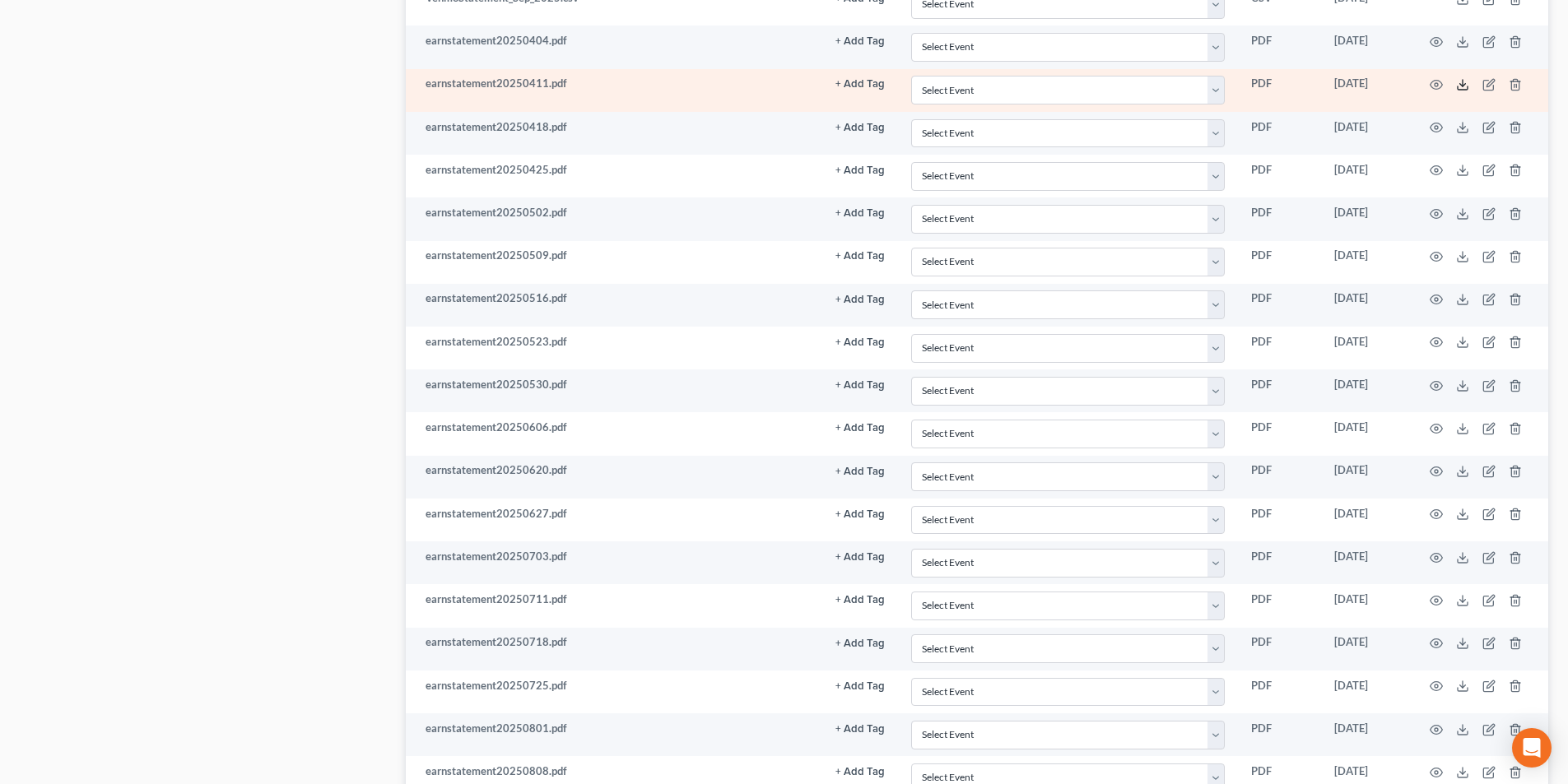
click at [1459, 82] on icon at bounding box center [1463, 84] width 13 height 13
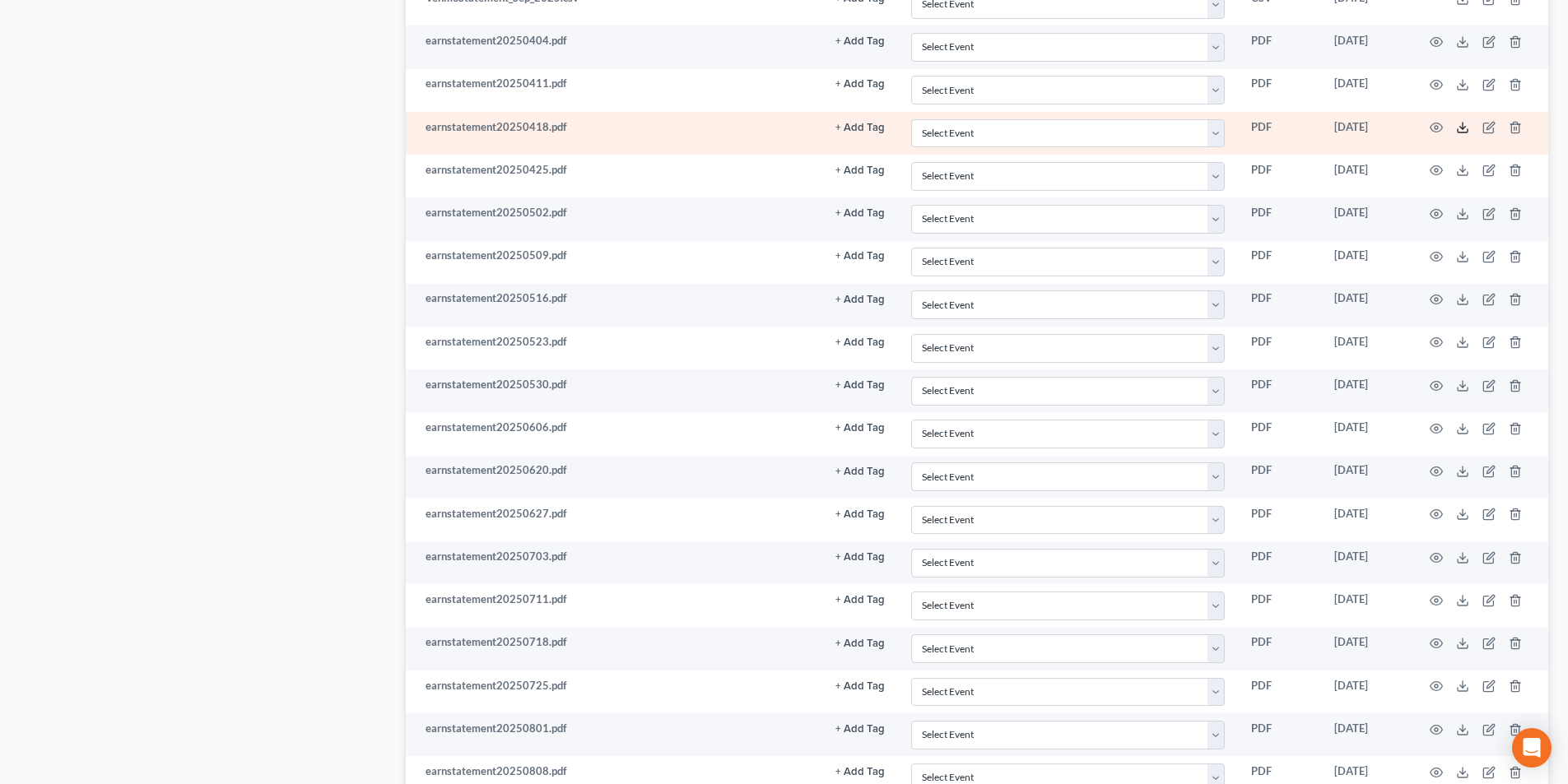
click at [1467, 128] on icon at bounding box center [1463, 127] width 13 height 13
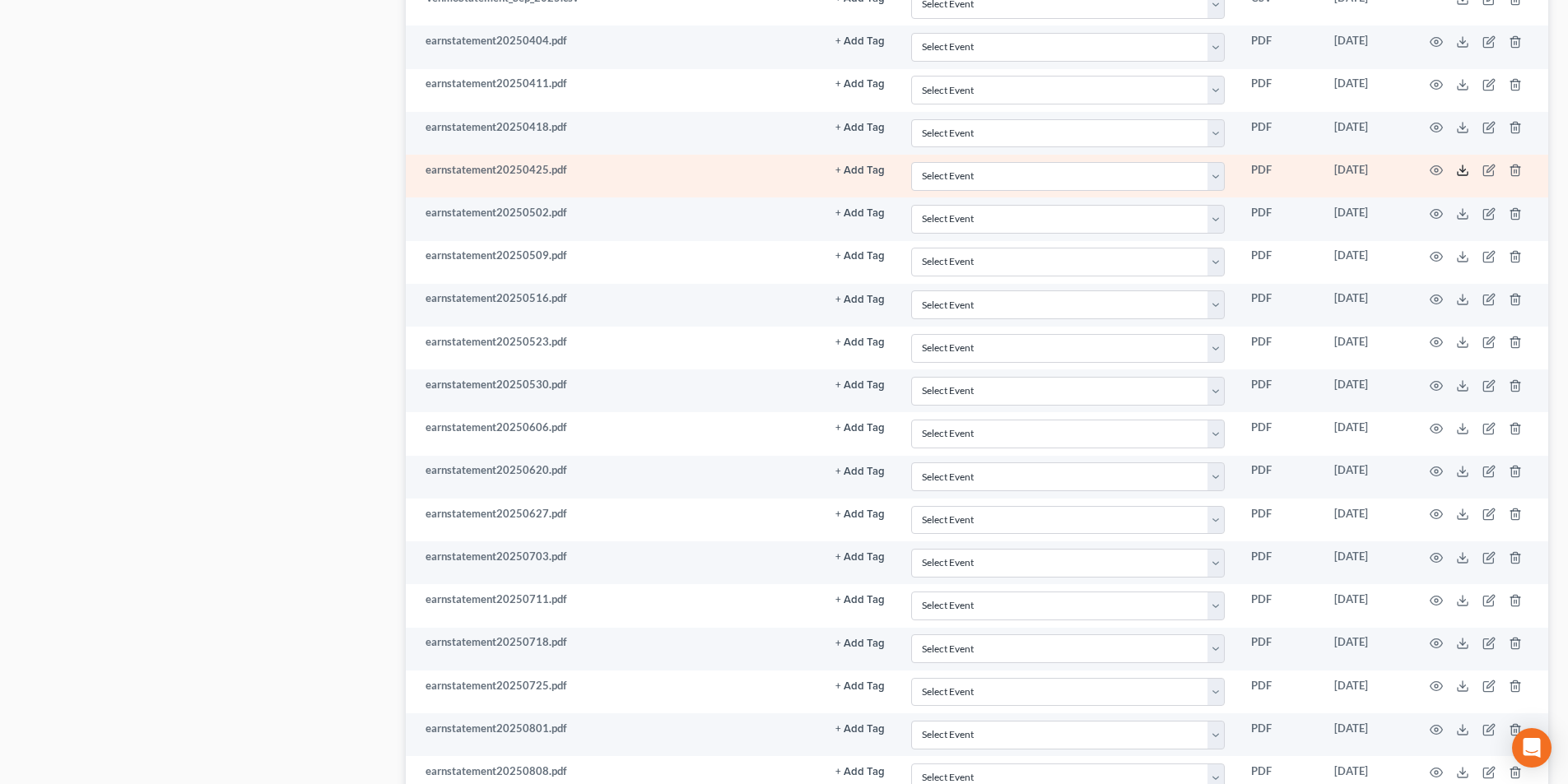
click at [1463, 175] on icon at bounding box center [1463, 169] width 13 height 13
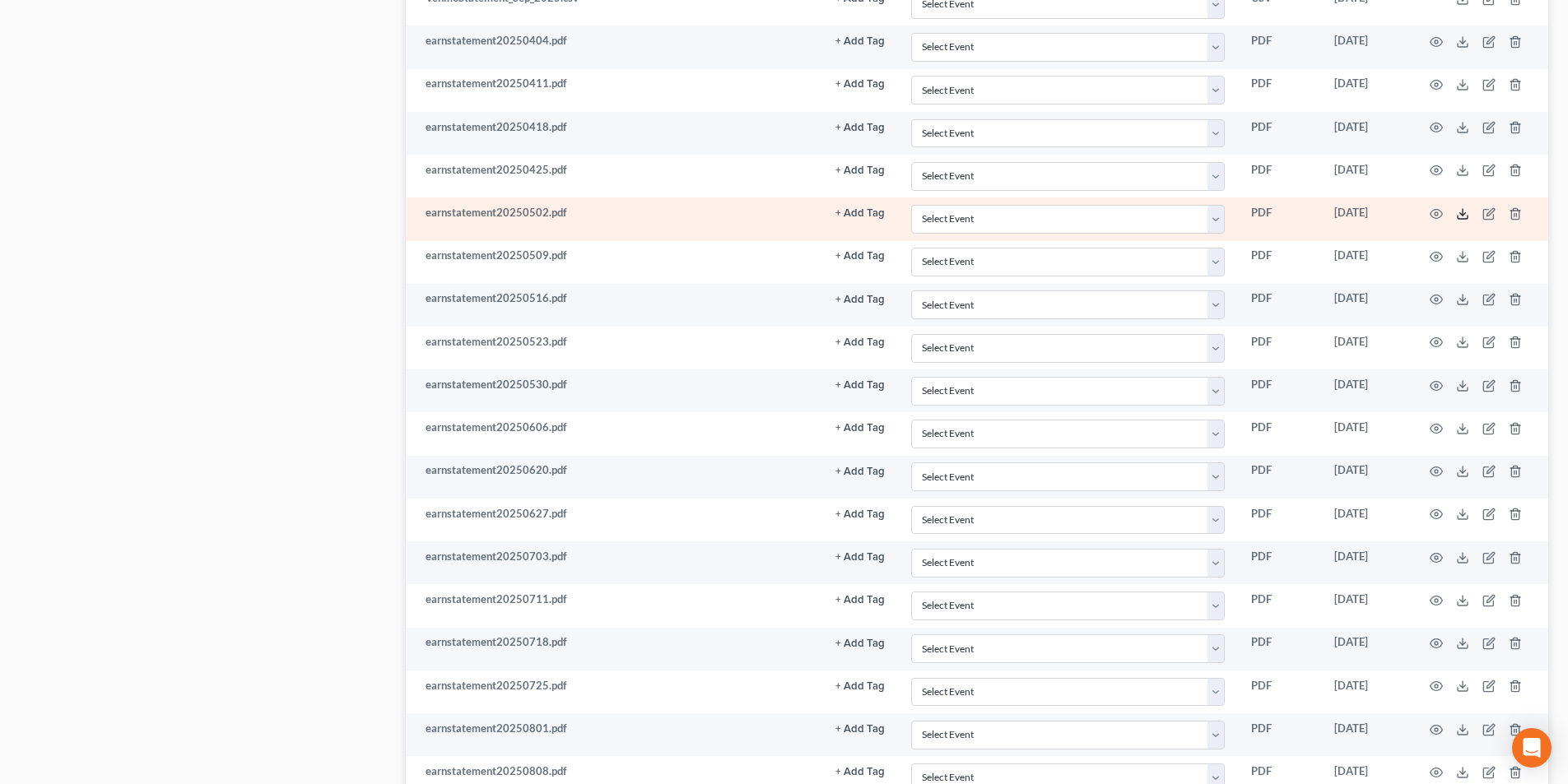
click at [1461, 215] on polyline at bounding box center [1463, 213] width 6 height 3
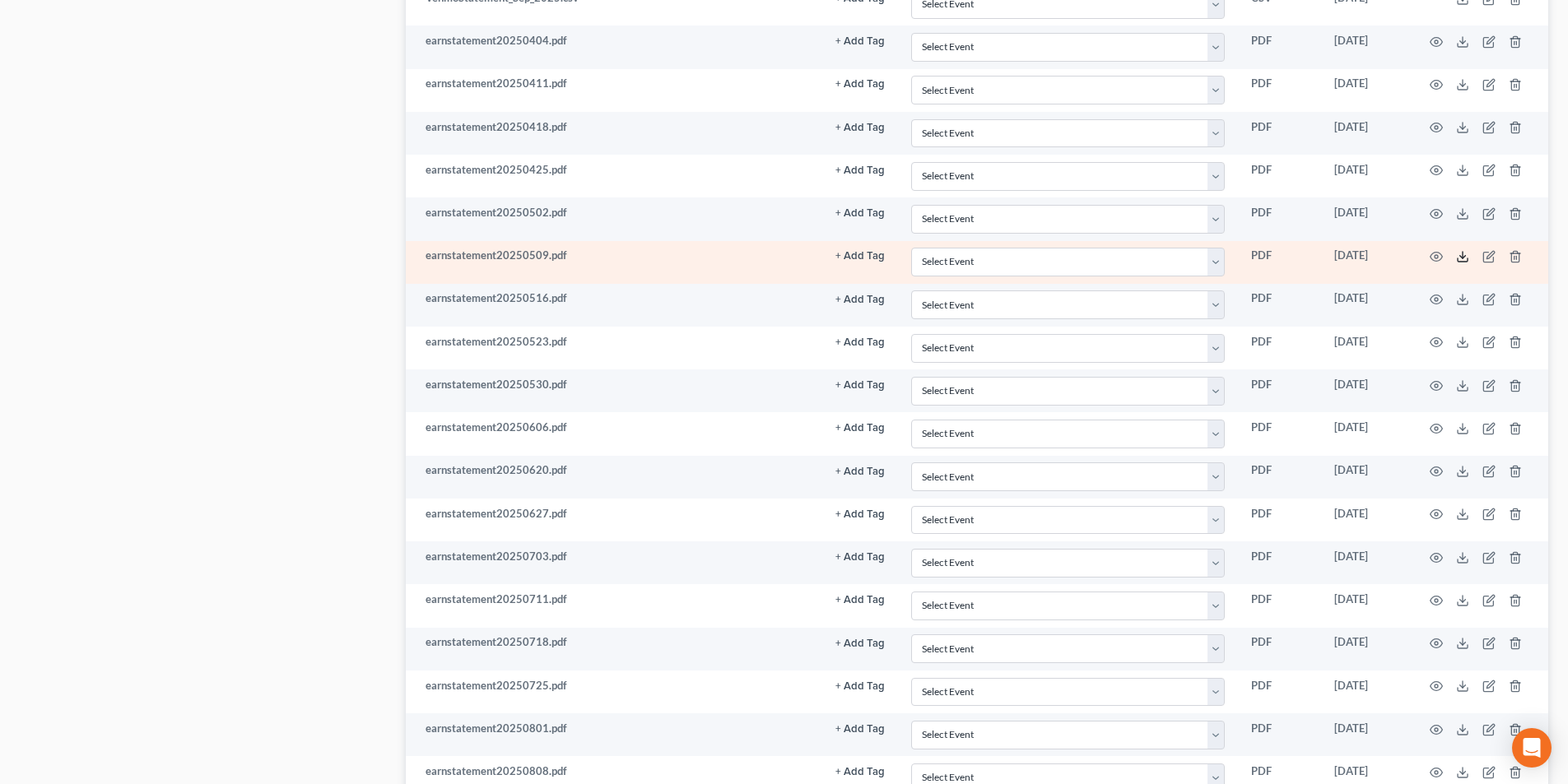
click at [1463, 252] on icon at bounding box center [1463, 256] width 13 height 13
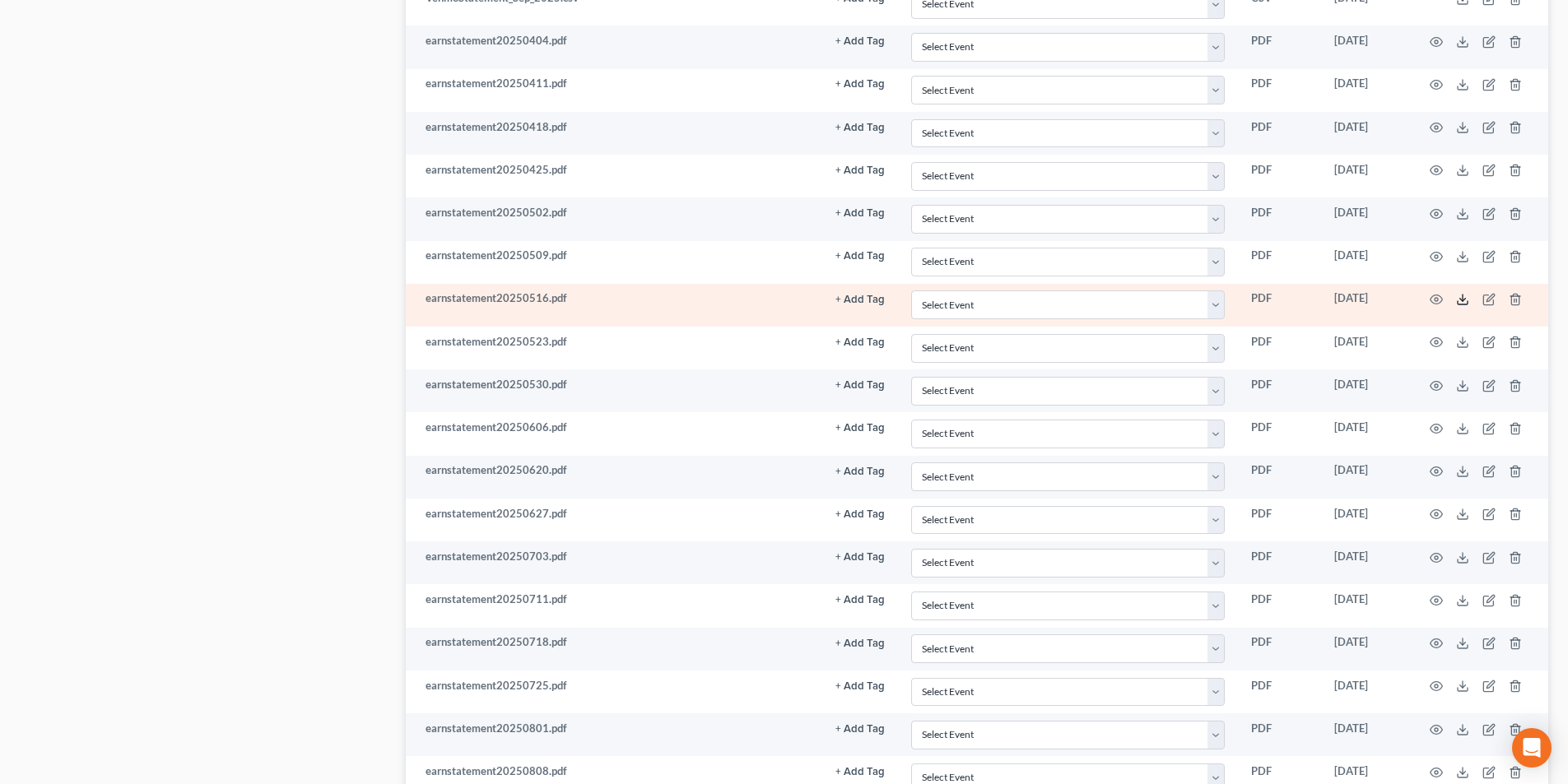
click at [1461, 301] on polyline at bounding box center [1463, 300] width 6 height 3
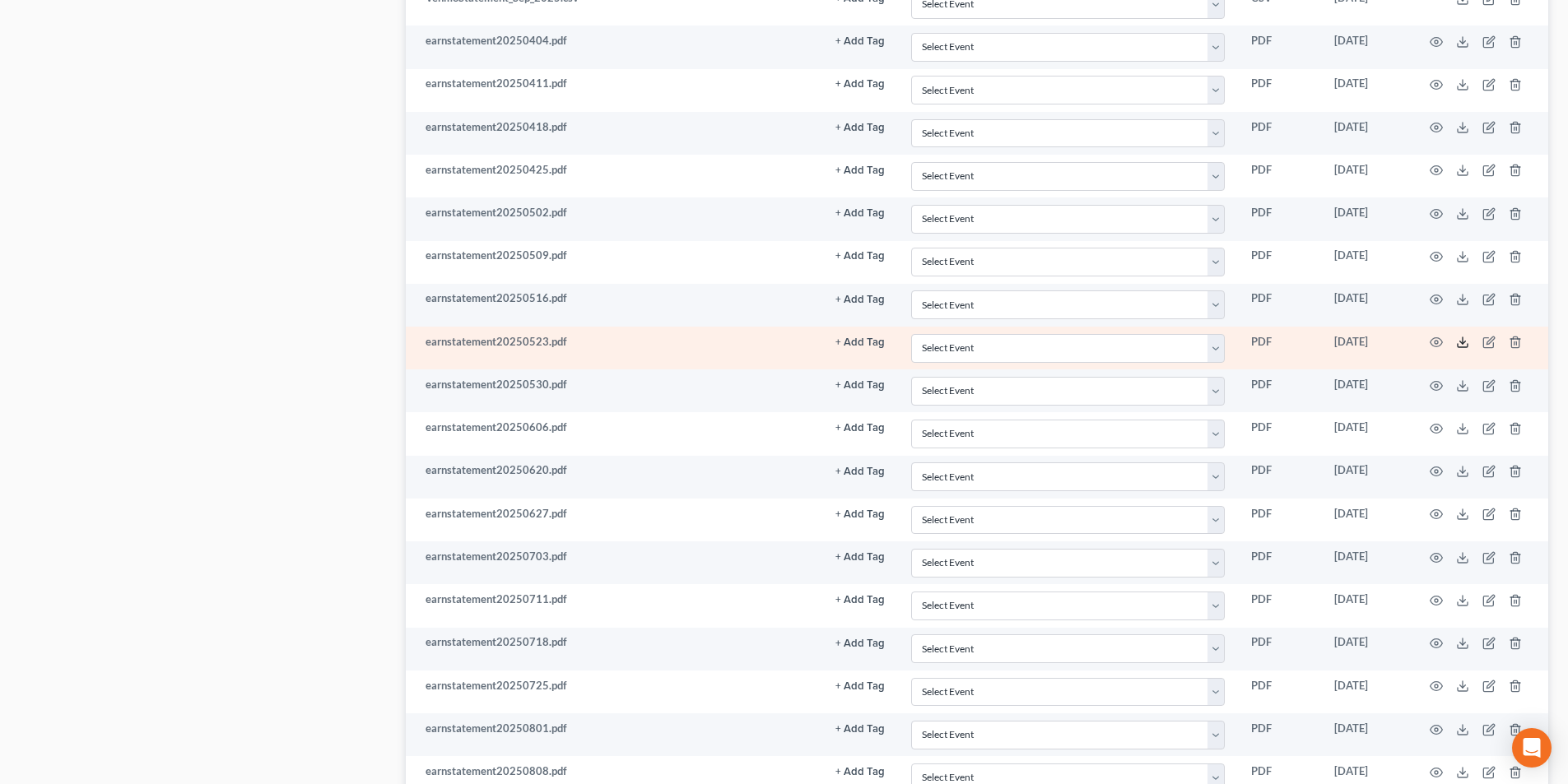
click at [1466, 347] on icon at bounding box center [1463, 342] width 13 height 13
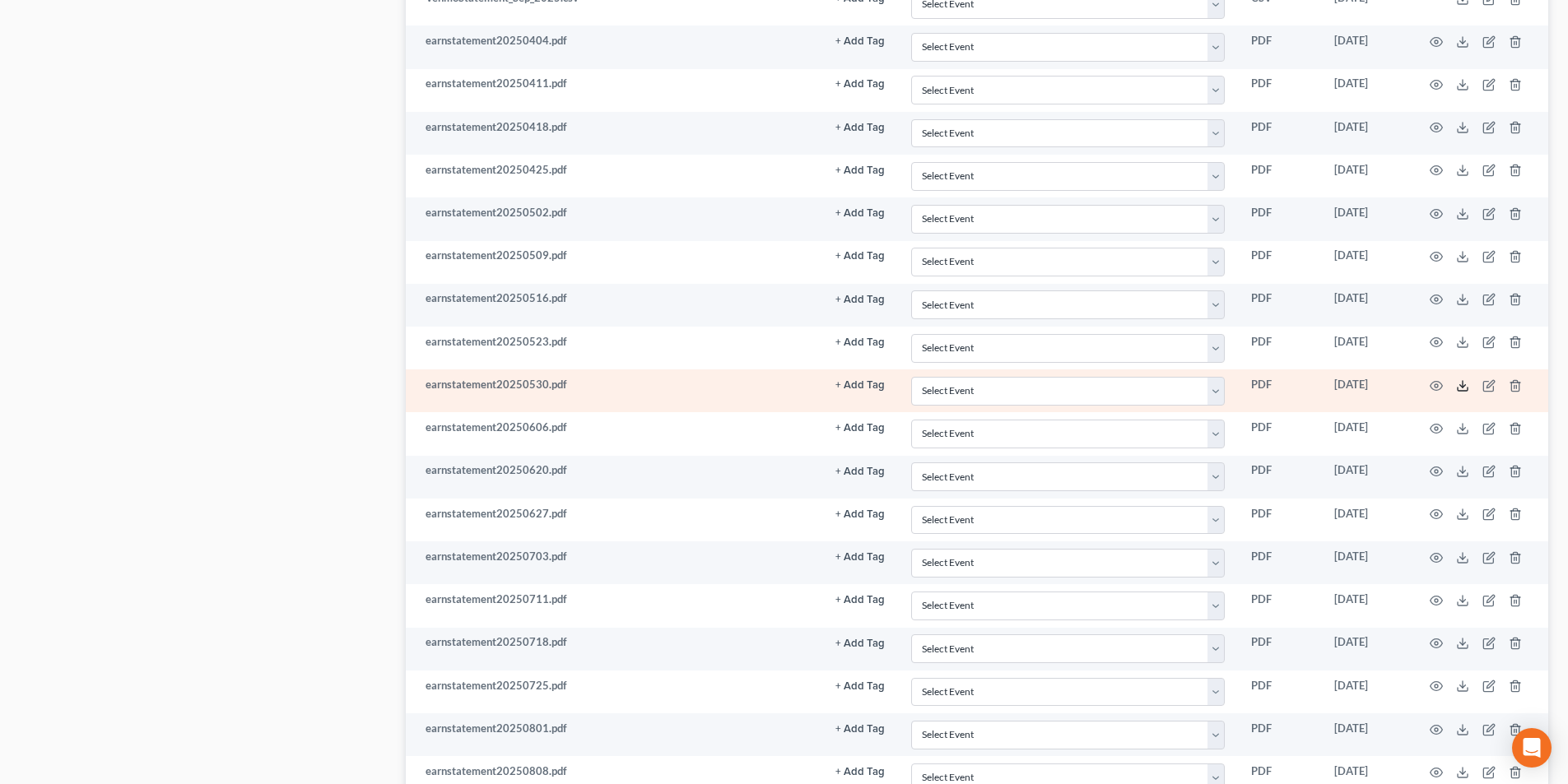
click at [1469, 387] on icon at bounding box center [1463, 385] width 13 height 13
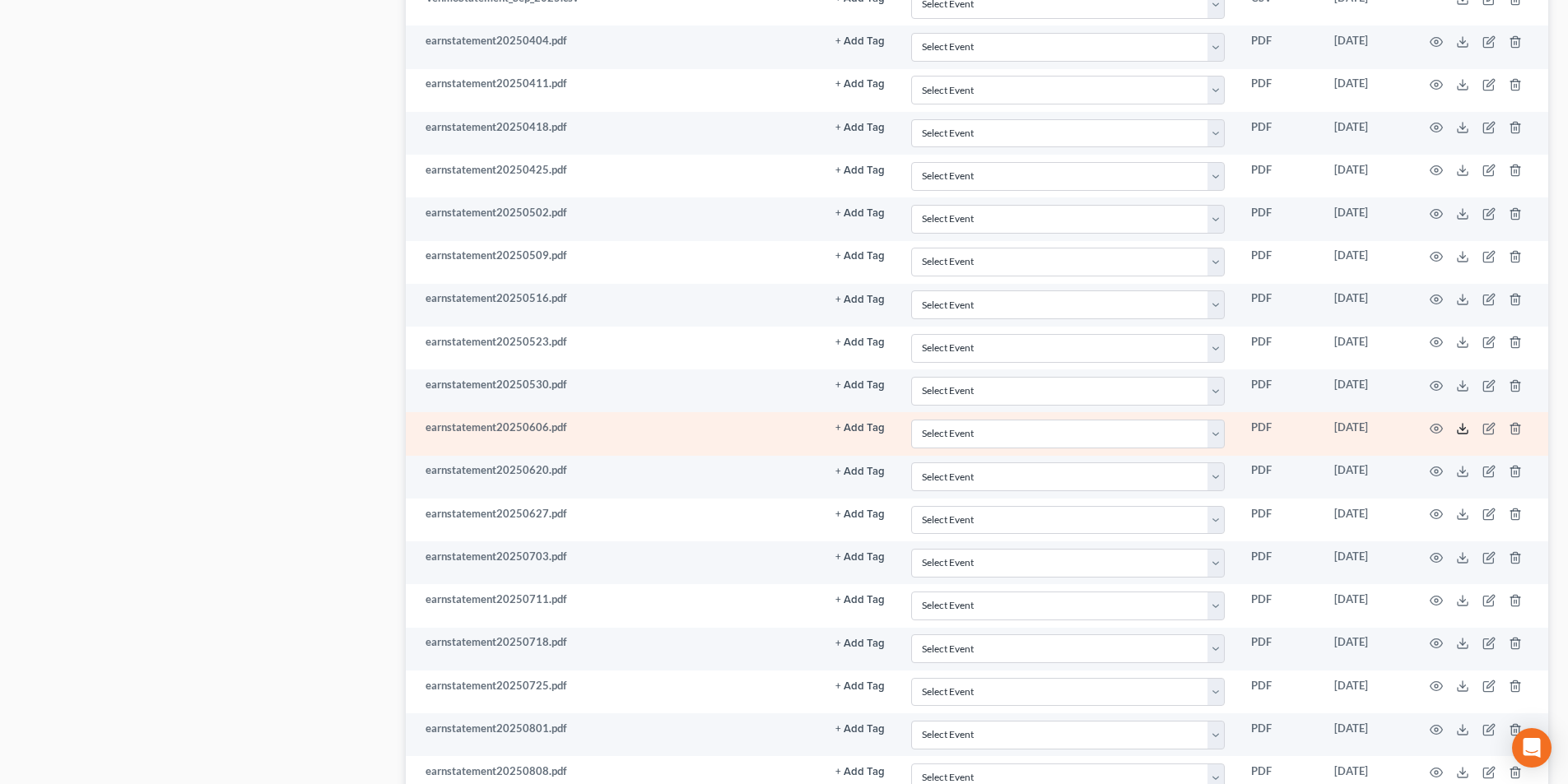
click at [1463, 425] on line at bounding box center [1463, 427] width 0 height 7
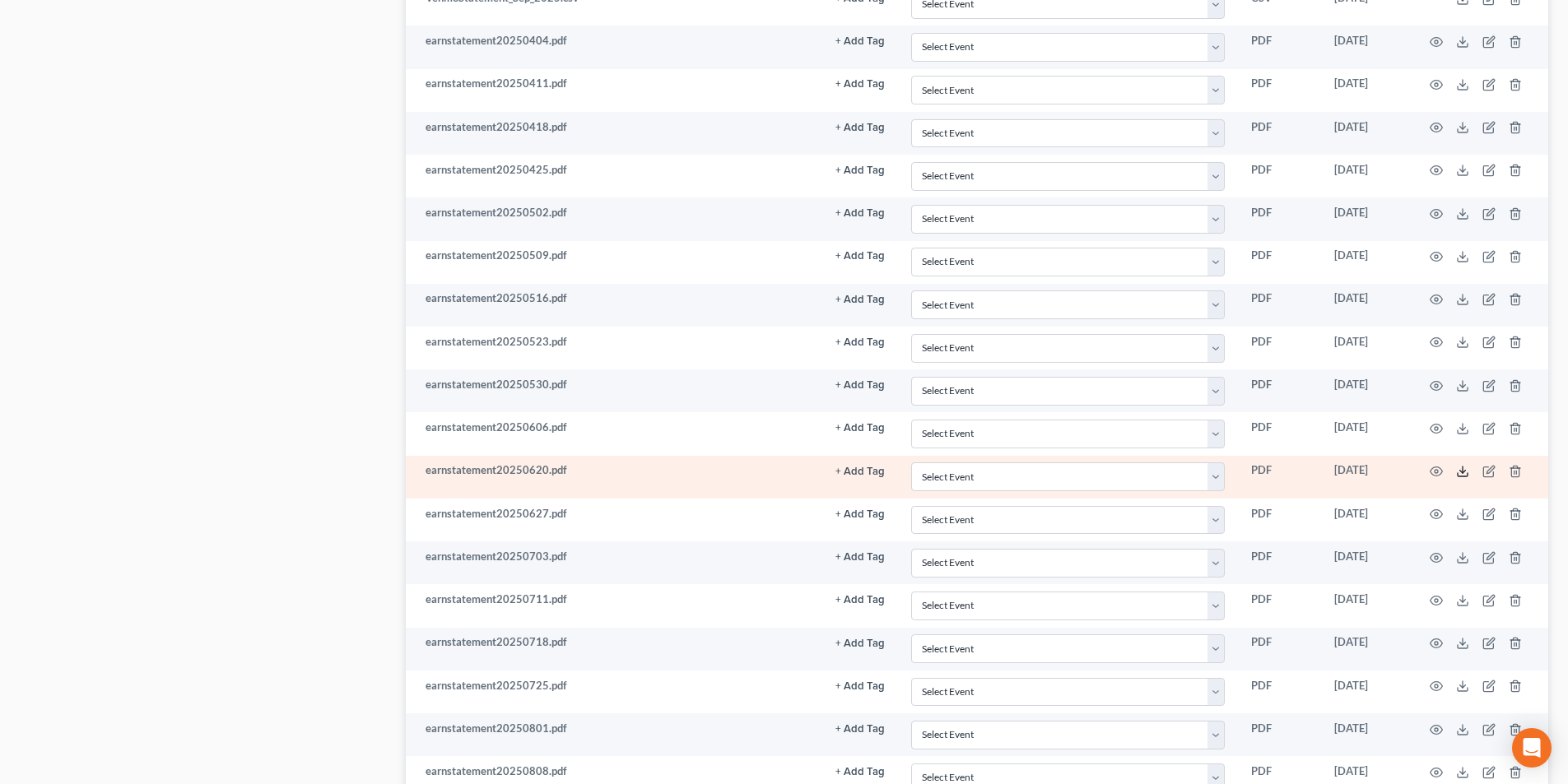
click at [1467, 469] on icon at bounding box center [1463, 471] width 13 height 13
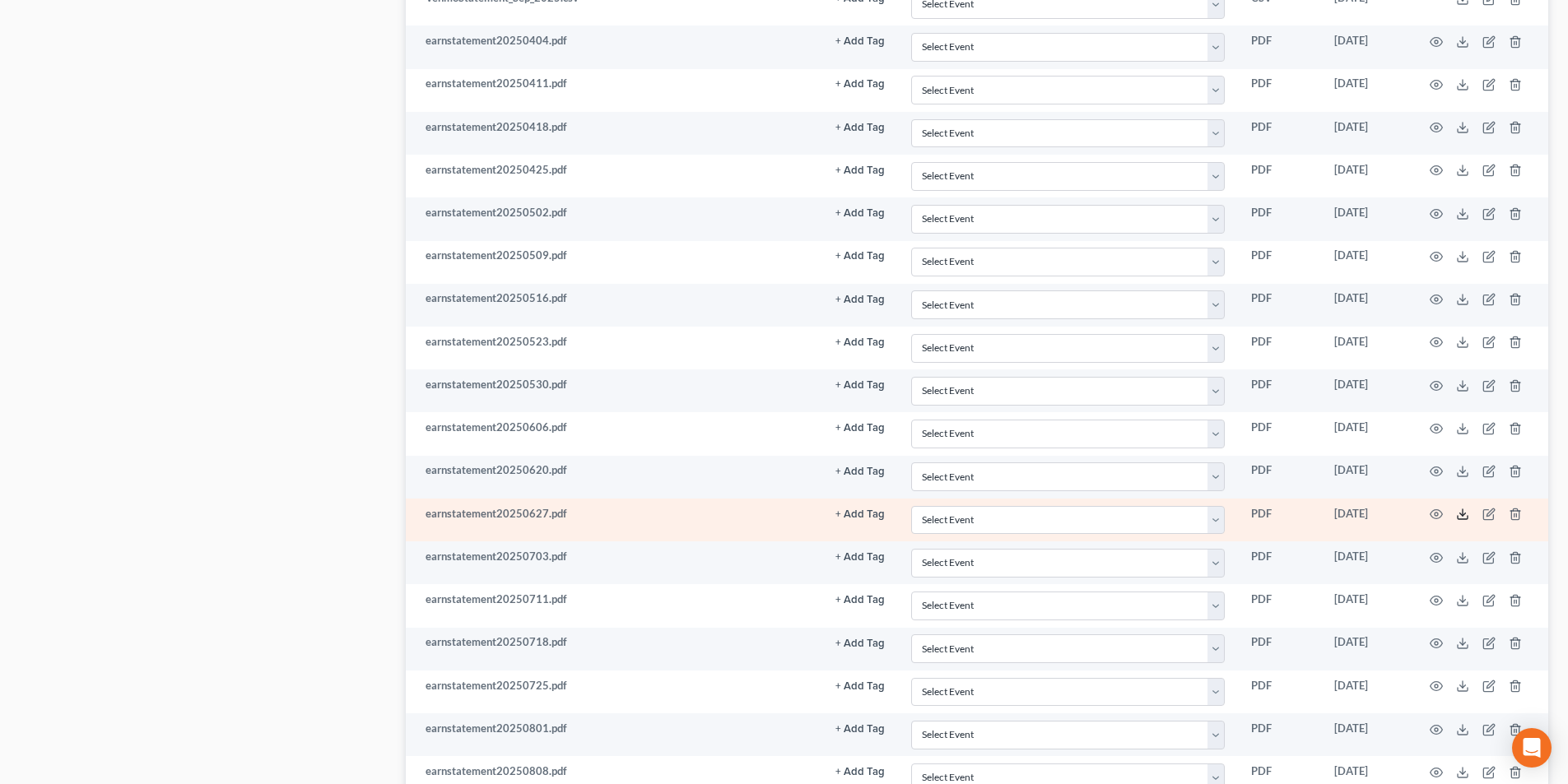
click at [1459, 514] on icon at bounding box center [1463, 514] width 13 height 13
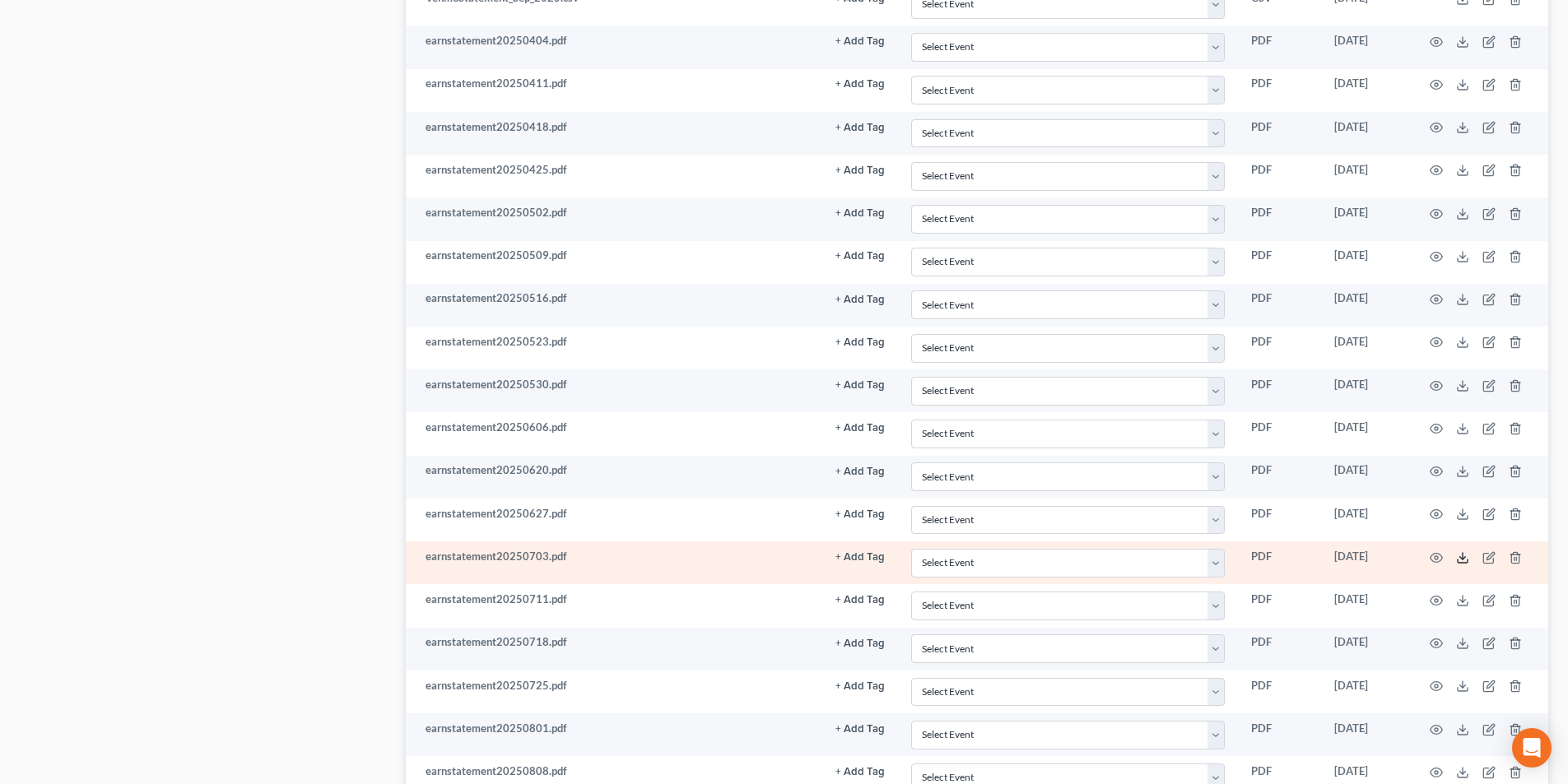
click at [1465, 558] on polyline at bounding box center [1463, 557] width 6 height 3
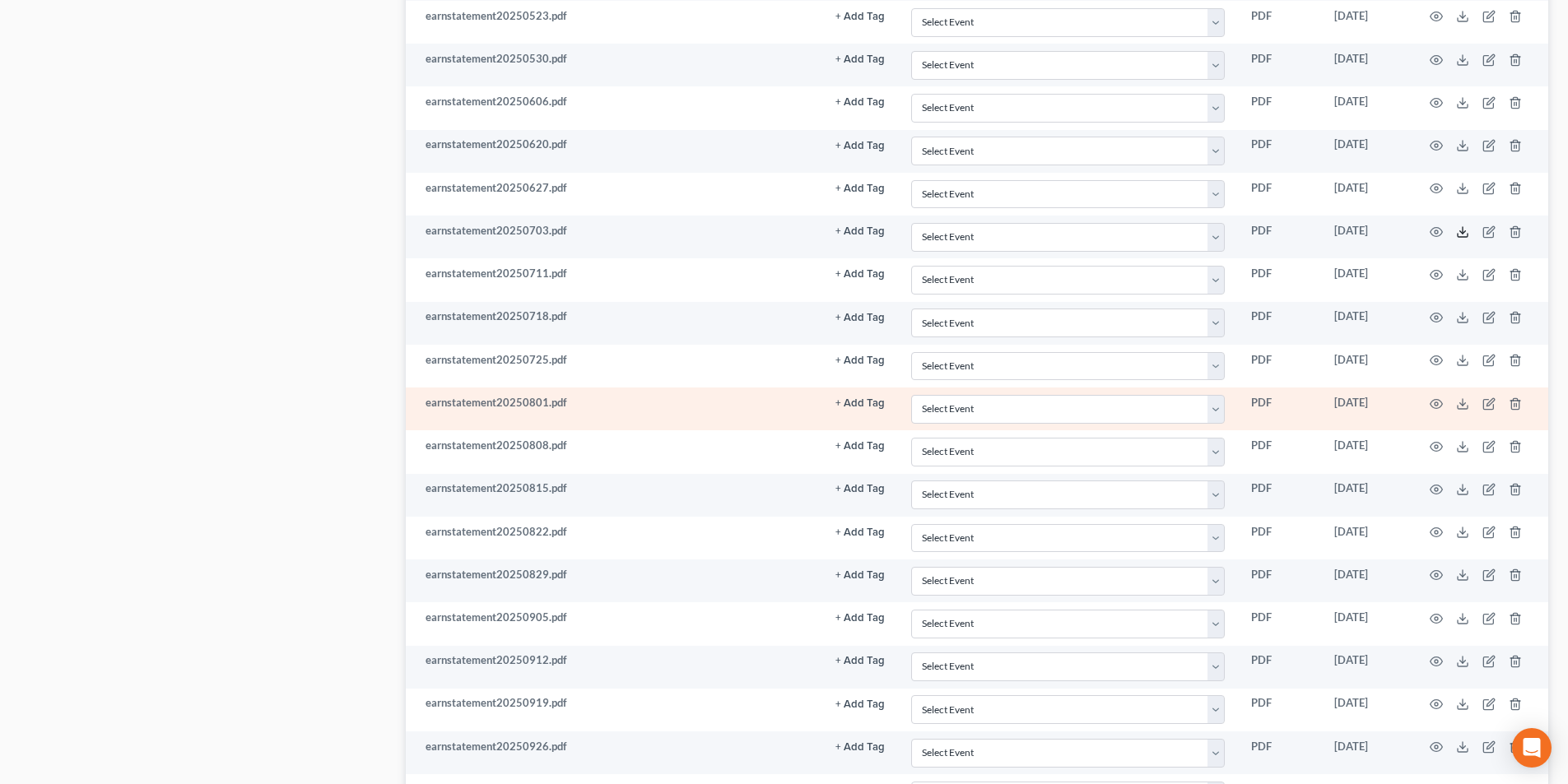
scroll to position [2633, 0]
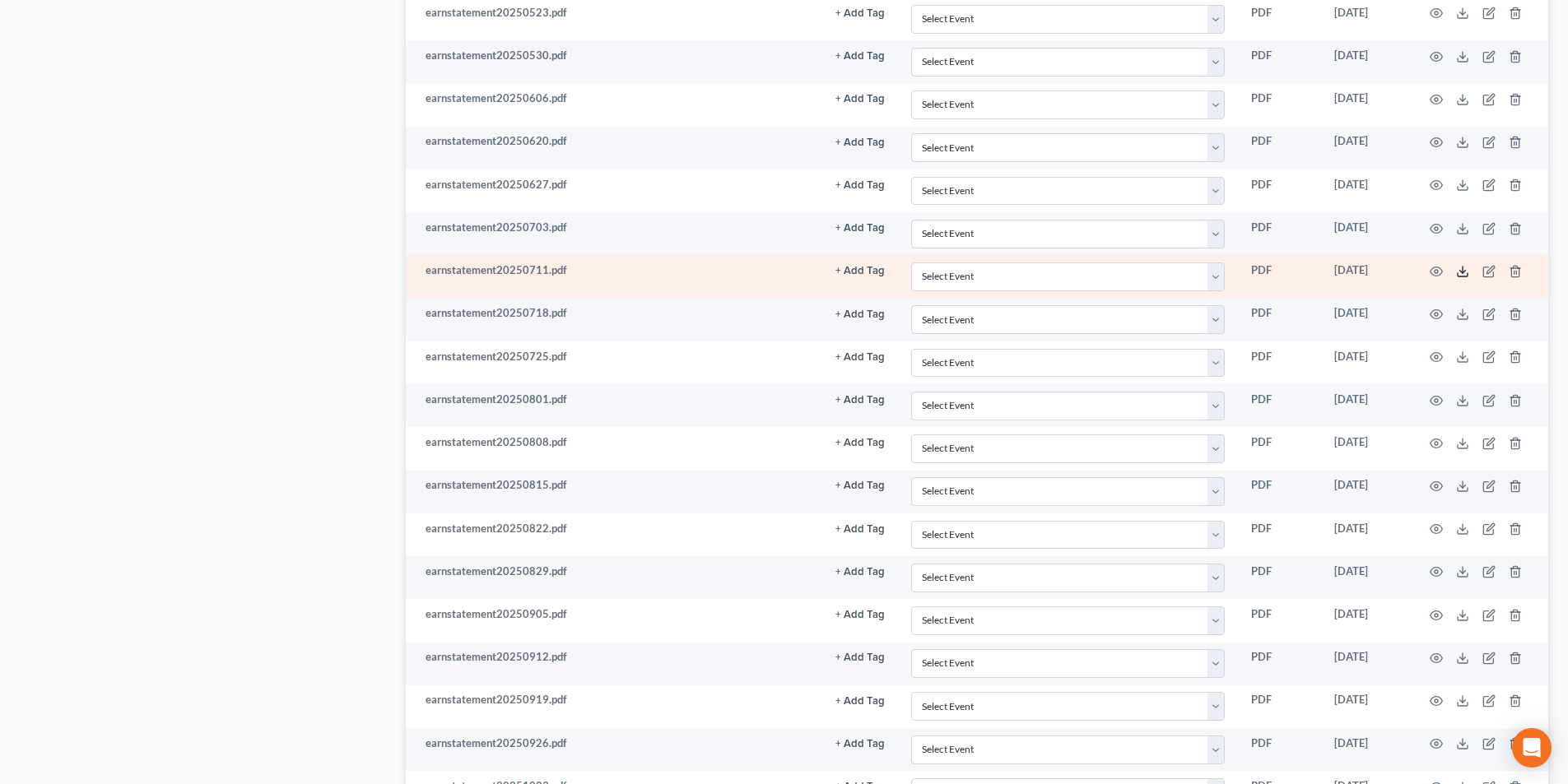
click at [1461, 270] on icon at bounding box center [1463, 271] width 13 height 13
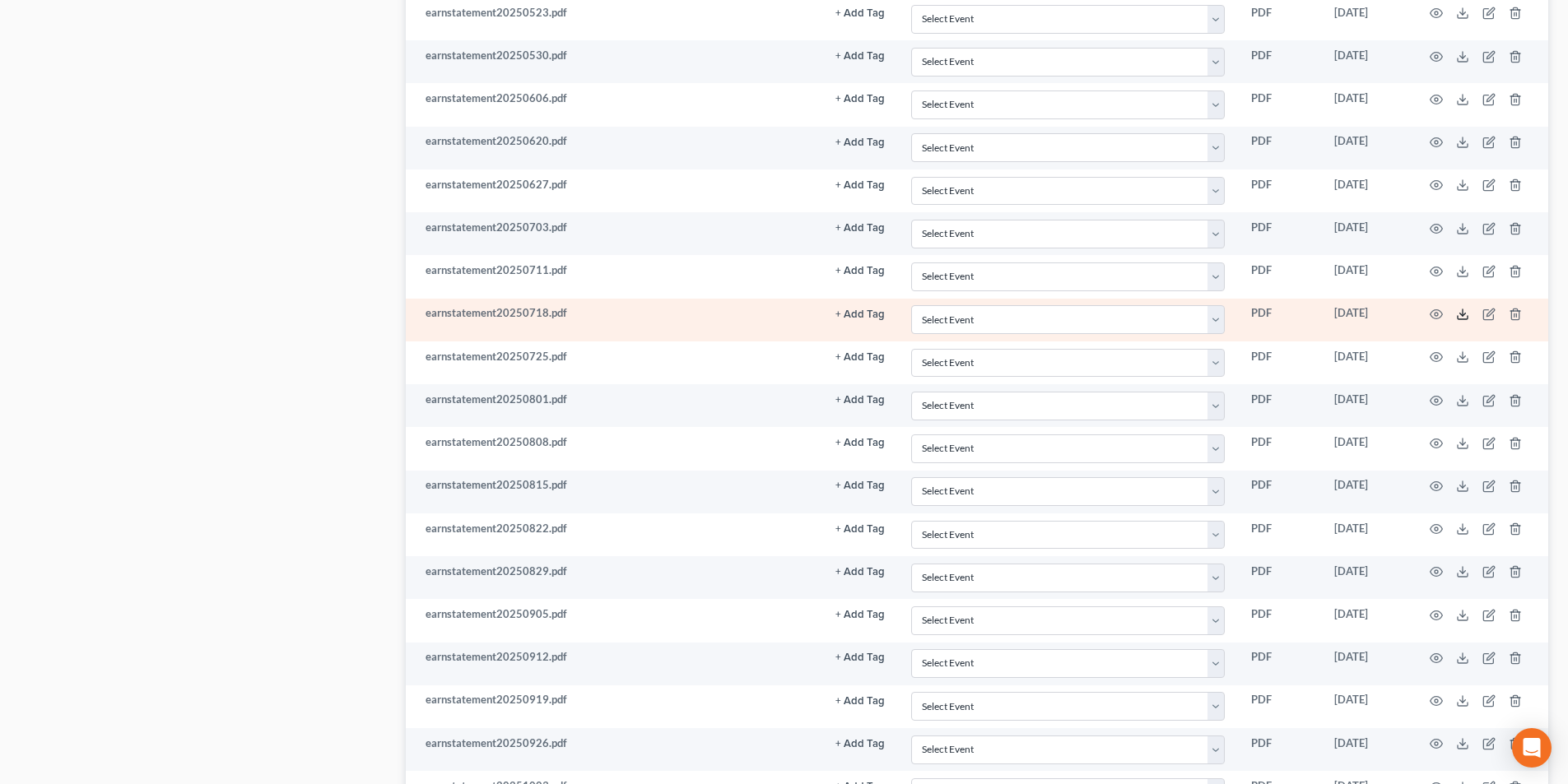
click at [1463, 311] on line at bounding box center [1463, 312] width 0 height 7
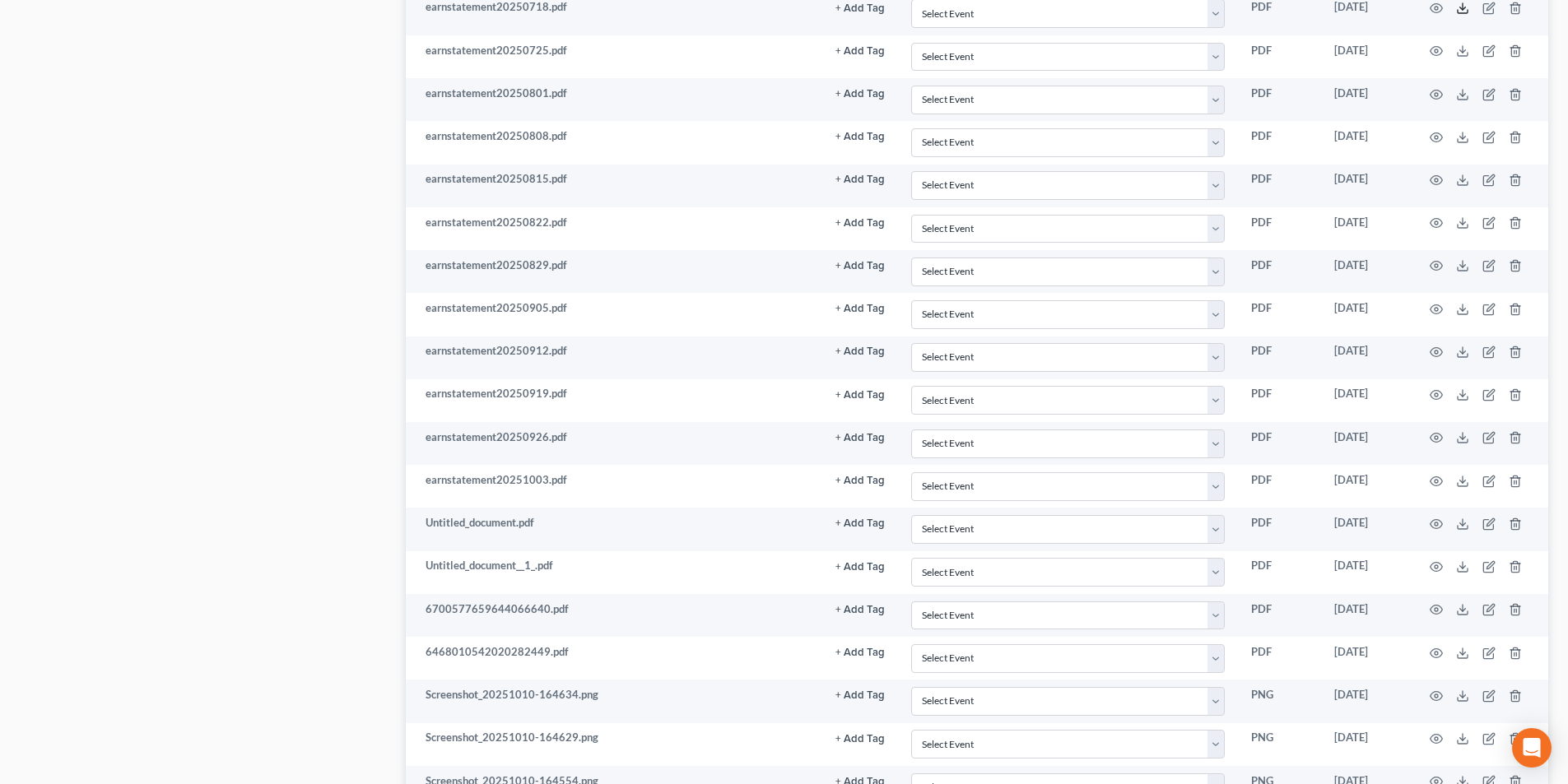
scroll to position [2929, 0]
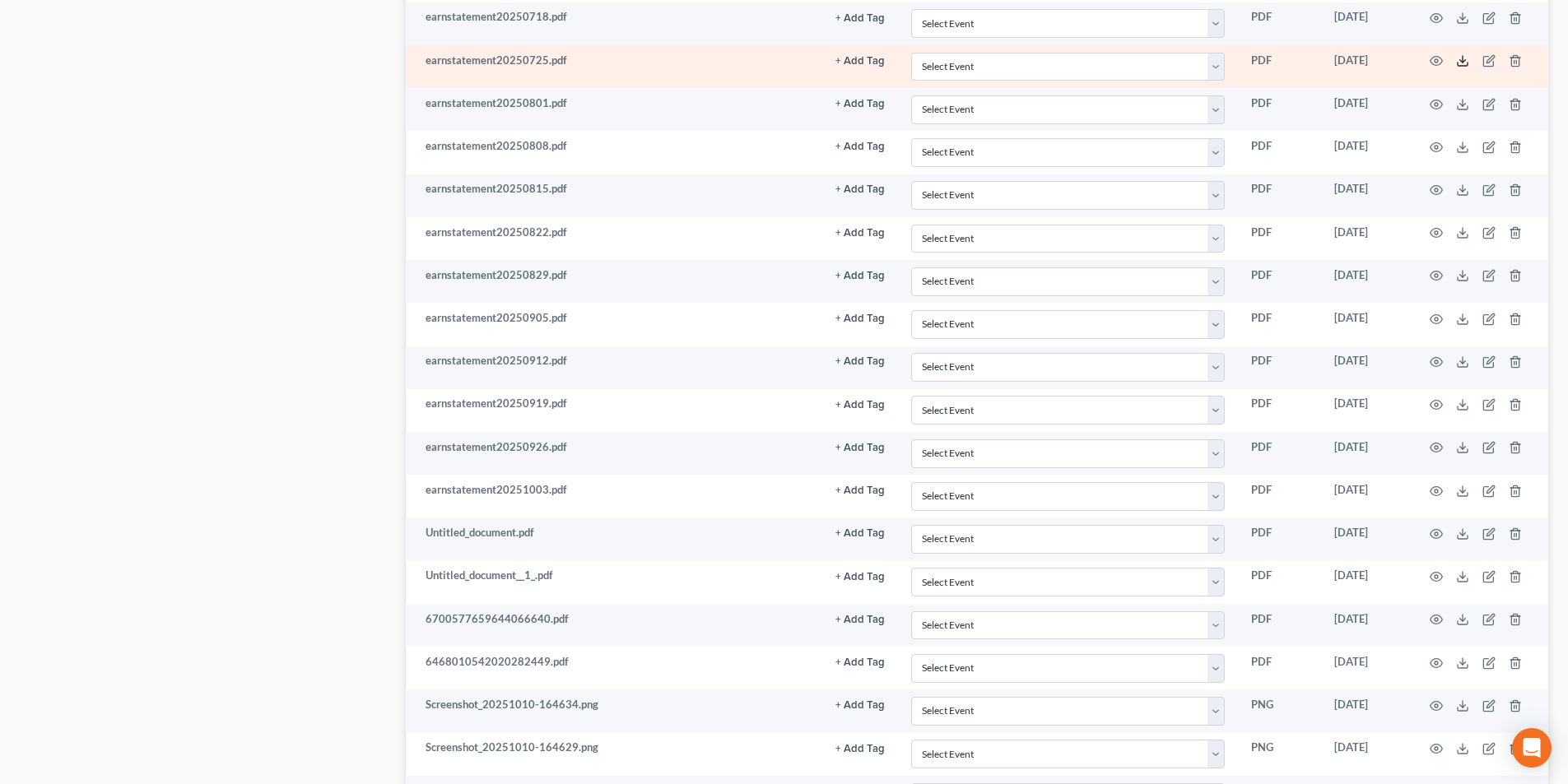
click at [1464, 63] on icon at bounding box center [1463, 60] width 13 height 13
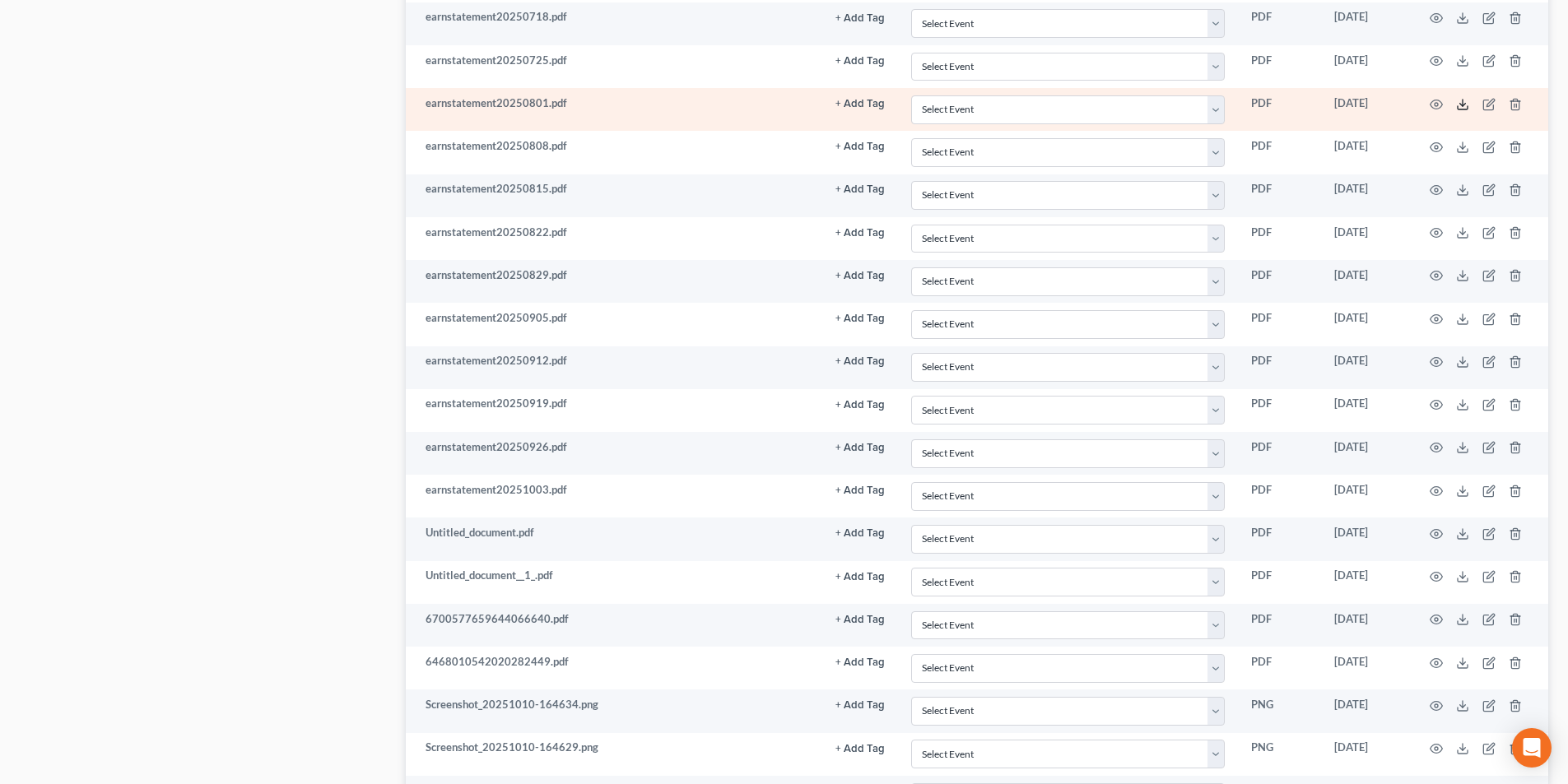
click at [1460, 105] on icon at bounding box center [1463, 104] width 13 height 13
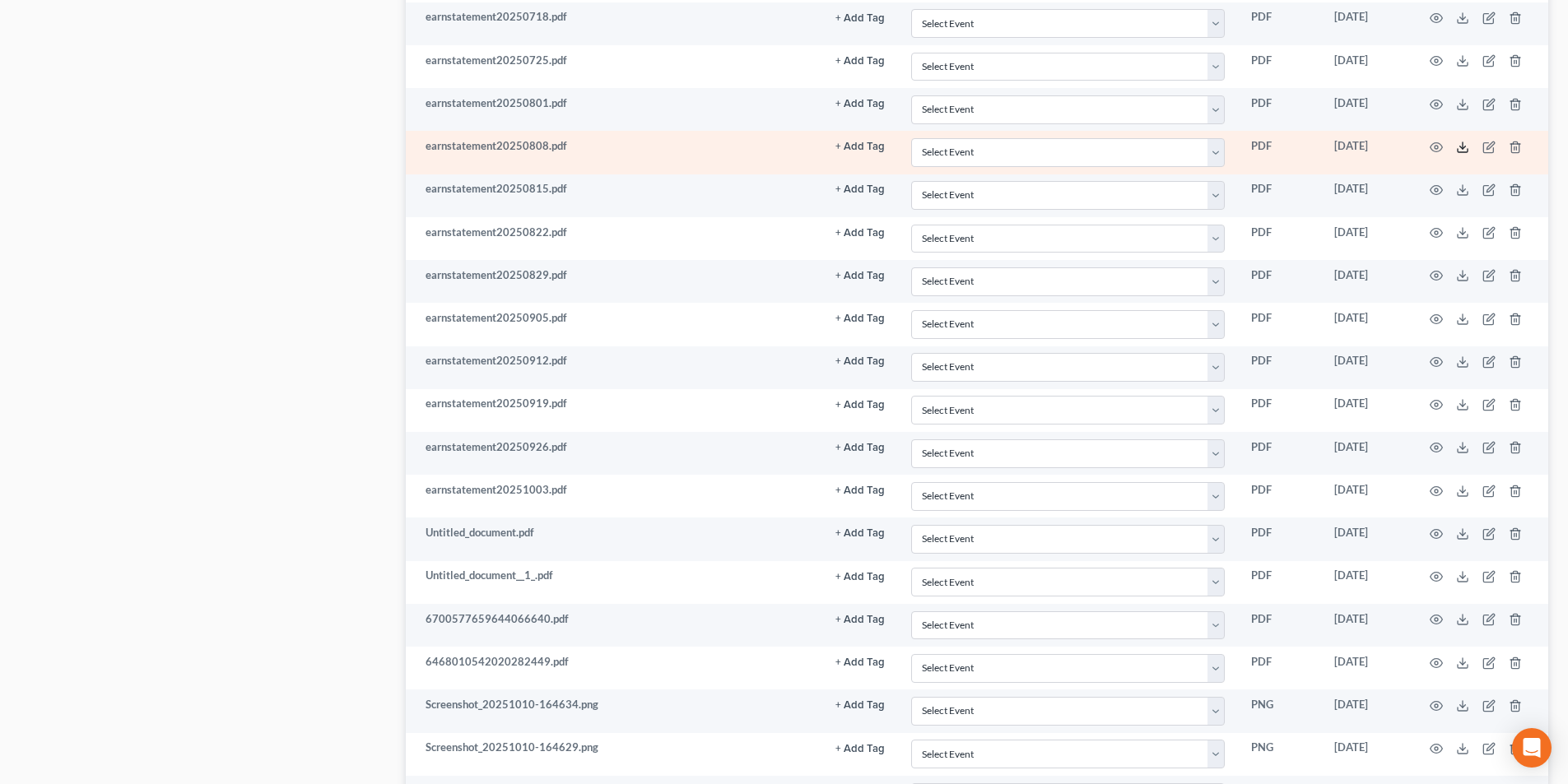
click at [1457, 144] on icon at bounding box center [1463, 146] width 13 height 13
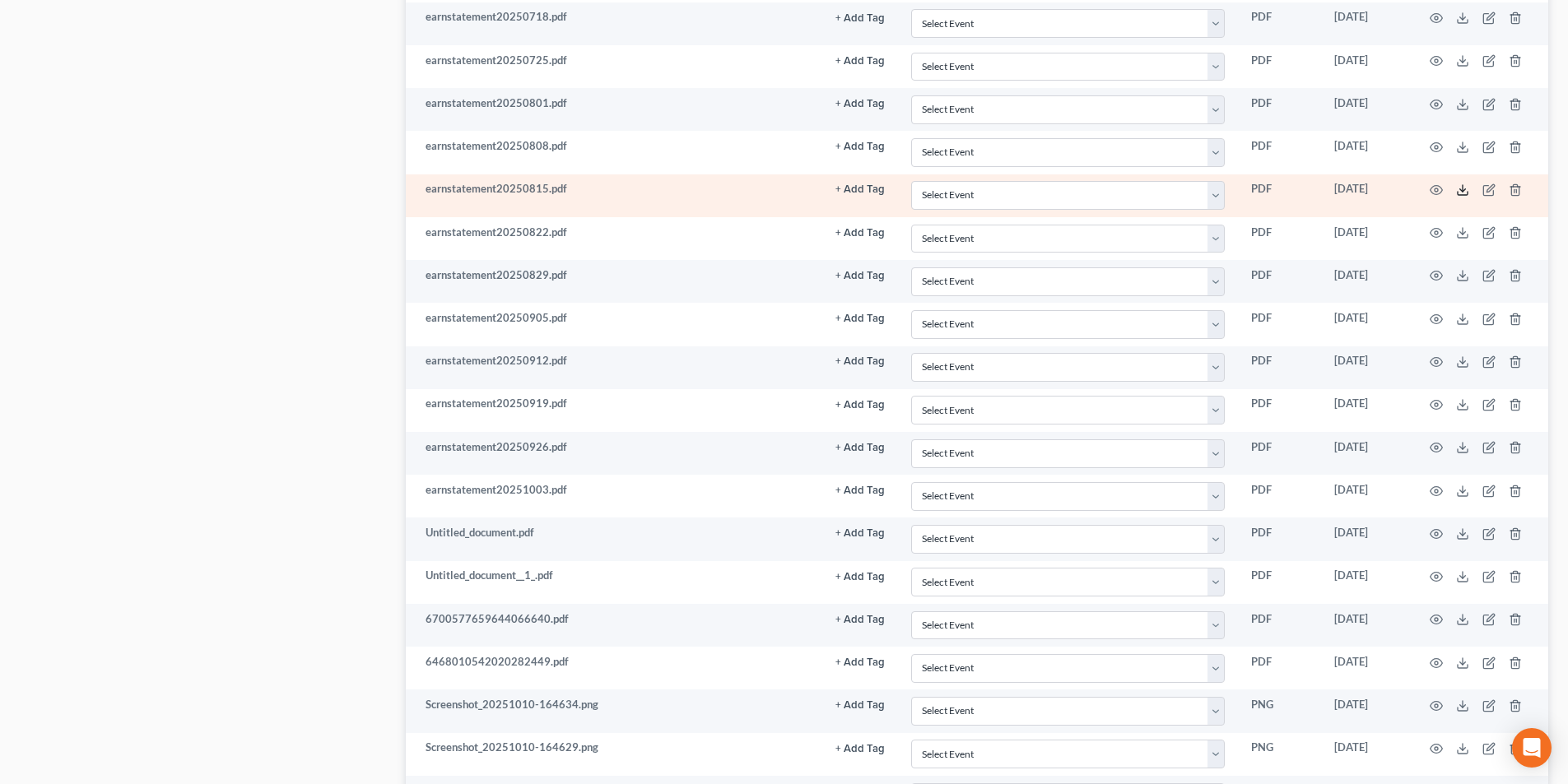
click at [1462, 193] on icon at bounding box center [1463, 189] width 13 height 13
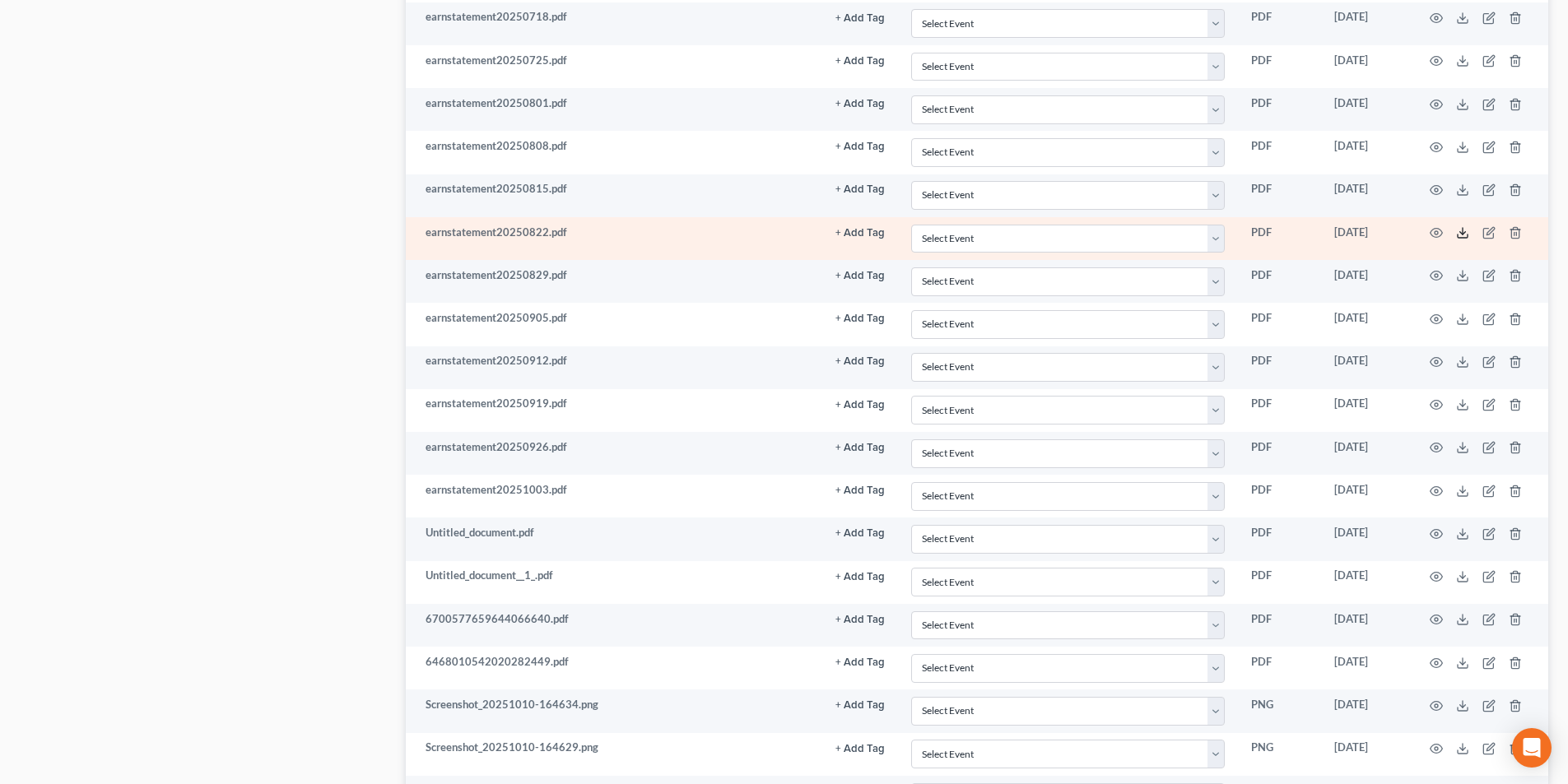
click at [1464, 240] on icon at bounding box center [1463, 232] width 13 height 13
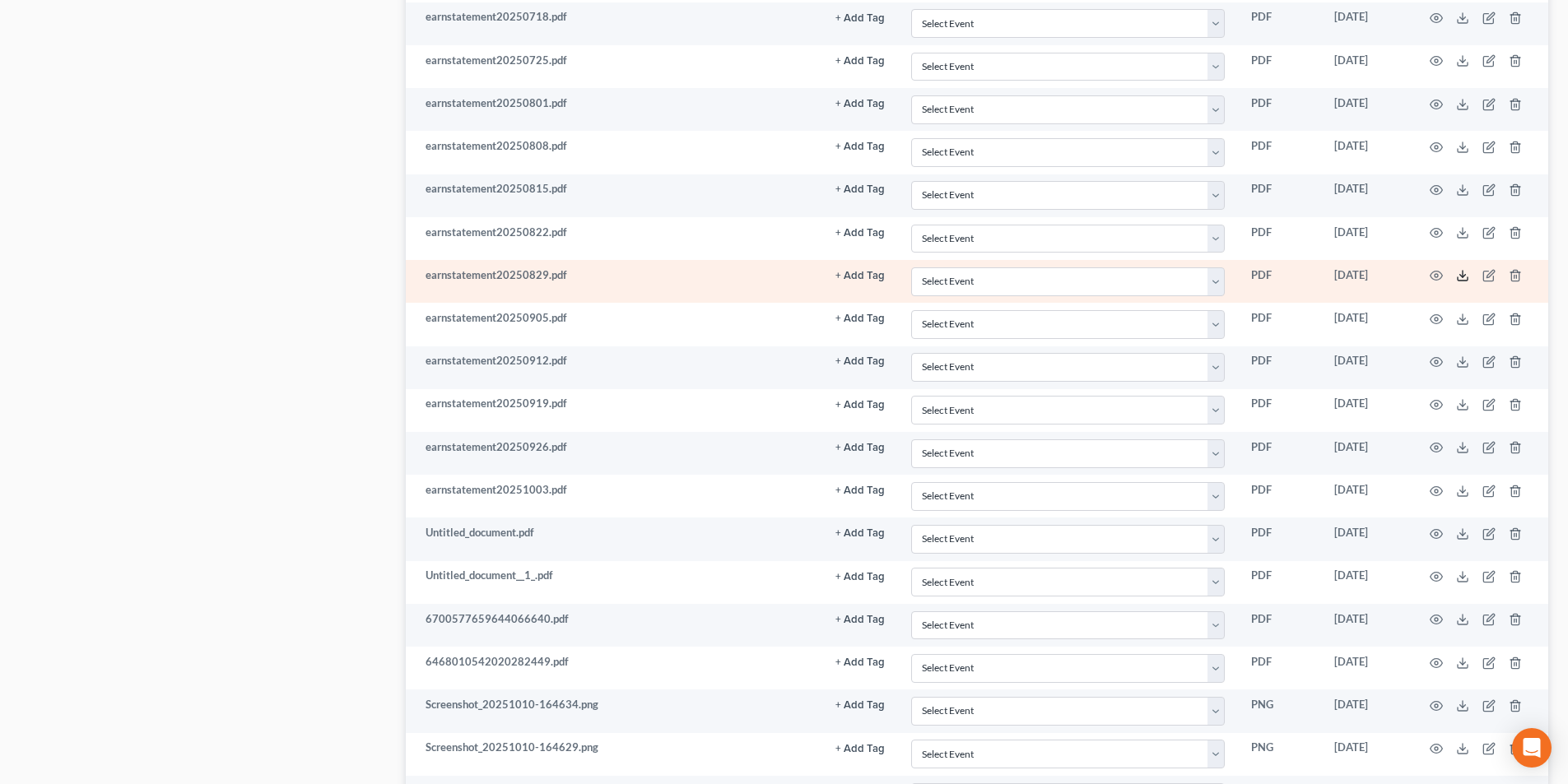
click at [1466, 272] on icon at bounding box center [1463, 275] width 13 height 13
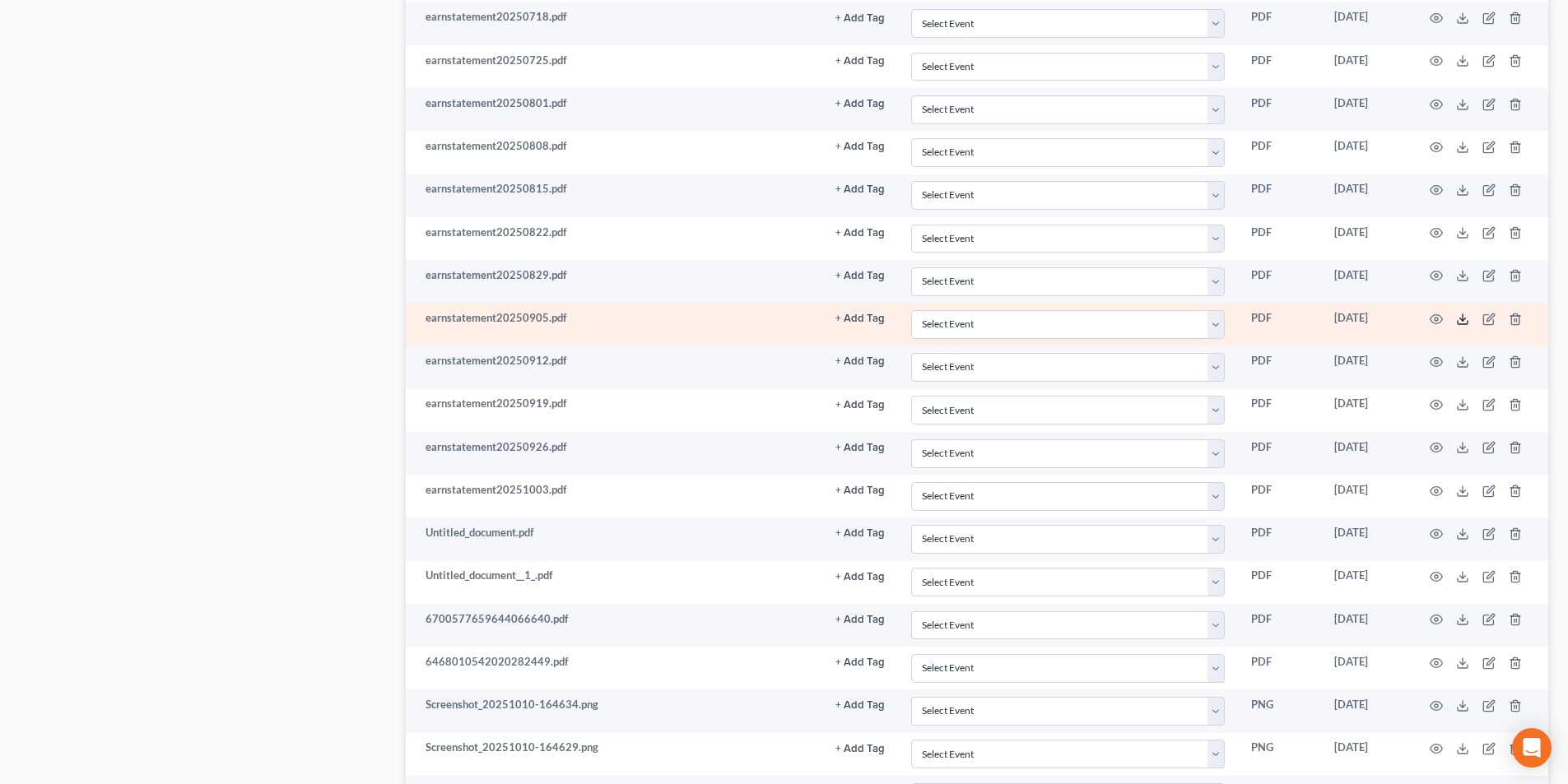
click at [1463, 316] on line at bounding box center [1463, 318] width 0 height 7
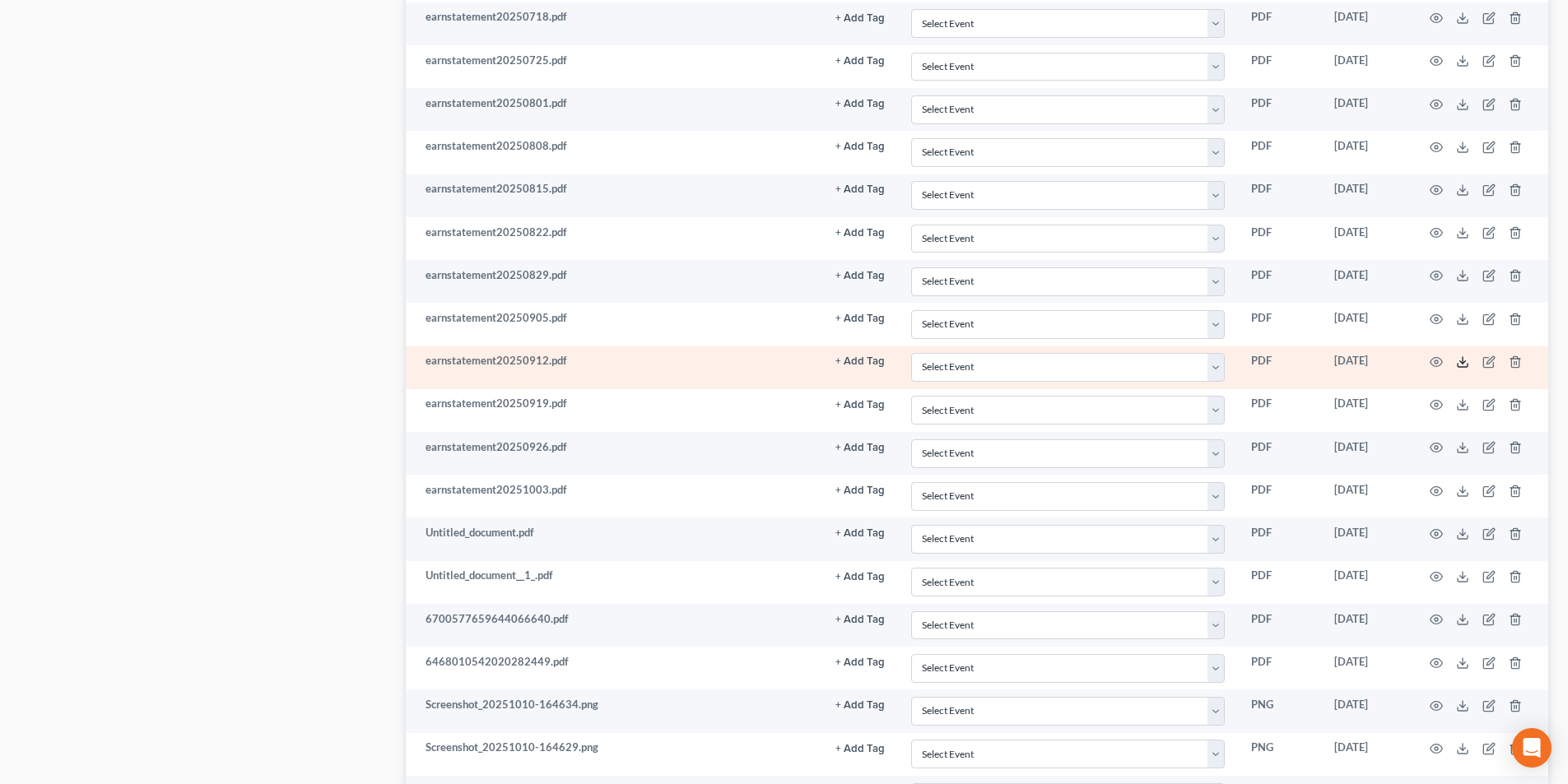
click at [1464, 366] on icon at bounding box center [1463, 361] width 13 height 13
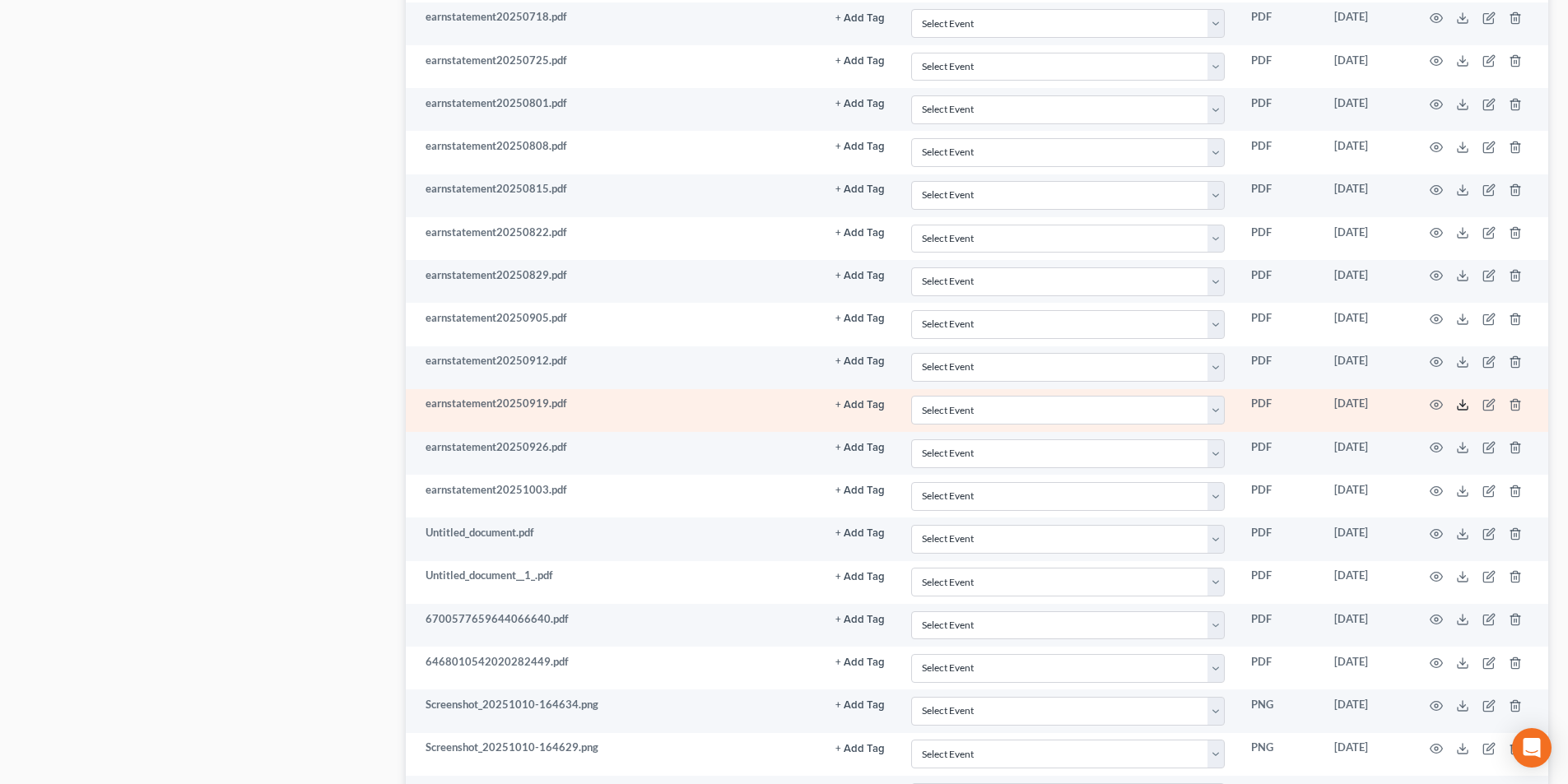
click at [1460, 403] on icon at bounding box center [1463, 404] width 13 height 13
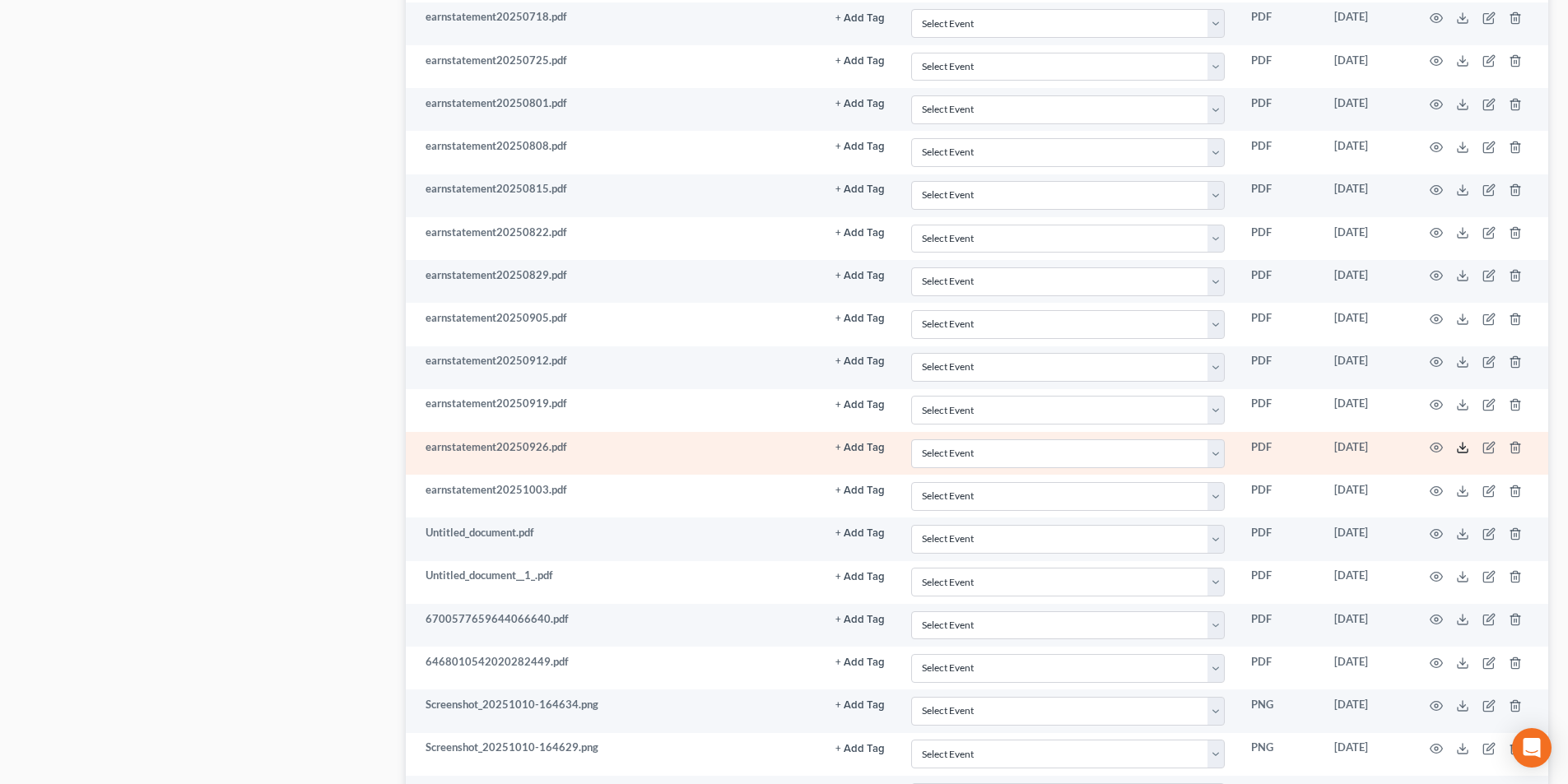
click at [1468, 448] on td at bounding box center [1480, 454] width 139 height 43
click at [1464, 450] on icon at bounding box center [1463, 447] width 13 height 13
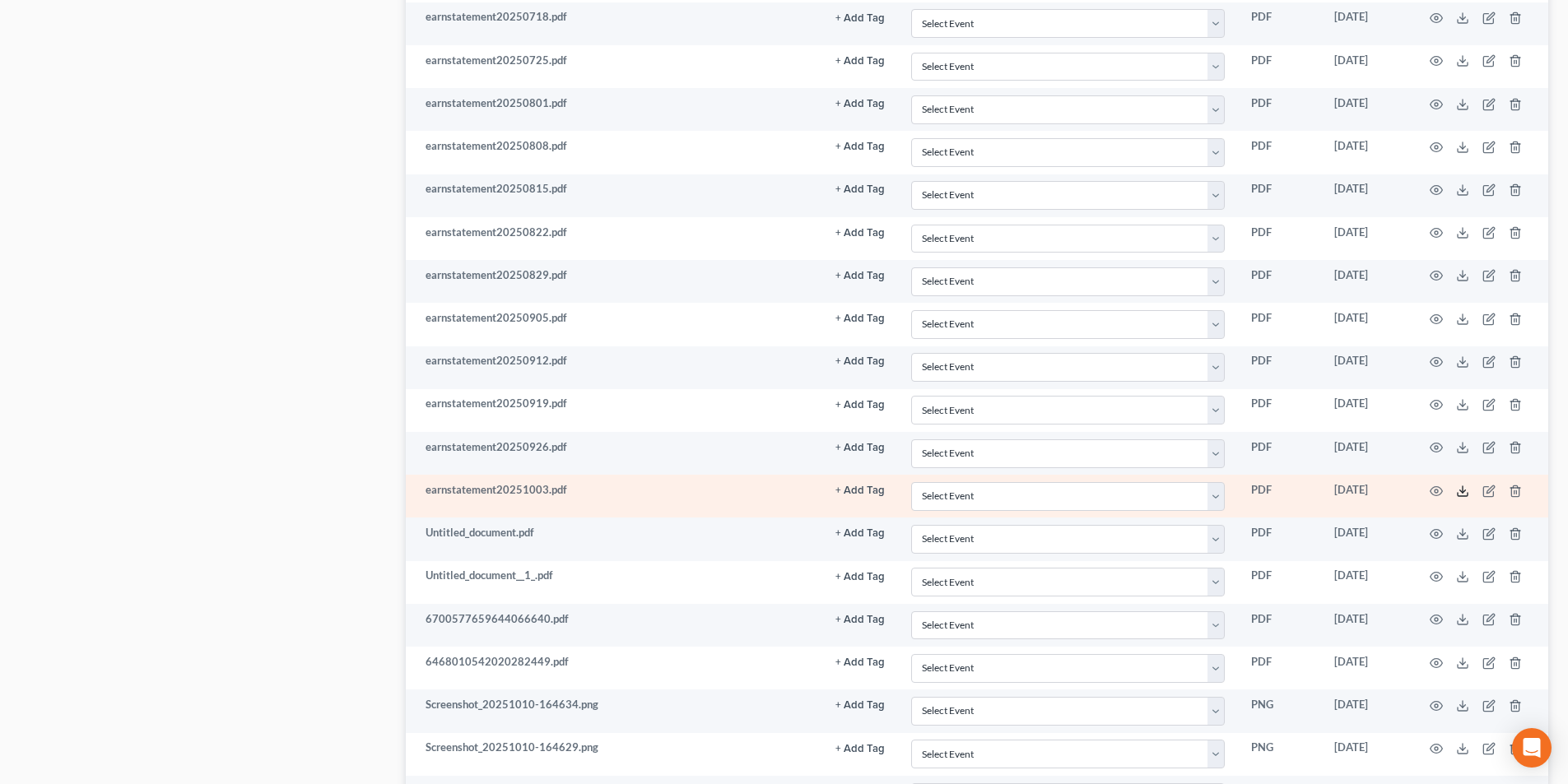
click at [1464, 493] on icon at bounding box center [1463, 490] width 13 height 13
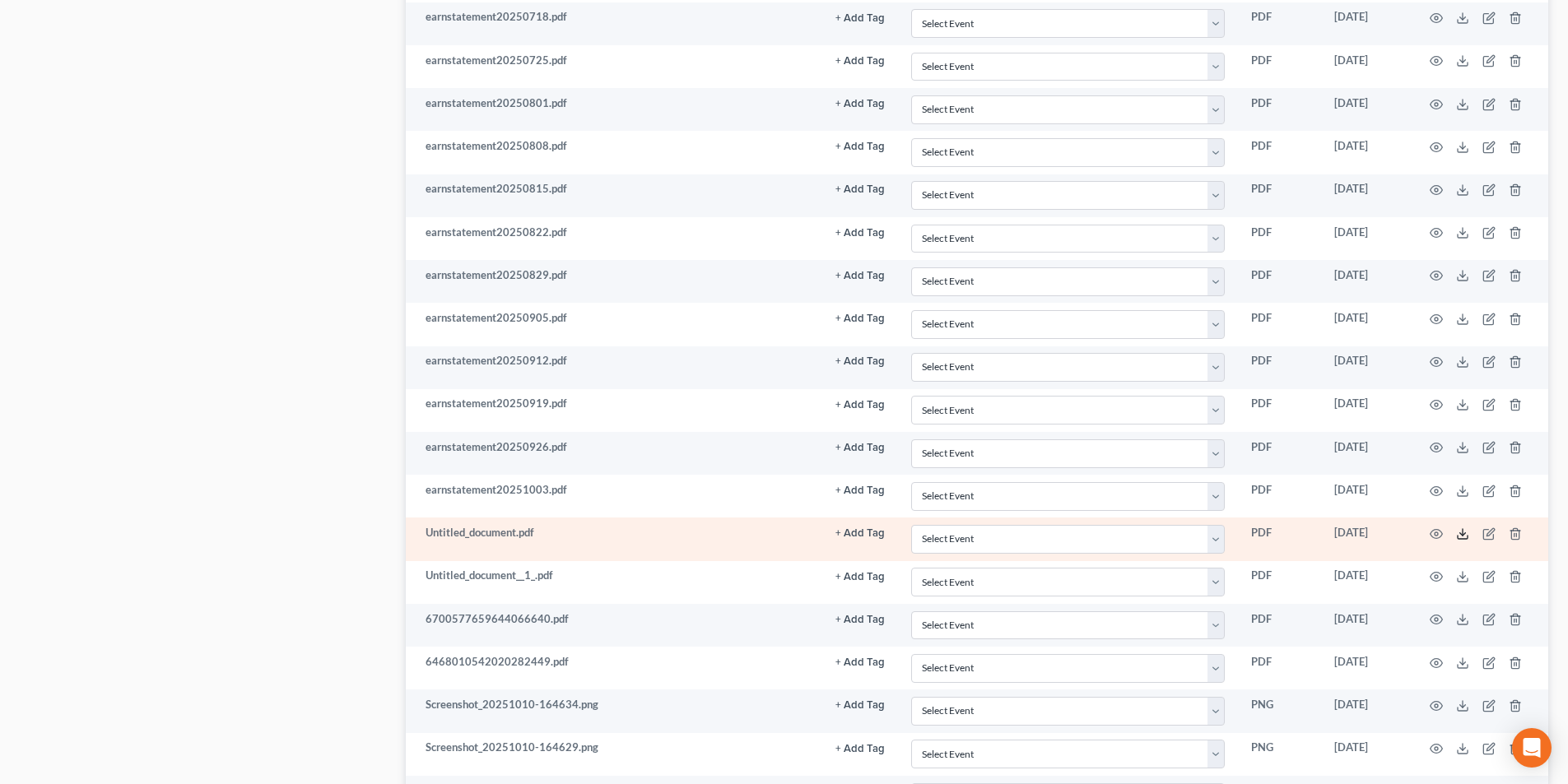
click at [1460, 538] on icon at bounding box center [1463, 533] width 13 height 13
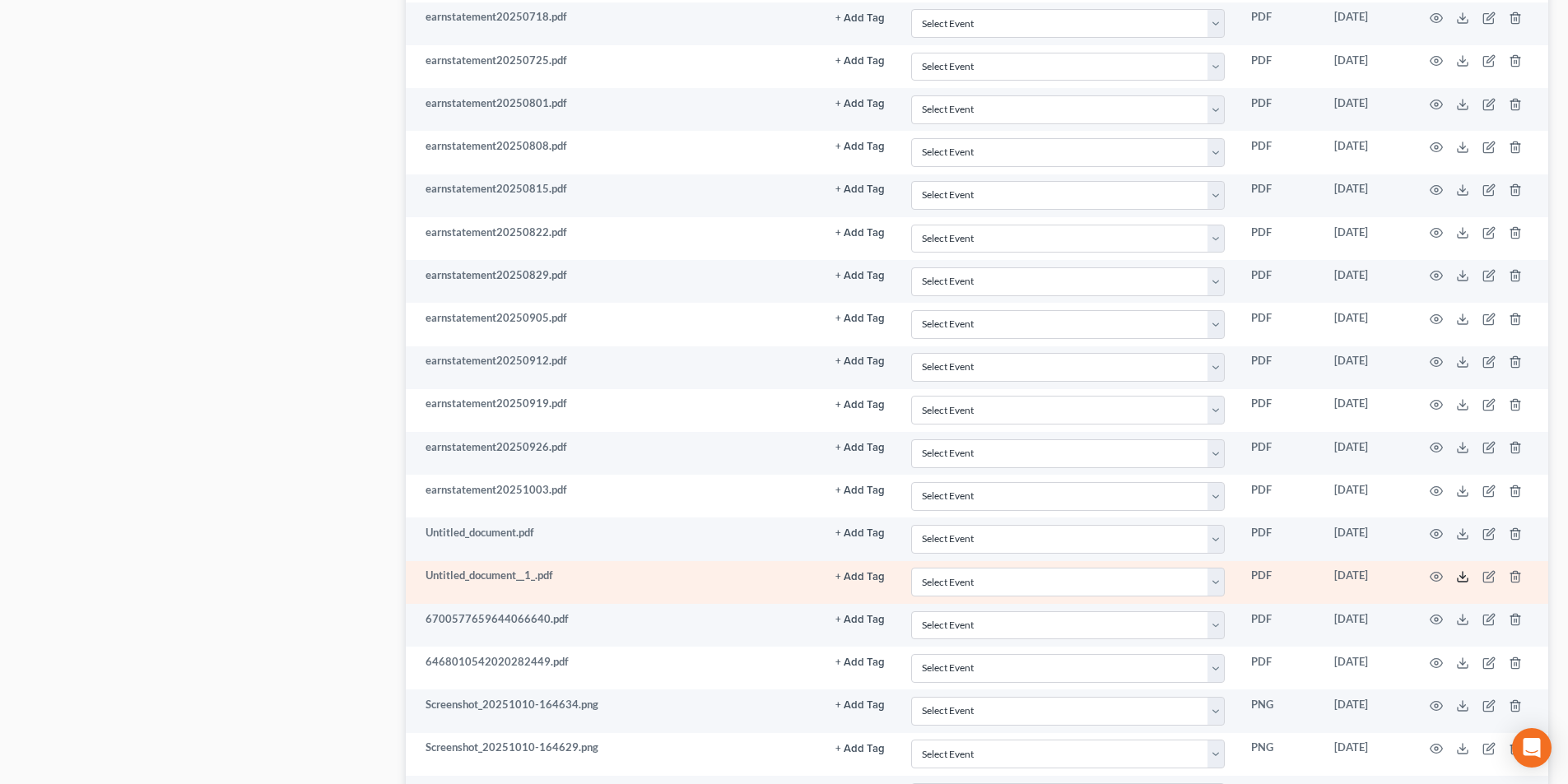
click at [1460, 574] on icon at bounding box center [1463, 576] width 13 height 13
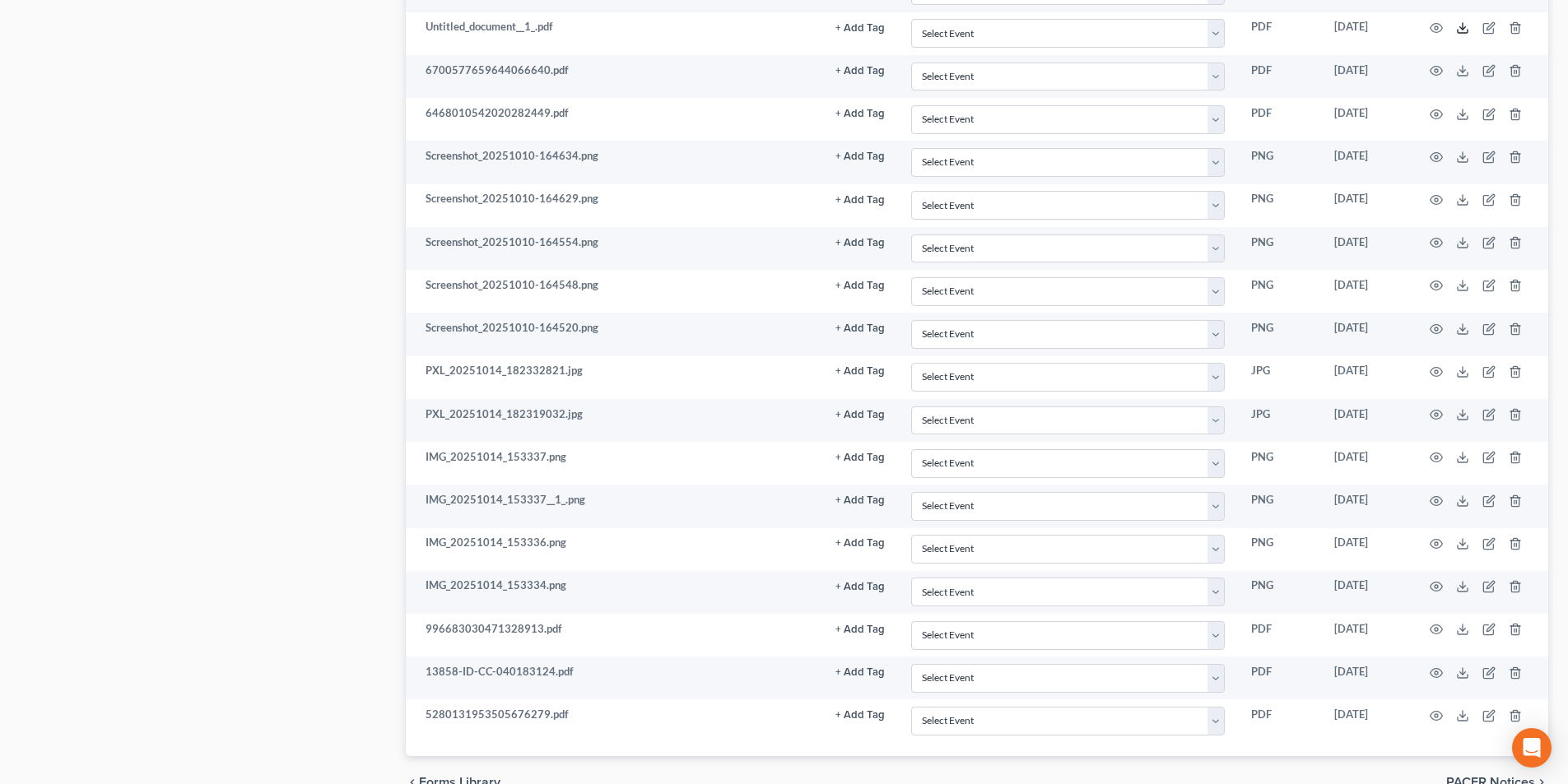
scroll to position [3482, 0]
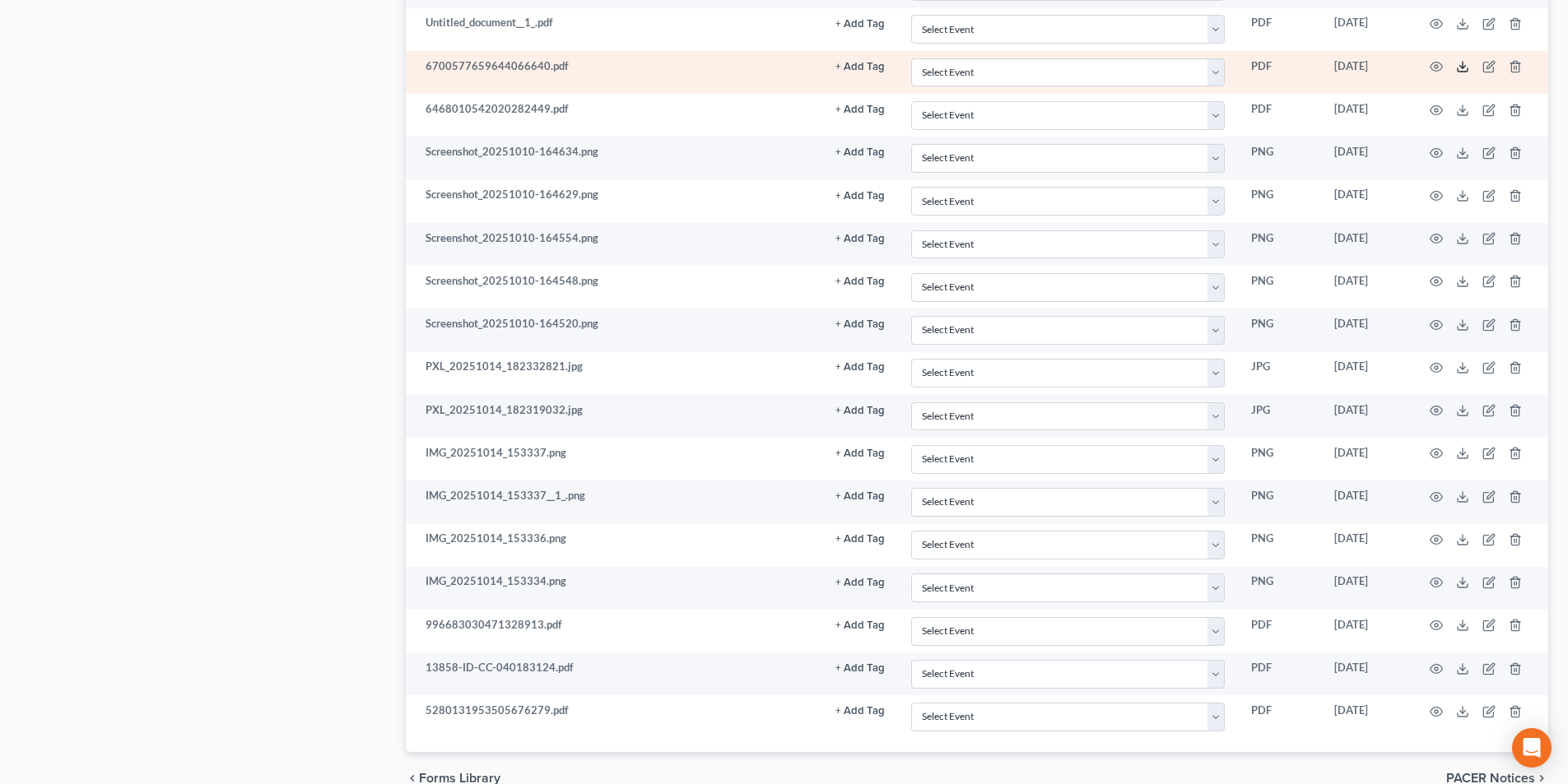
click at [1459, 69] on icon at bounding box center [1463, 66] width 13 height 13
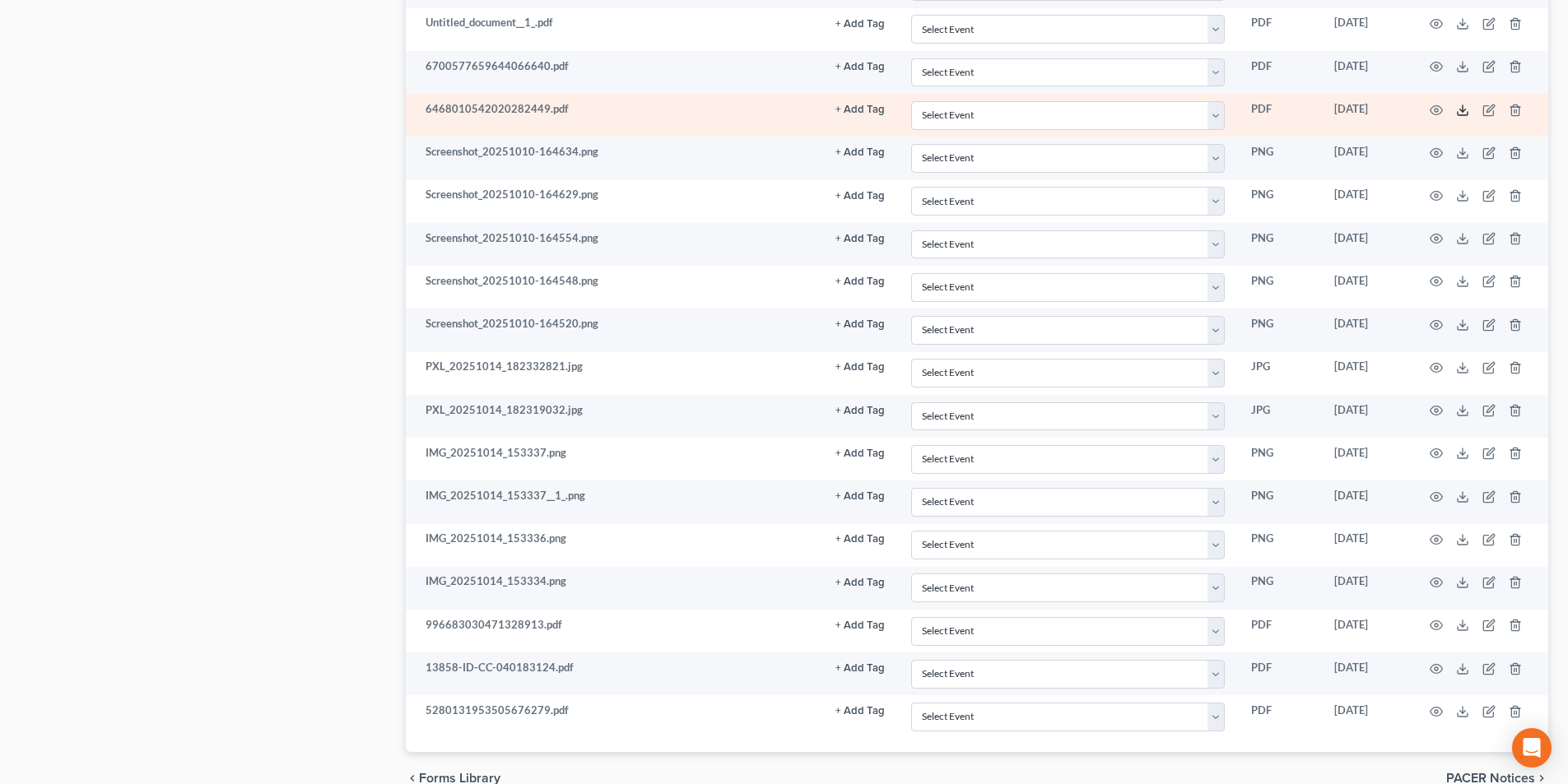
click at [1465, 114] on icon at bounding box center [1463, 110] width 13 height 13
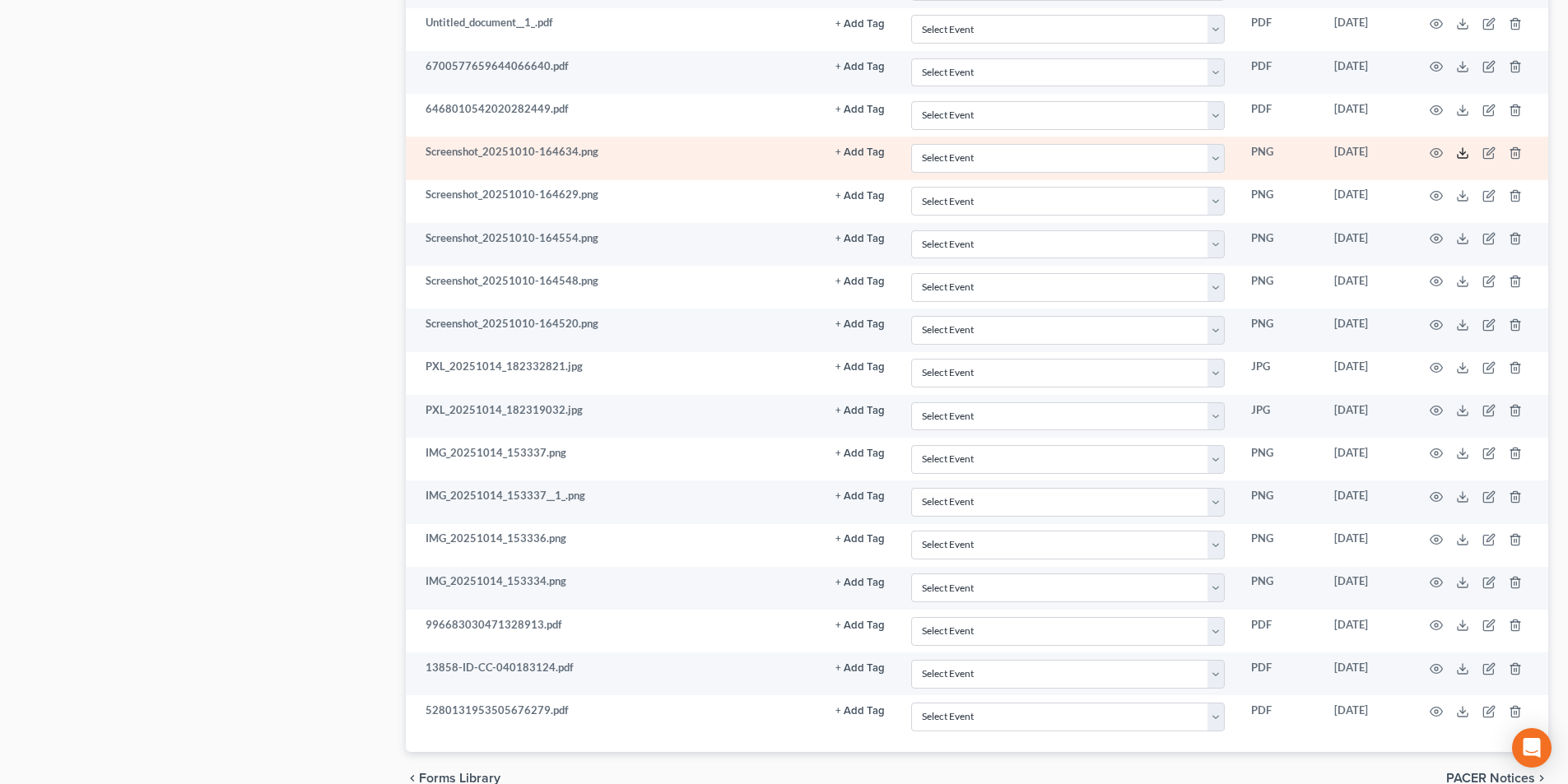
click at [1468, 153] on icon at bounding box center [1463, 152] width 13 height 13
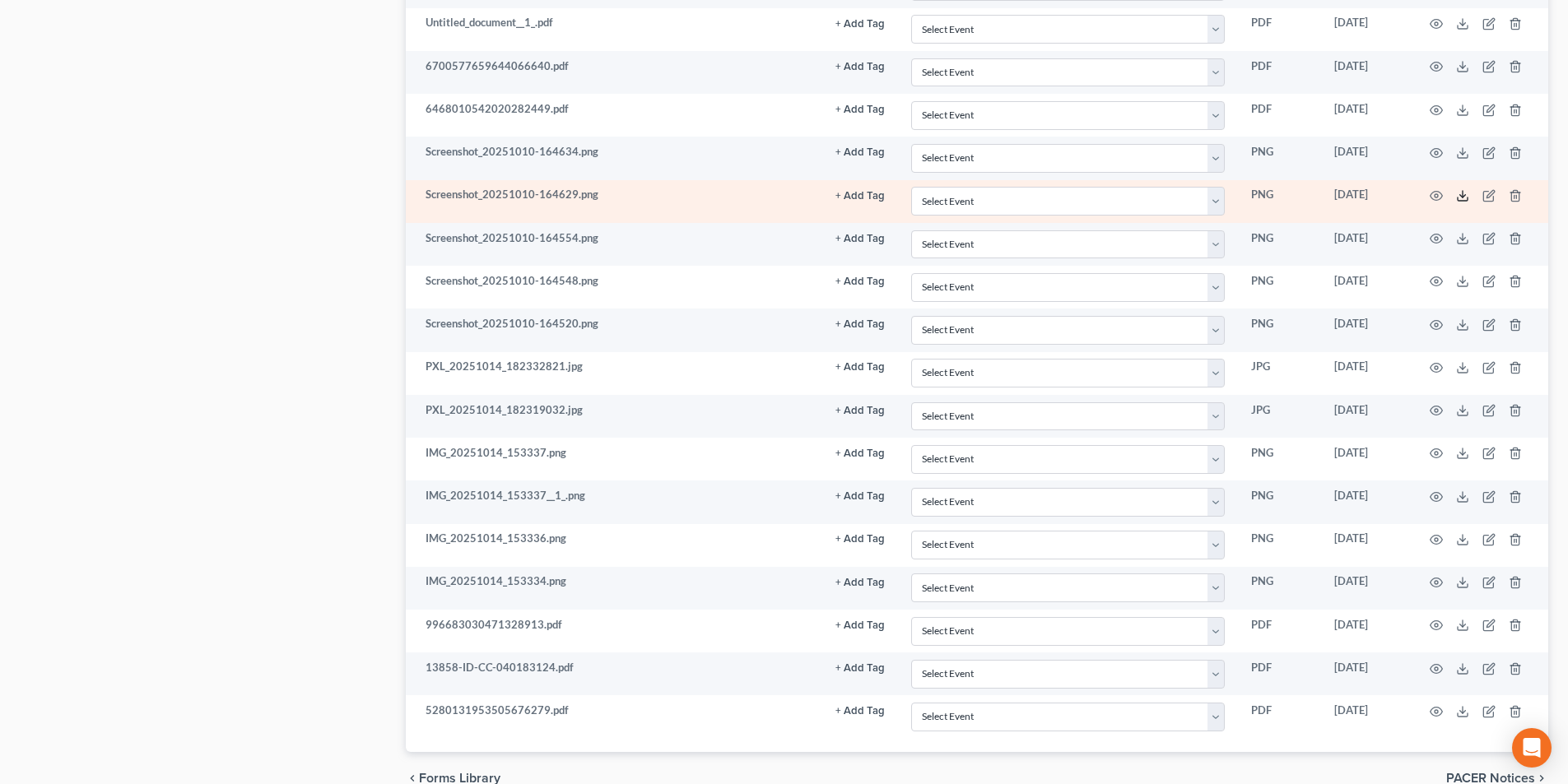
click at [1465, 201] on icon at bounding box center [1464, 199] width 10 height 3
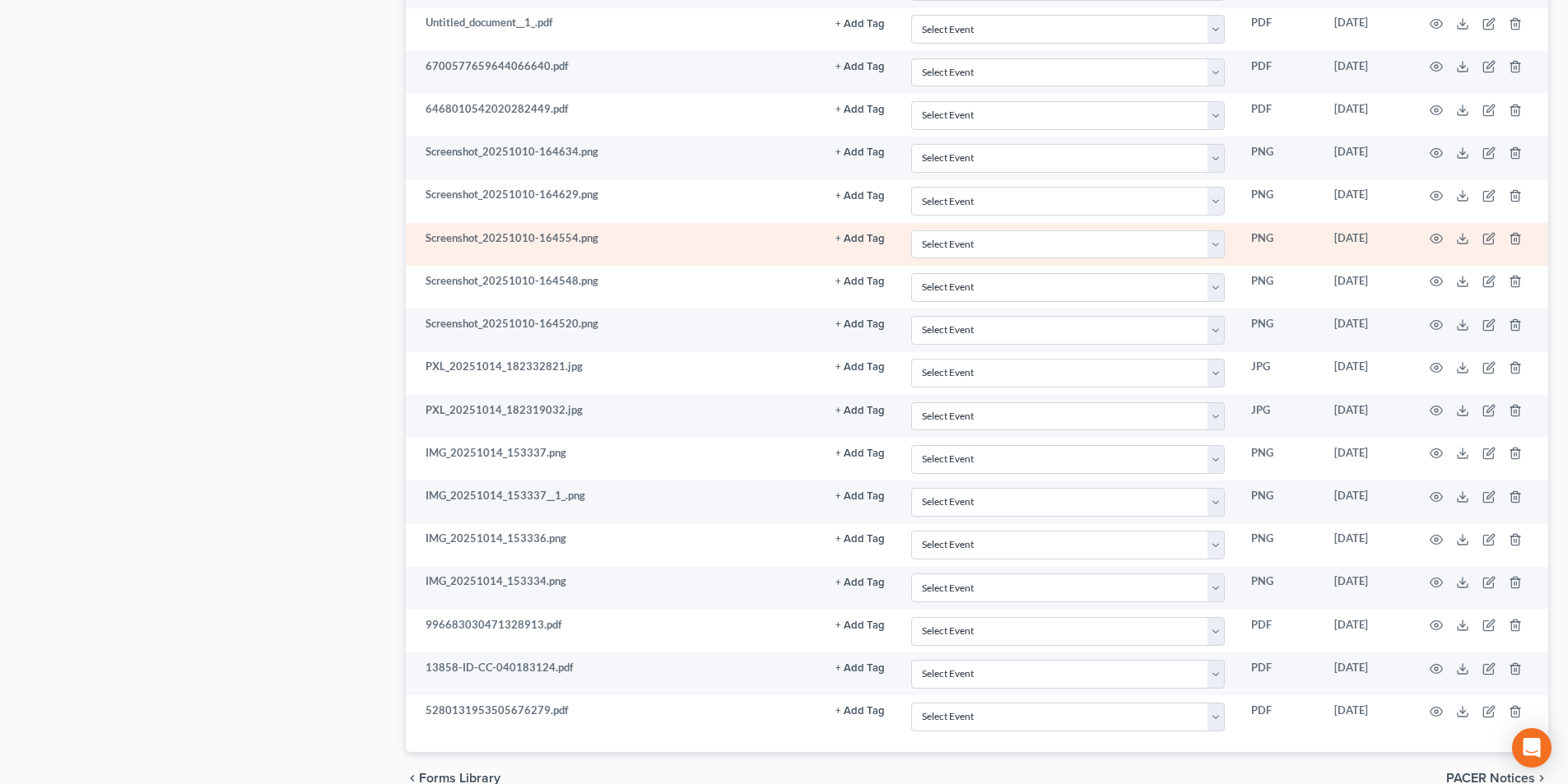
click at [1466, 246] on td at bounding box center [1480, 245] width 139 height 43
click at [1459, 238] on icon at bounding box center [1463, 238] width 13 height 13
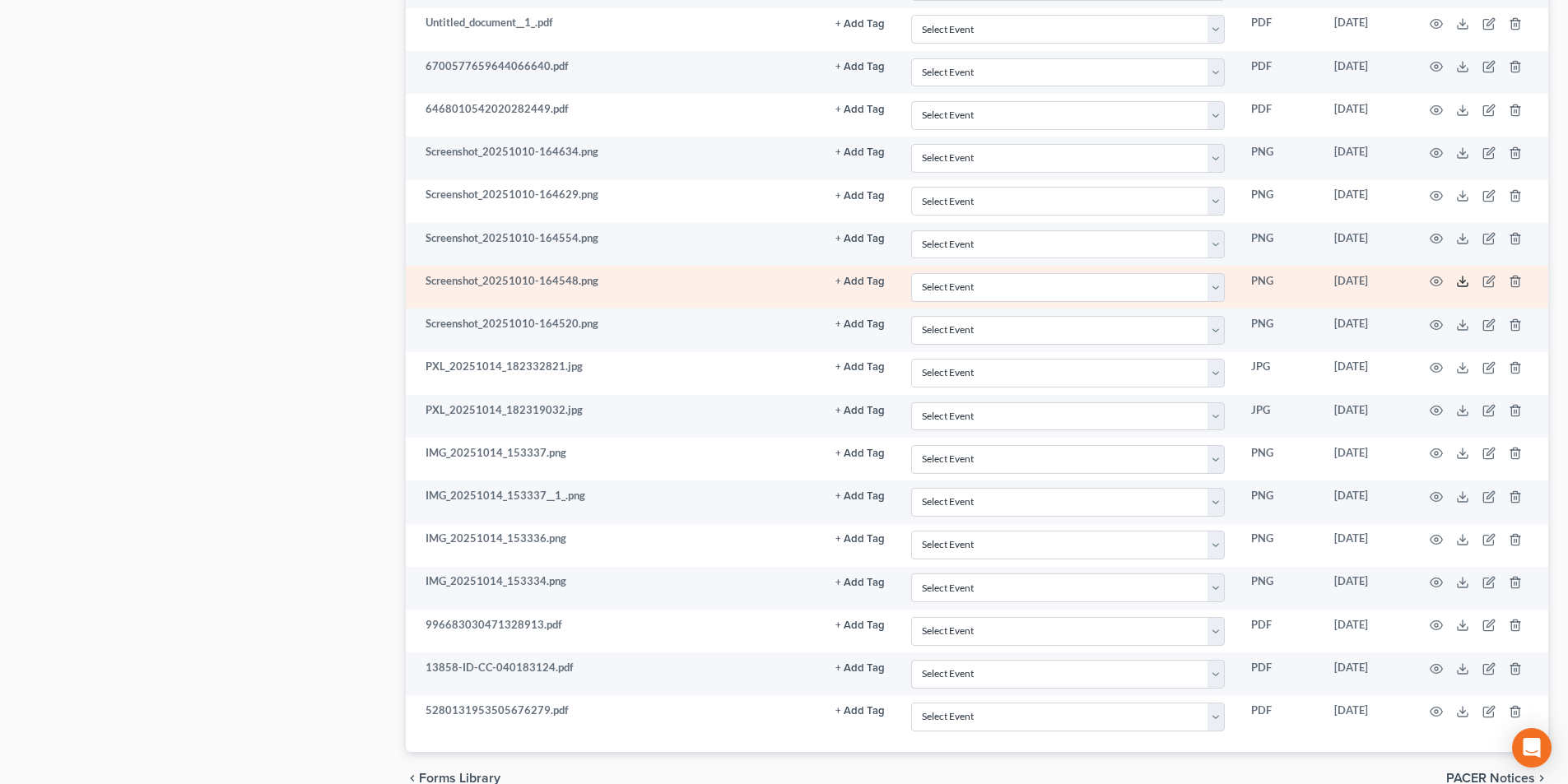
click at [1462, 285] on icon at bounding box center [1463, 281] width 13 height 13
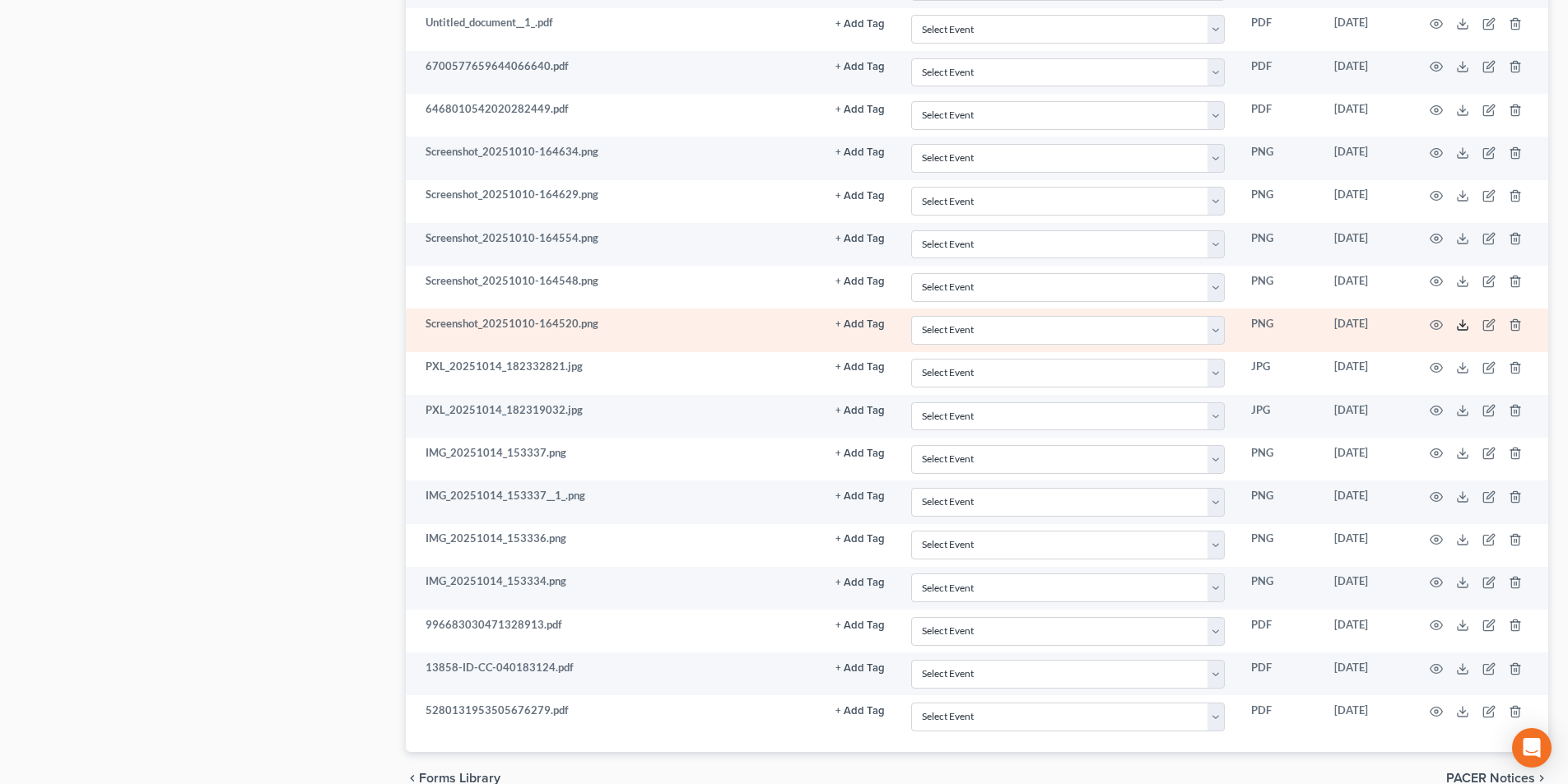
click at [1465, 328] on icon at bounding box center [1463, 324] width 13 height 13
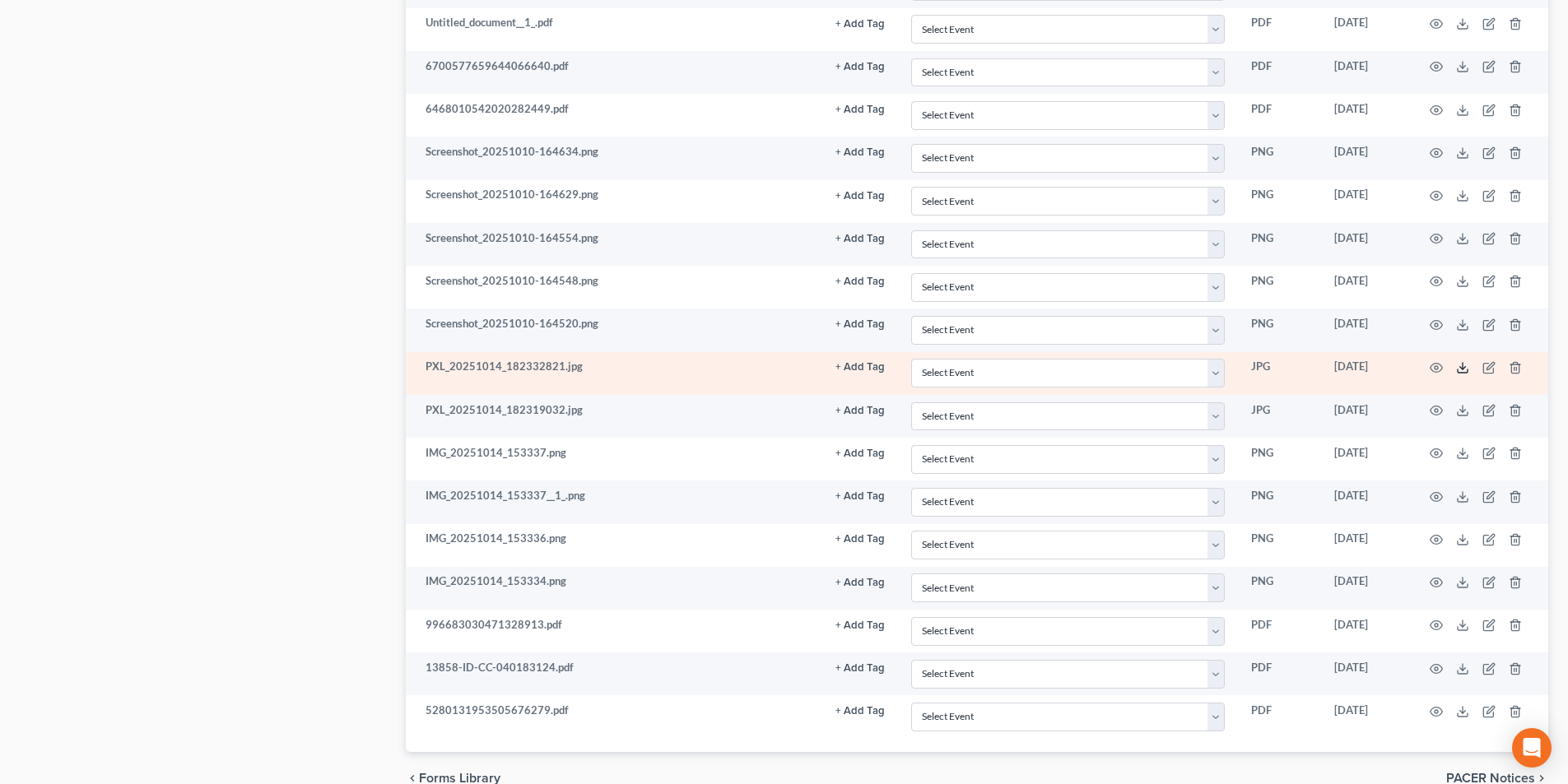
click at [1462, 372] on icon at bounding box center [1464, 371] width 10 height 3
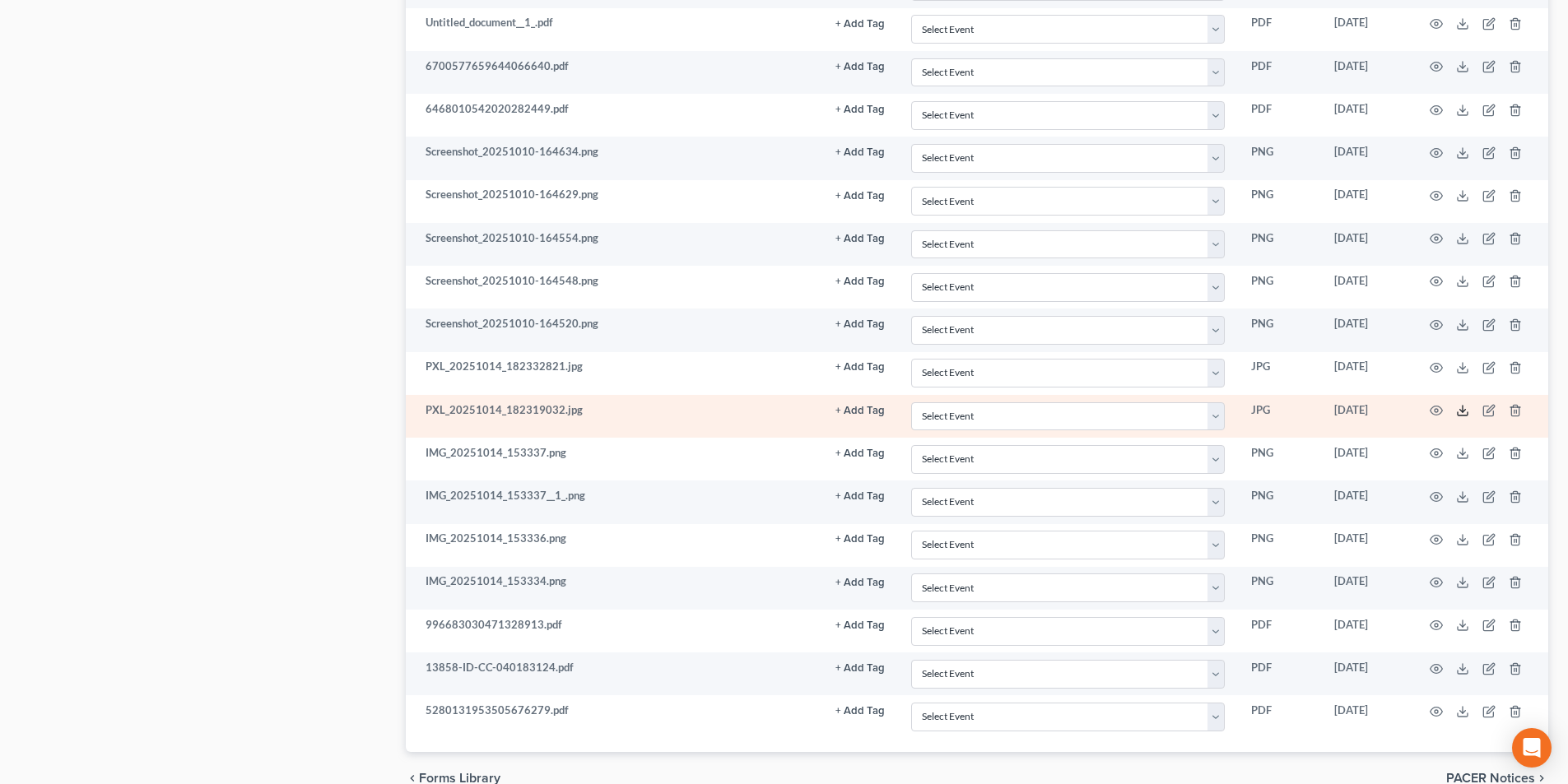
click at [1469, 411] on icon at bounding box center [1463, 410] width 13 height 13
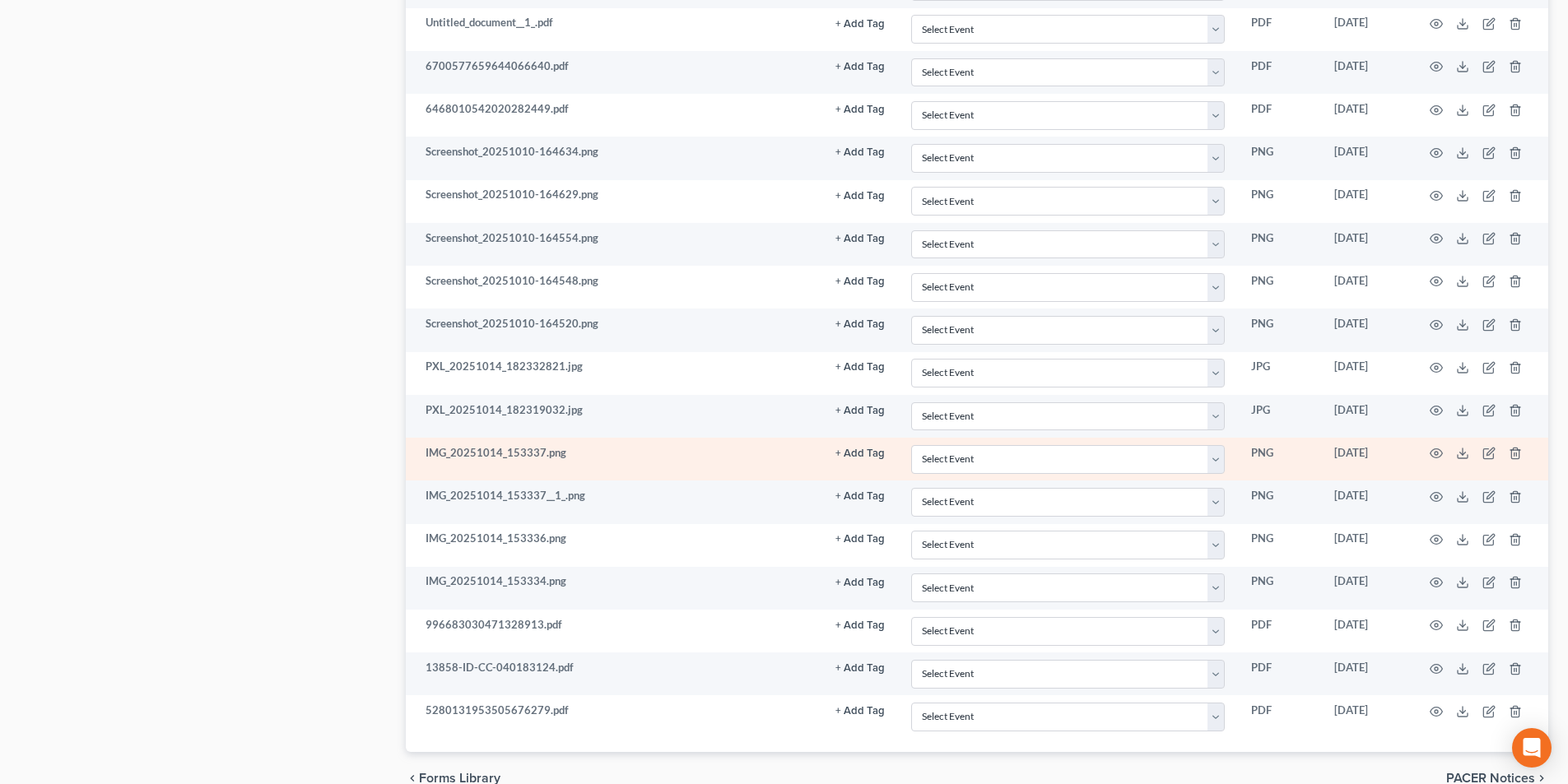
click at [1459, 463] on td at bounding box center [1480, 459] width 139 height 43
click at [1458, 458] on icon at bounding box center [1464, 457] width 10 height 3
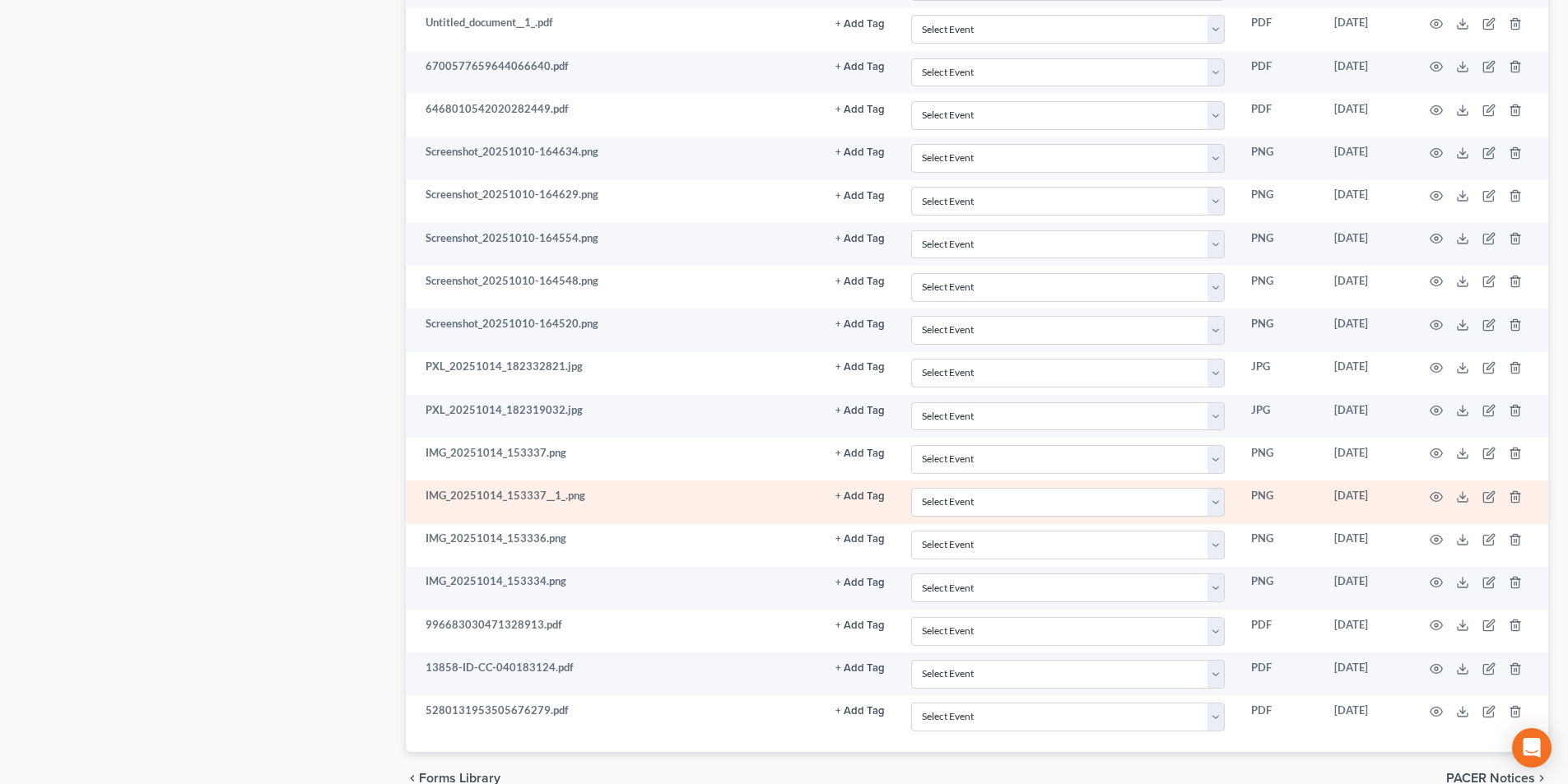
click at [1471, 500] on td at bounding box center [1480, 502] width 139 height 43
click at [1464, 498] on icon at bounding box center [1463, 496] width 13 height 13
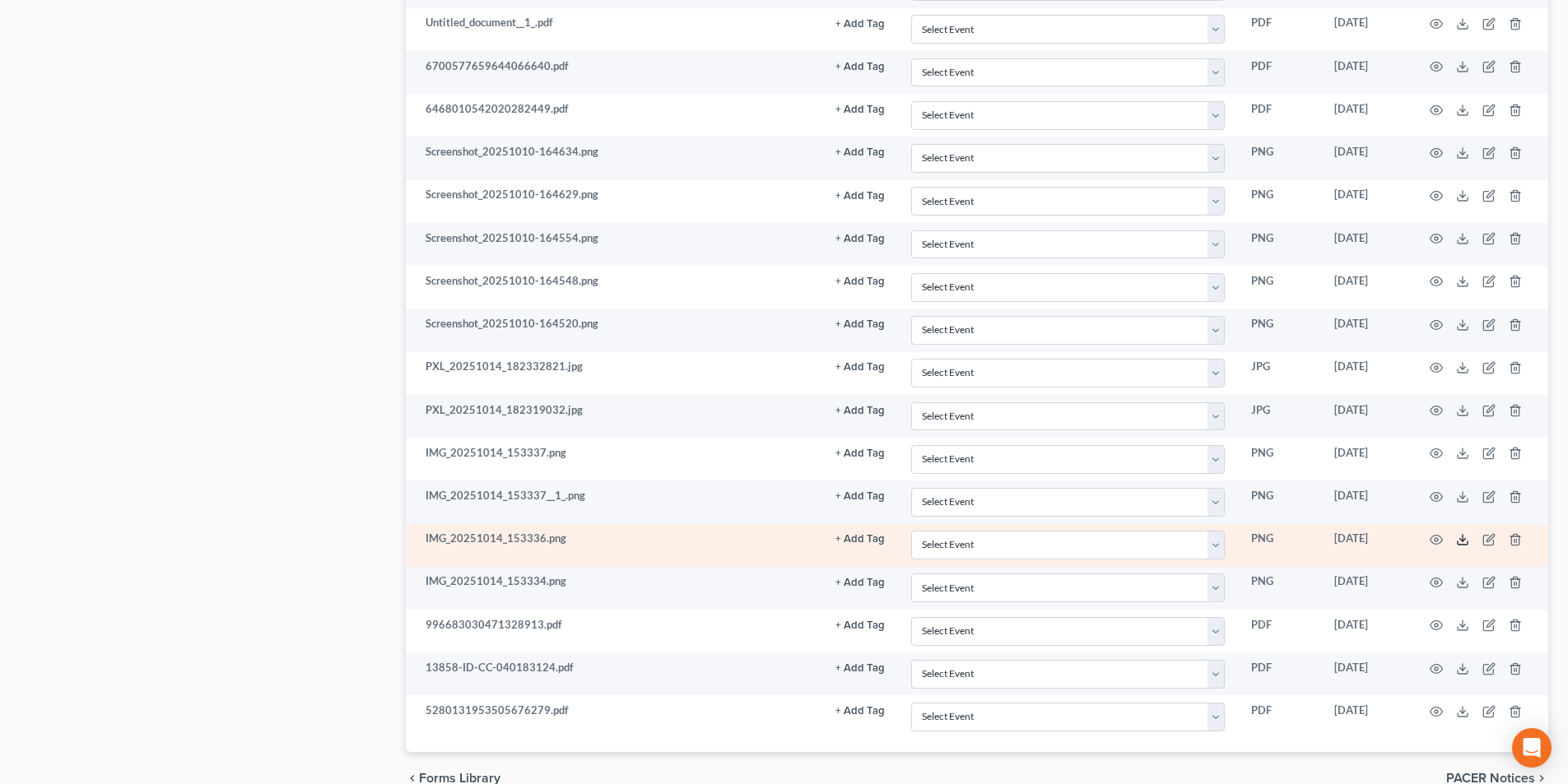
click at [1459, 539] on icon at bounding box center [1463, 539] width 13 height 13
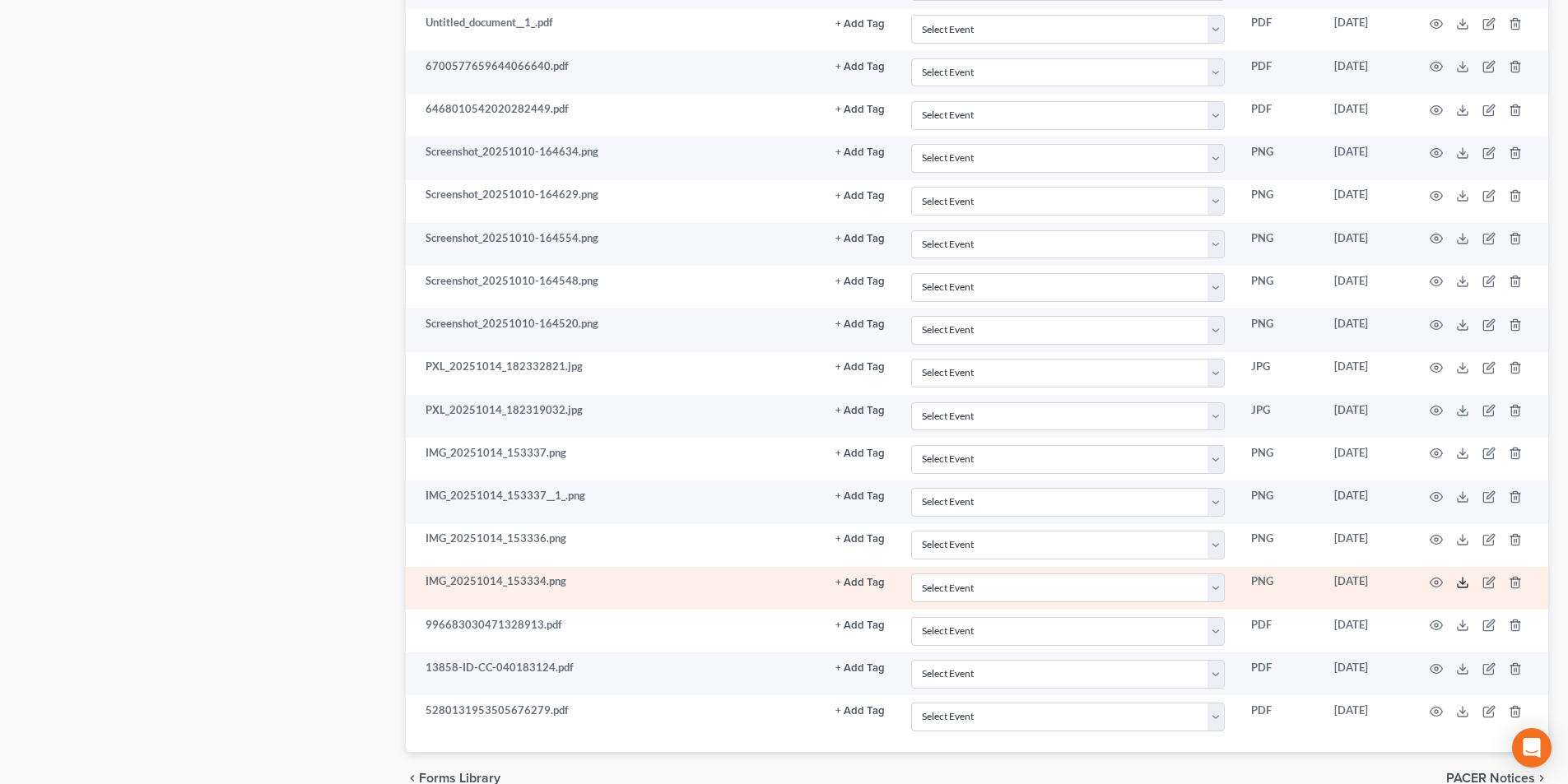
click at [1464, 582] on icon at bounding box center [1463, 582] width 13 height 13
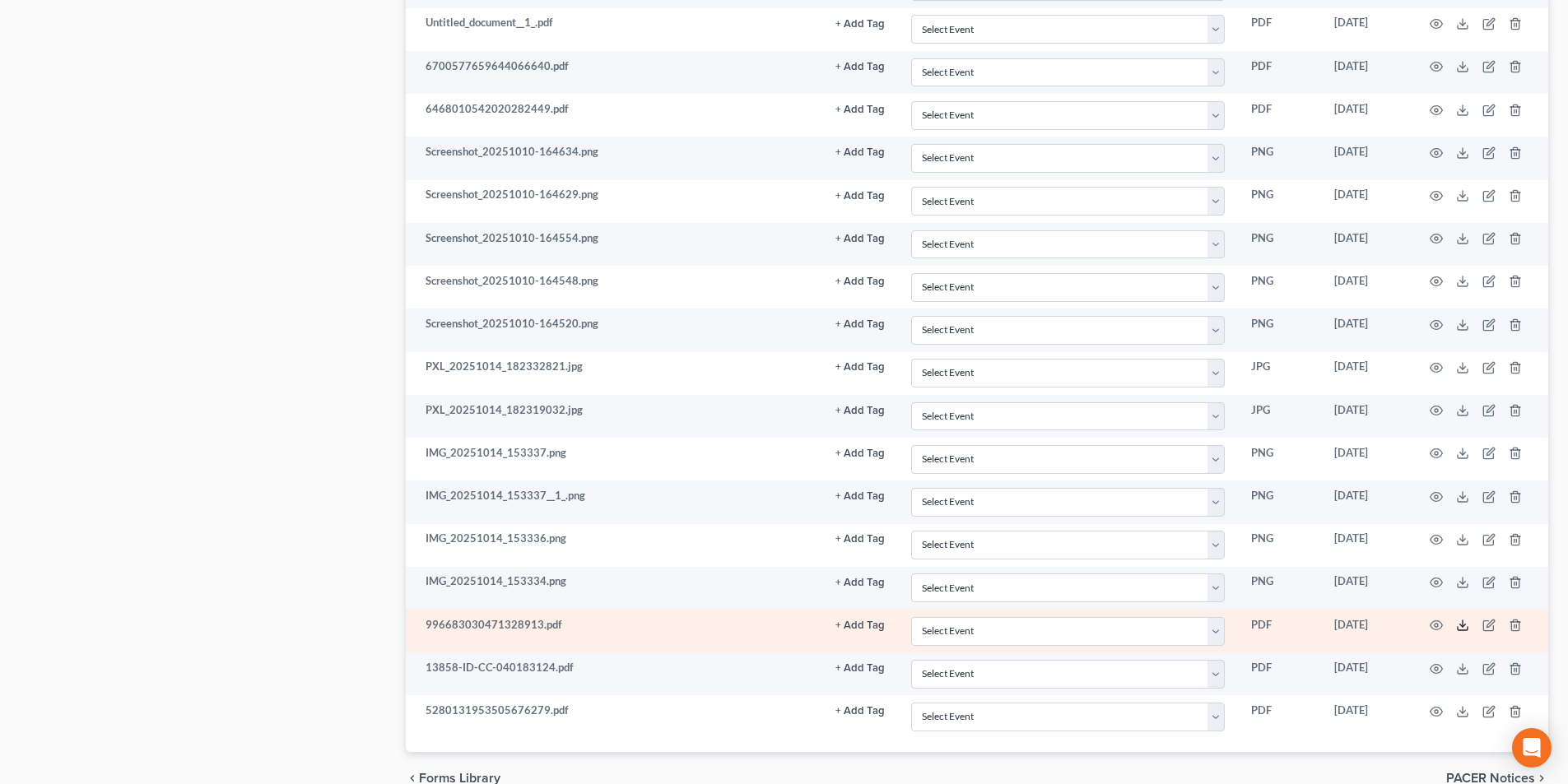
click at [1465, 627] on icon at bounding box center [1463, 625] width 13 height 13
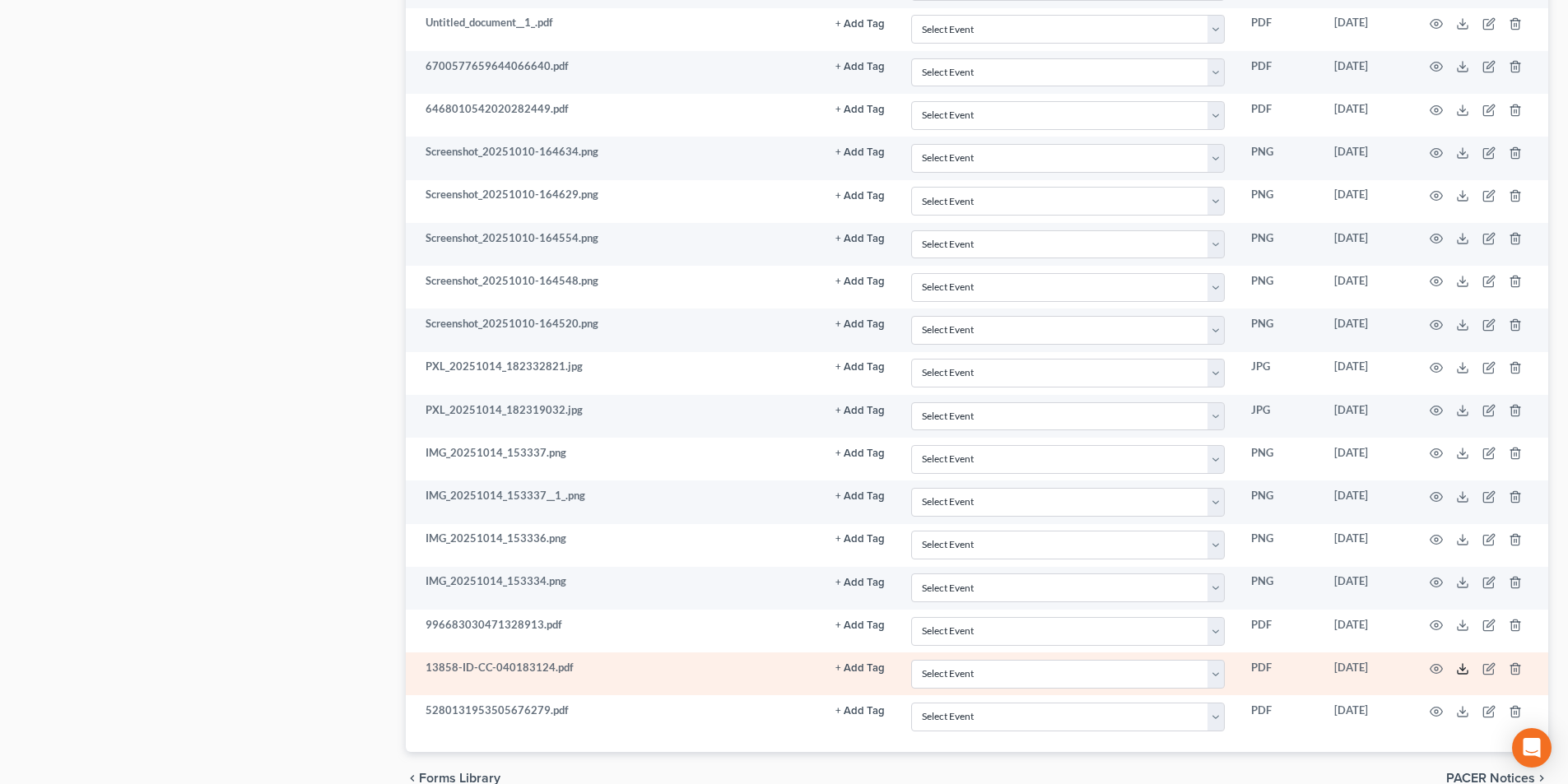
click at [1457, 671] on icon at bounding box center [1463, 668] width 13 height 13
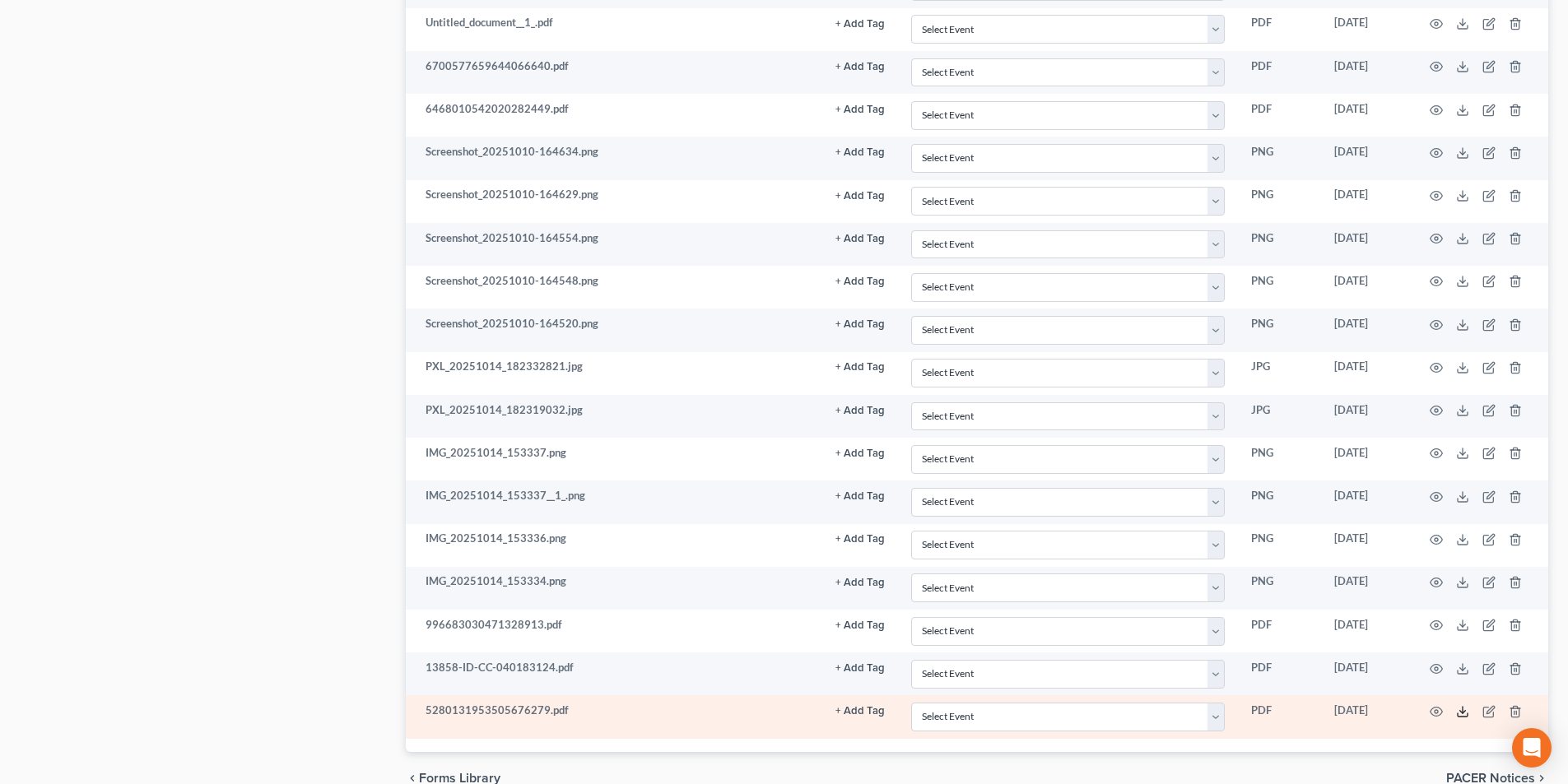
click at [1464, 712] on icon at bounding box center [1463, 711] width 13 height 13
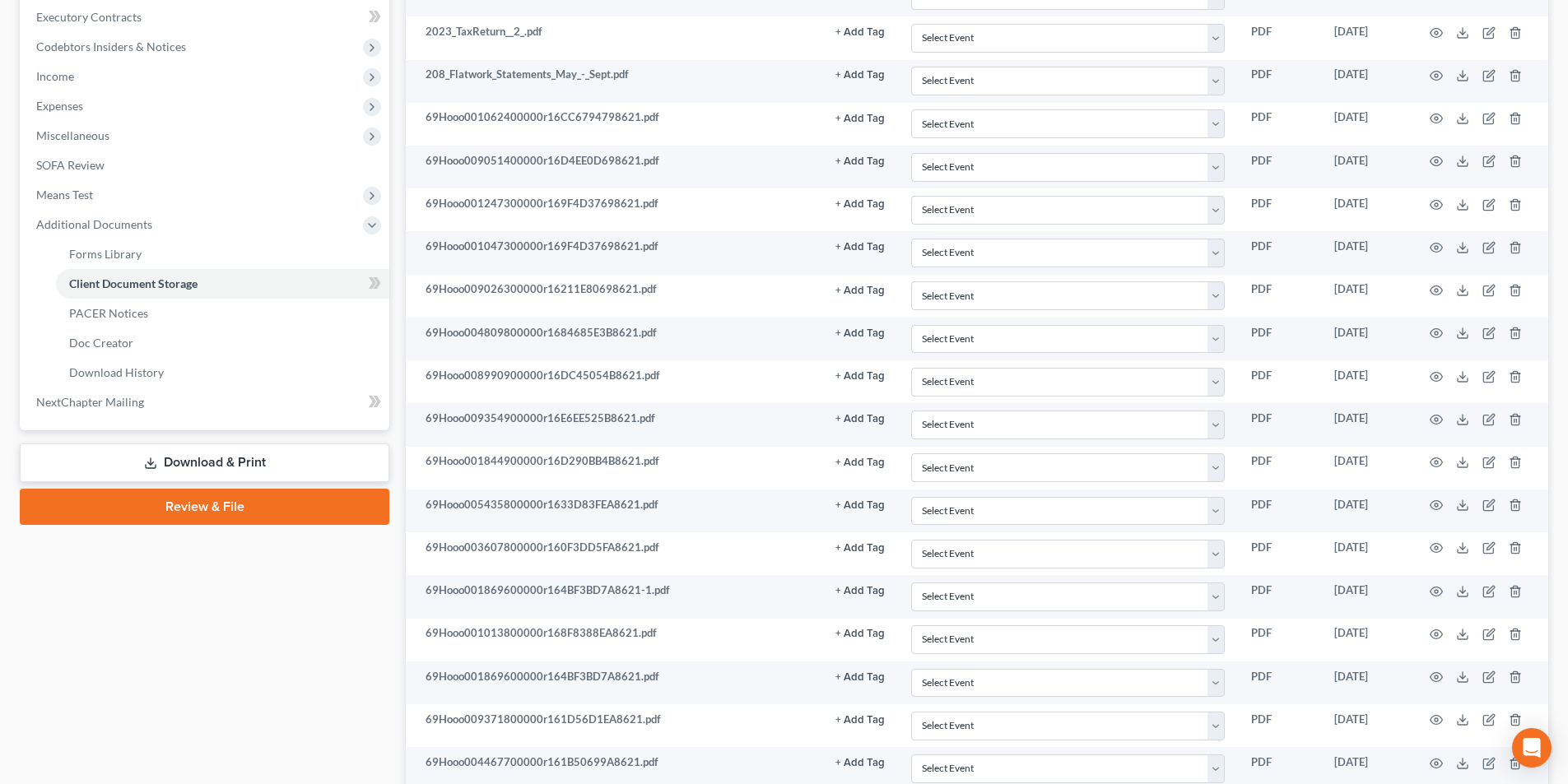
scroll to position [0, 0]
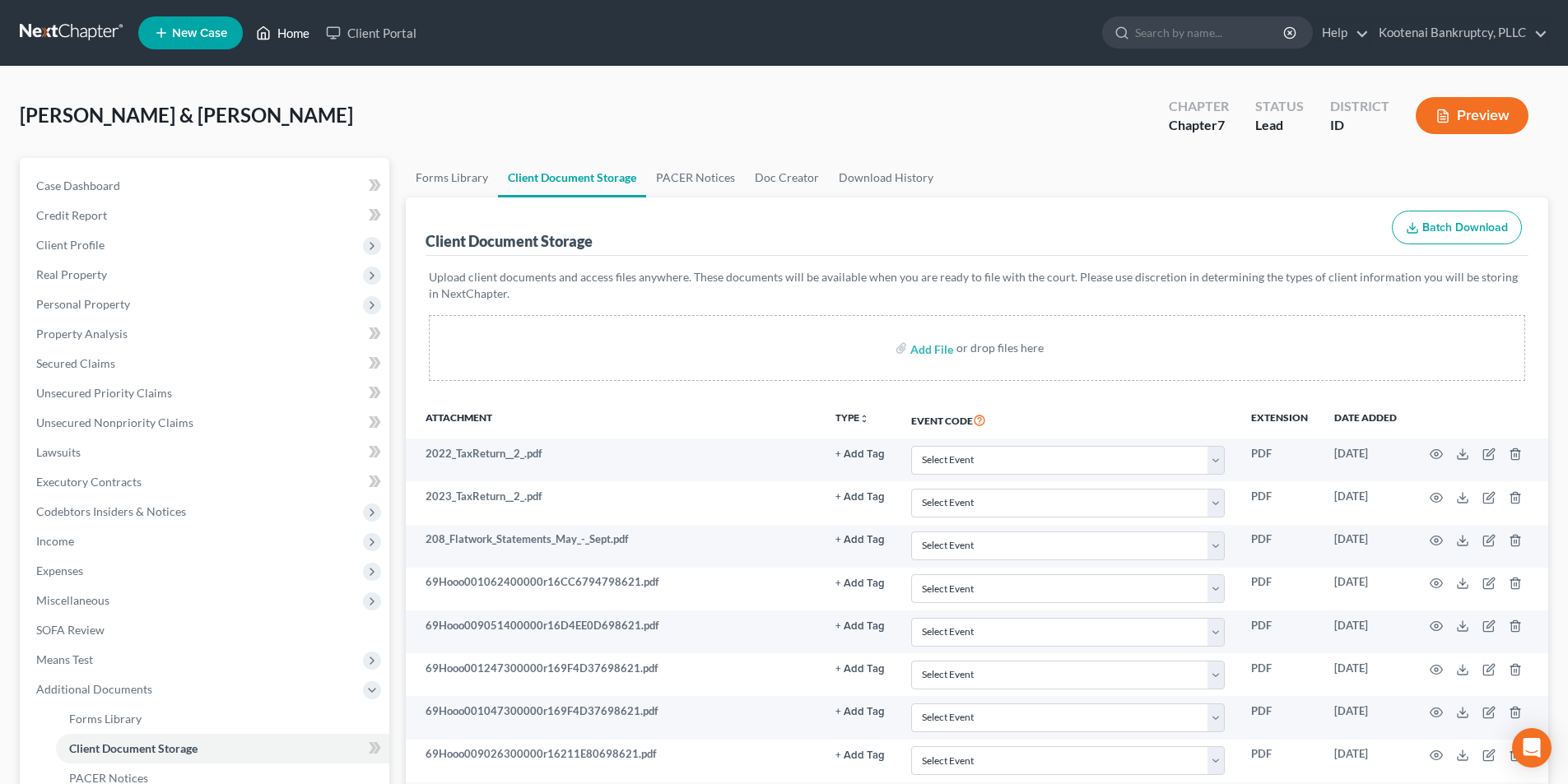
click at [265, 33] on polyline at bounding box center [264, 36] width 4 height 7
